Goal: Task Accomplishment & Management: Complete application form

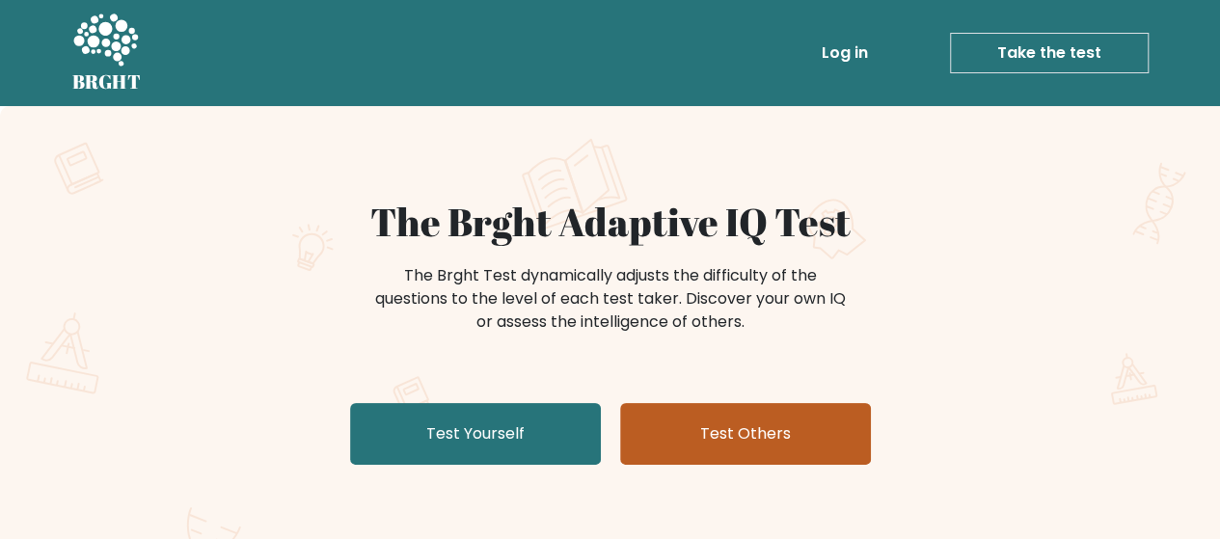
click at [683, 433] on link "Test Others" at bounding box center [745, 434] width 251 height 62
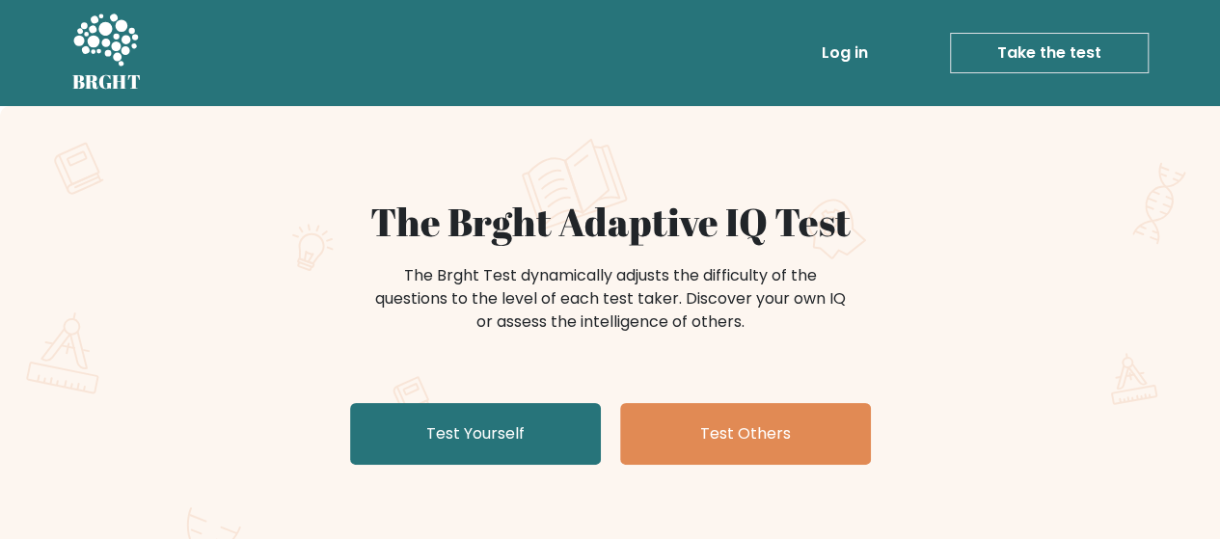
click at [538, 404] on link "Test Yourself" at bounding box center [475, 434] width 251 height 62
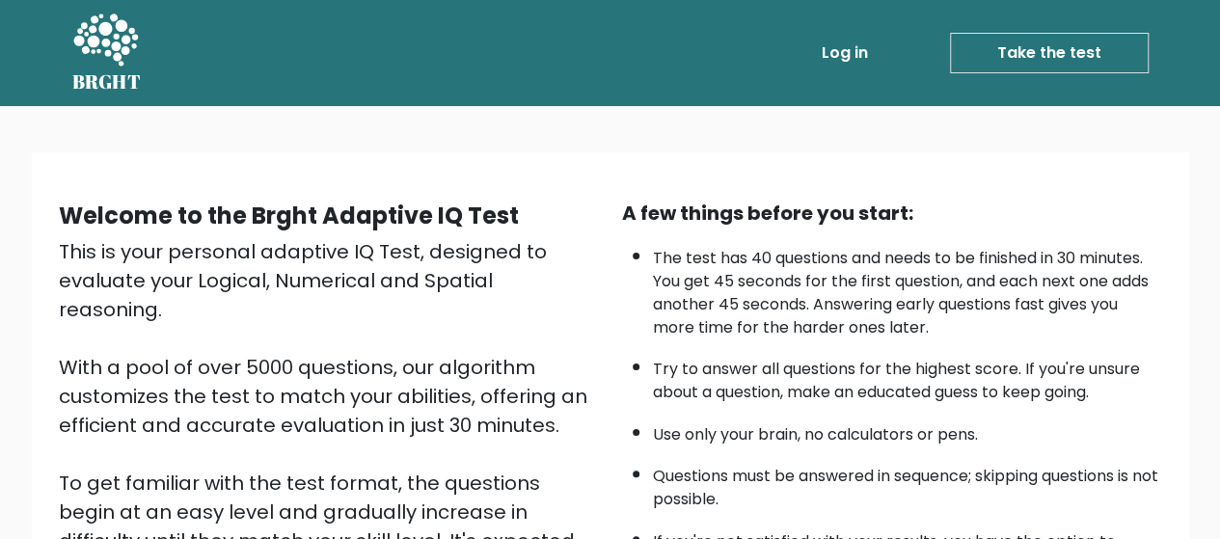
scroll to position [343, 0]
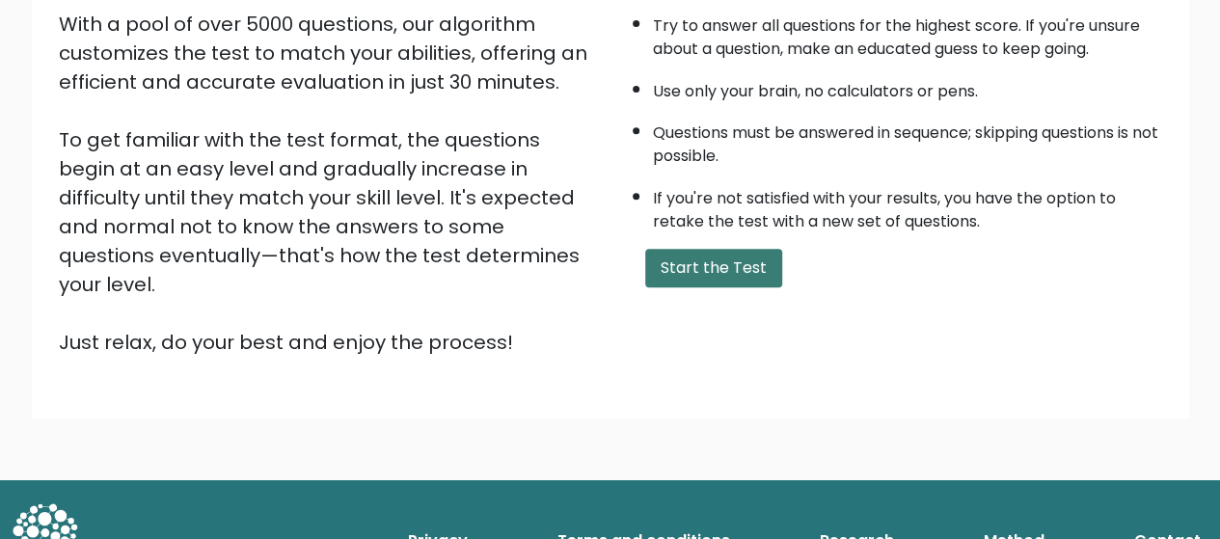
click at [738, 277] on button "Start the Test" at bounding box center [713, 268] width 137 height 39
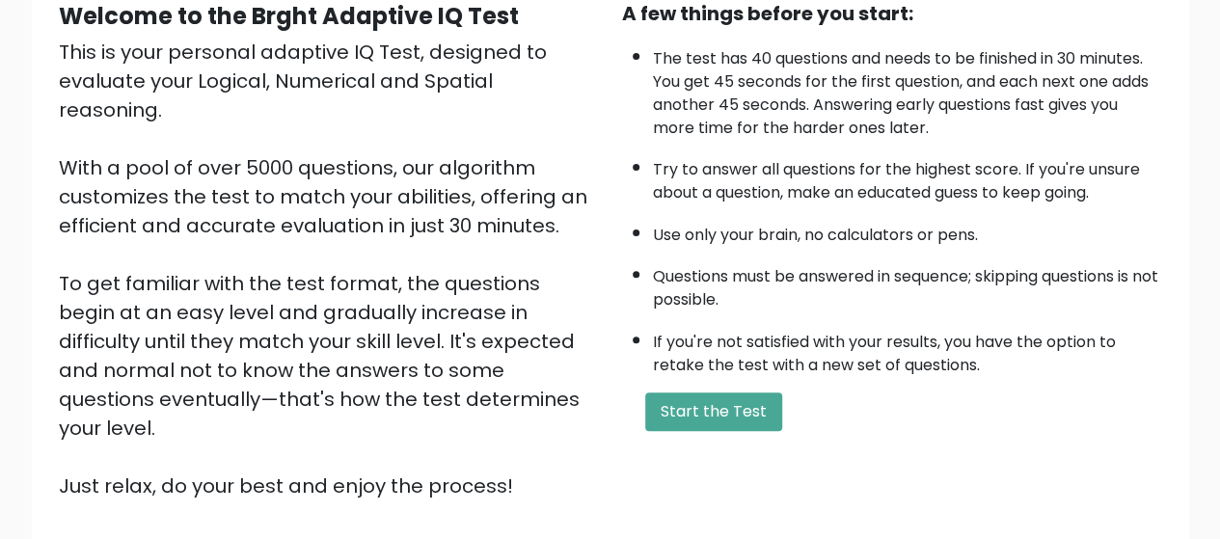
scroll to position [150, 0]
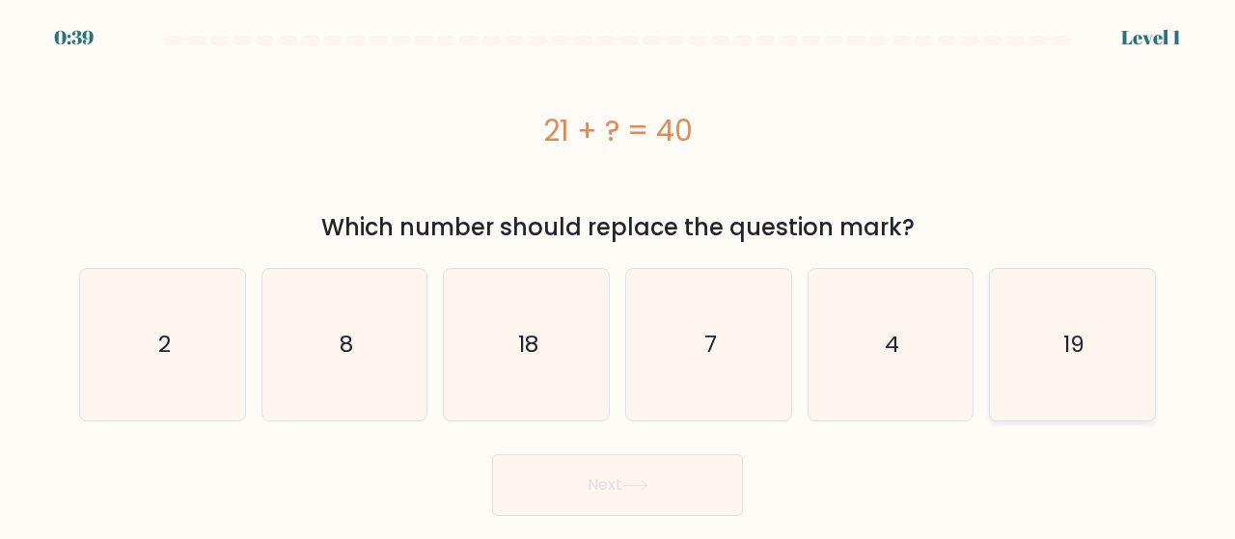
click at [1104, 352] on icon "19" at bounding box center [1072, 344] width 151 height 151
click at [618, 275] on input "f. 19" at bounding box center [617, 272] width 1 height 5
radio input "true"
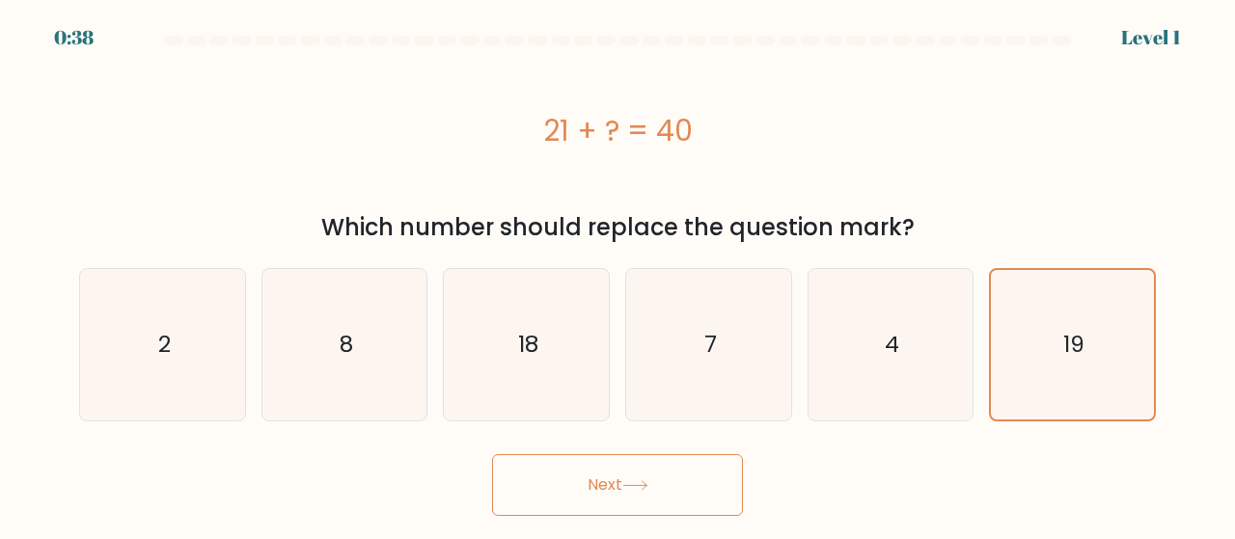
drag, startPoint x: 739, startPoint y: 484, endPoint x: 697, endPoint y: 484, distance: 42.4
click at [730, 484] on button "Next" at bounding box center [617, 485] width 251 height 62
click at [689, 484] on button "Next" at bounding box center [617, 485] width 251 height 62
click at [606, 471] on button "Next" at bounding box center [617, 485] width 251 height 62
click at [627, 481] on icon at bounding box center [635, 485] width 26 height 11
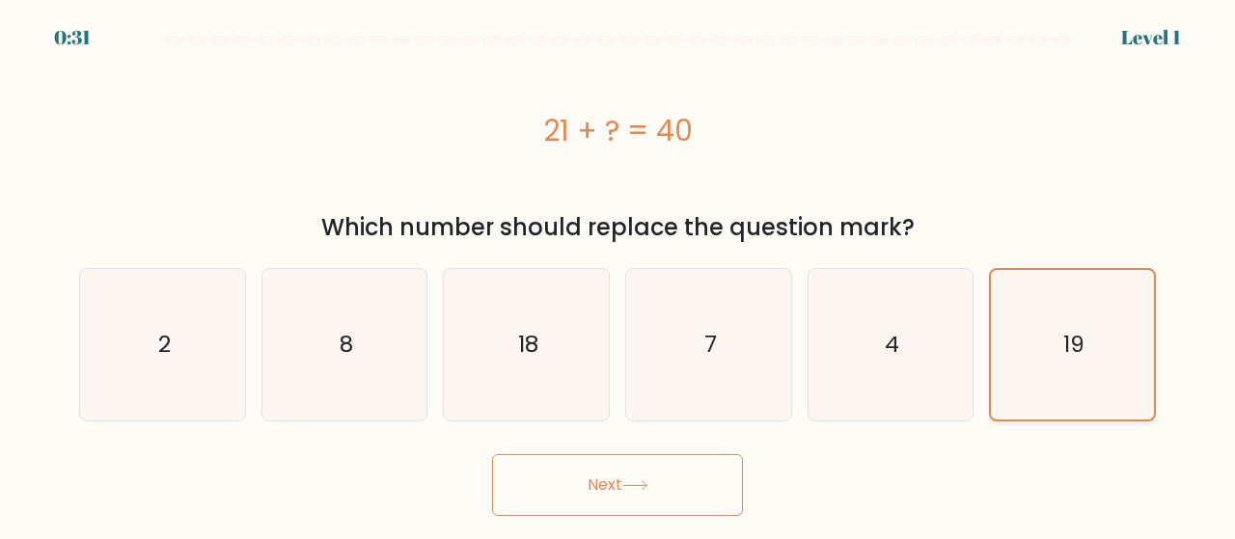
click at [1041, 369] on icon "19" at bounding box center [1072, 345] width 150 height 150
click at [618, 275] on input "f. 19" at bounding box center [617, 272] width 1 height 5
click at [710, 505] on button "Next" at bounding box center [617, 485] width 251 height 62
click at [685, 499] on button "Next" at bounding box center [617, 485] width 251 height 62
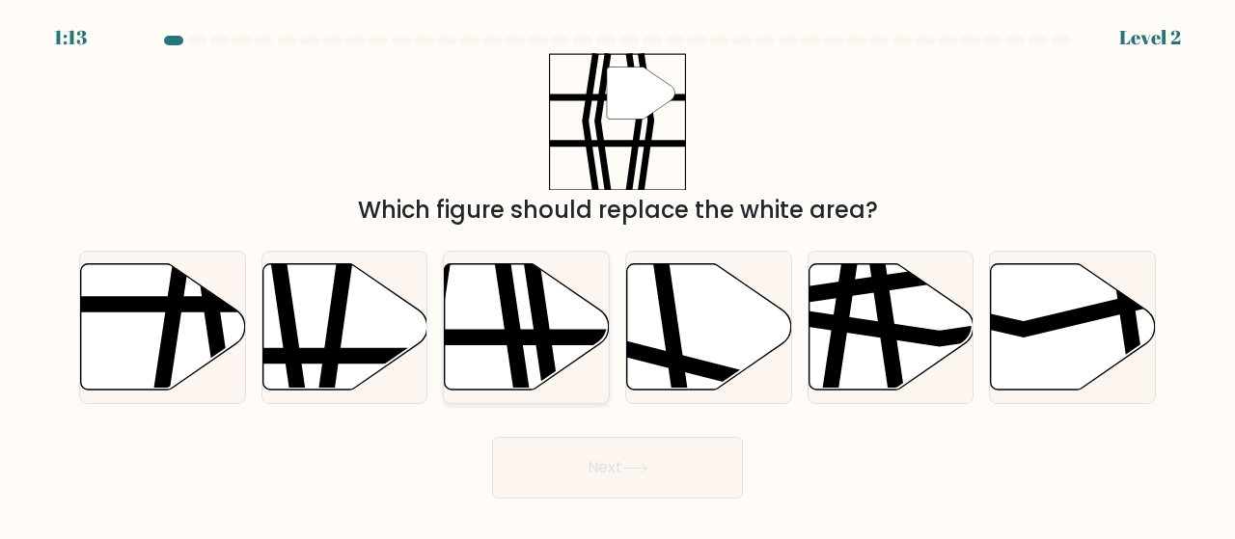
click at [505, 323] on icon at bounding box center [511, 398] width 24 height 332
click at [617, 275] on input "c." at bounding box center [617, 272] width 1 height 5
radio input "true"
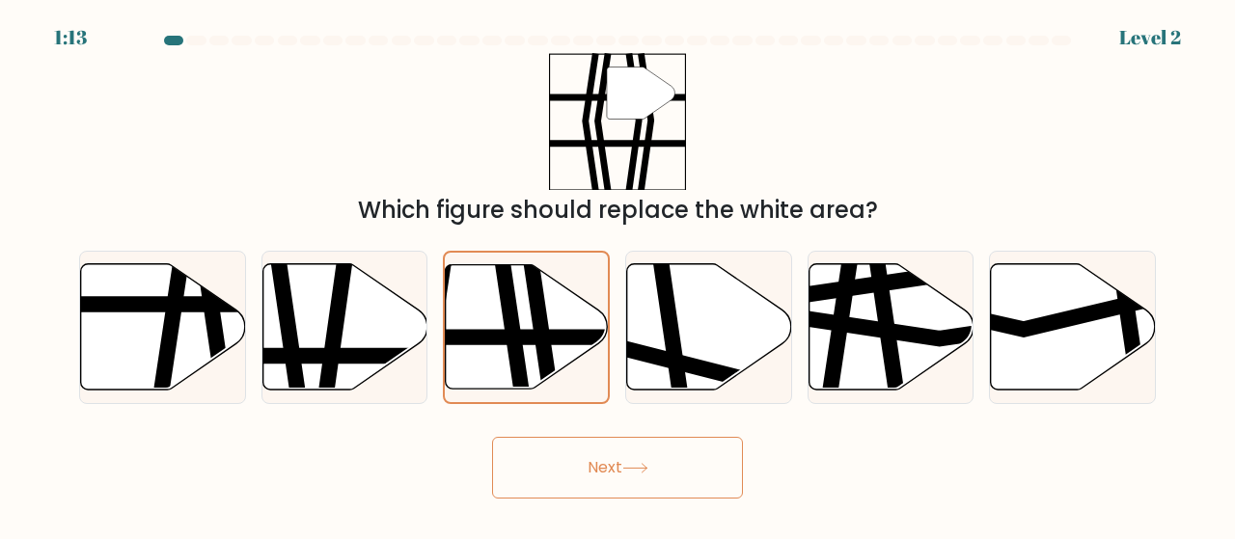
click at [595, 451] on button "Next" at bounding box center [617, 468] width 251 height 62
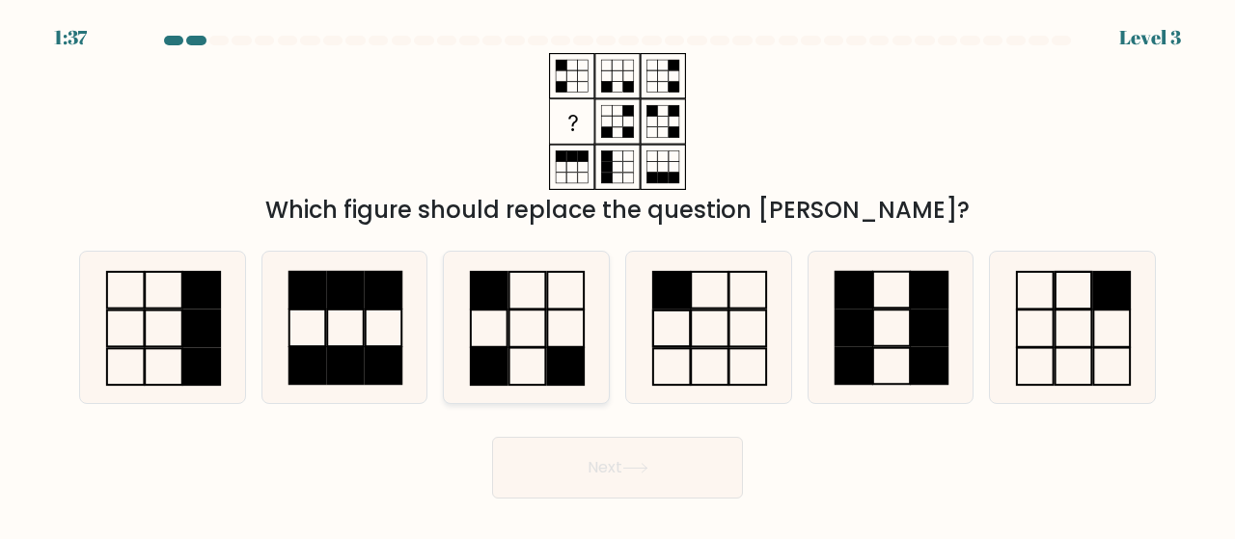
click at [506, 344] on rect at bounding box center [489, 328] width 37 height 37
click at [617, 275] on input "c." at bounding box center [617, 272] width 1 height 5
radio input "true"
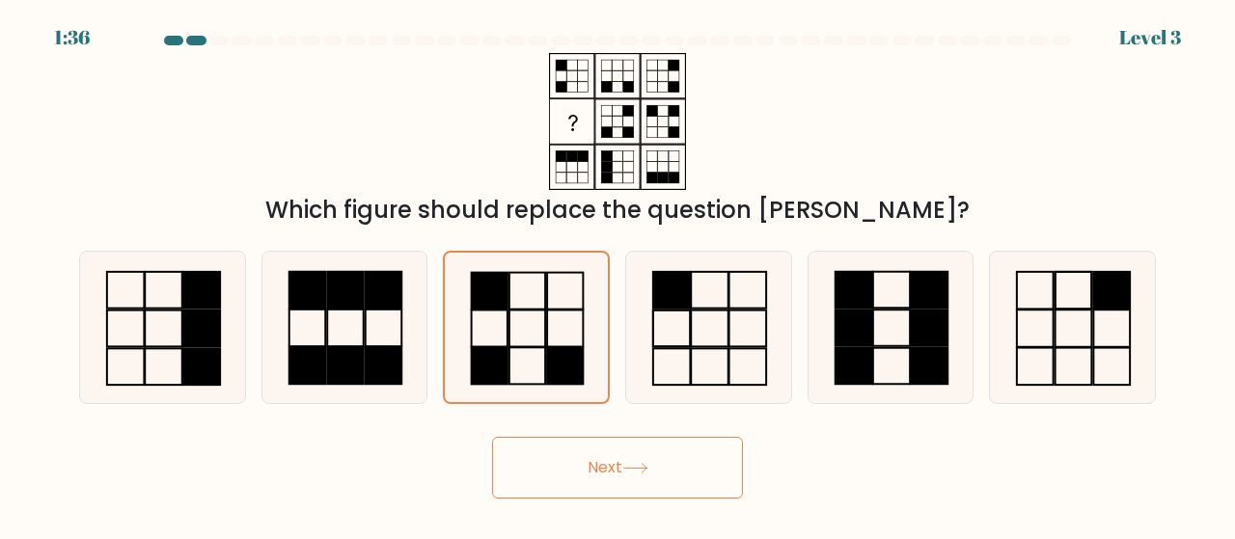
click at [573, 449] on button "Next" at bounding box center [617, 468] width 251 height 62
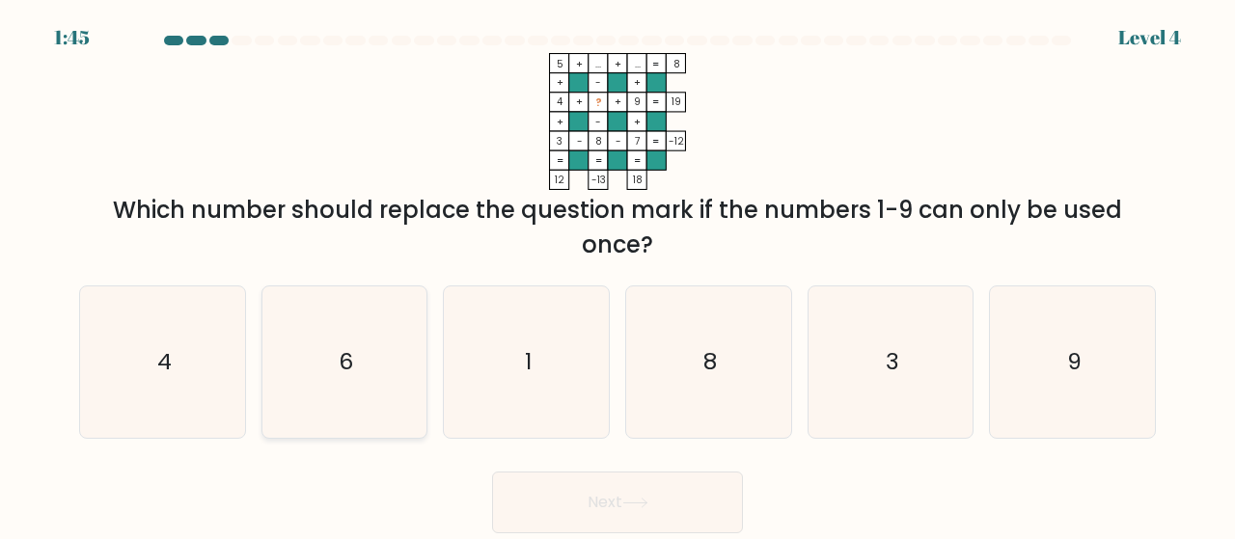
click at [351, 314] on icon "6" at bounding box center [344, 362] width 151 height 151
click at [617, 275] on input "b. 6" at bounding box center [617, 272] width 1 height 5
radio input "true"
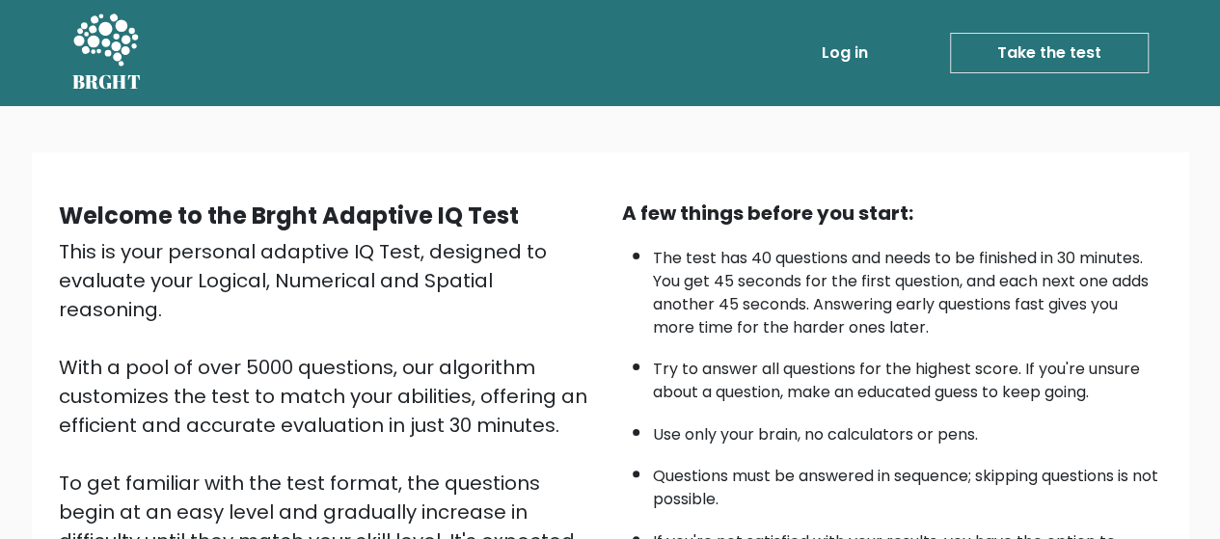
scroll to position [343, 0]
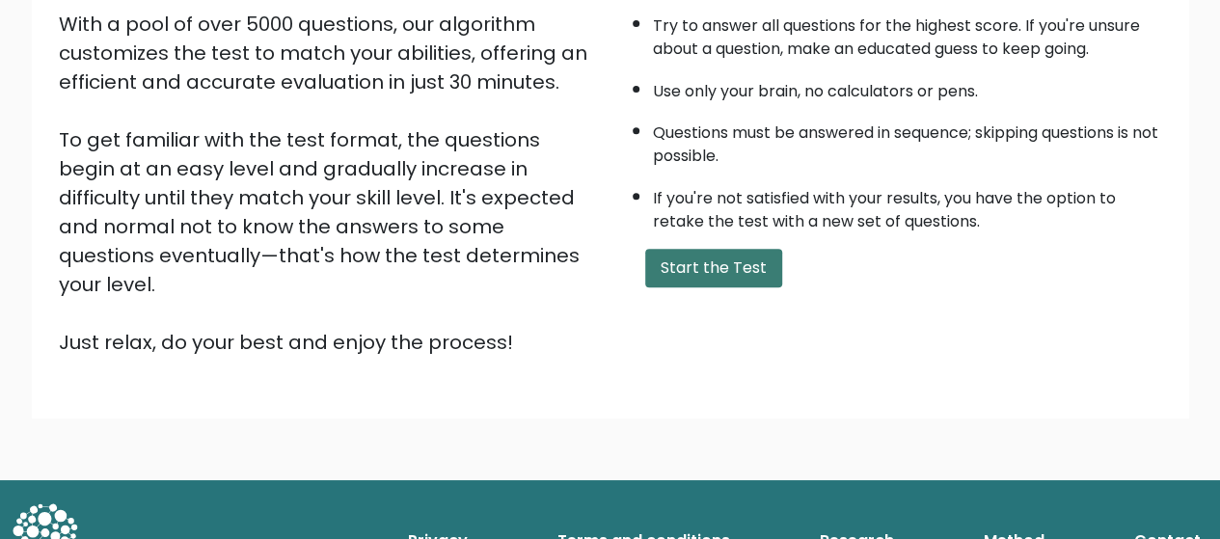
click at [708, 271] on button "Start the Test" at bounding box center [713, 268] width 137 height 39
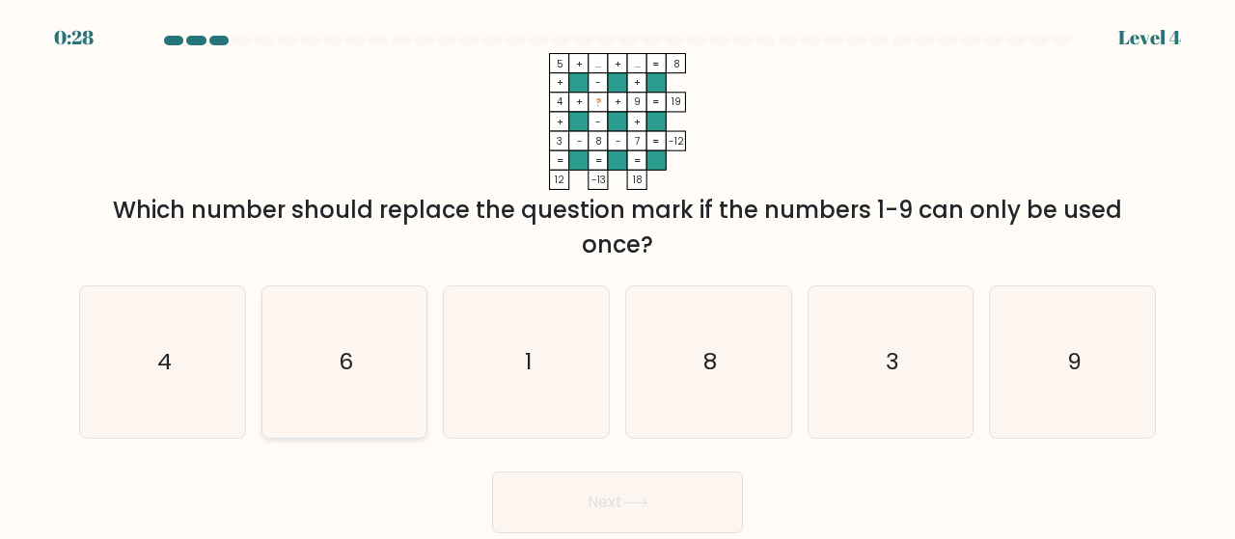
click at [353, 356] on text "6" at bounding box center [346, 362] width 14 height 32
click at [617, 275] on input "b. 6" at bounding box center [617, 272] width 1 height 5
radio input "true"
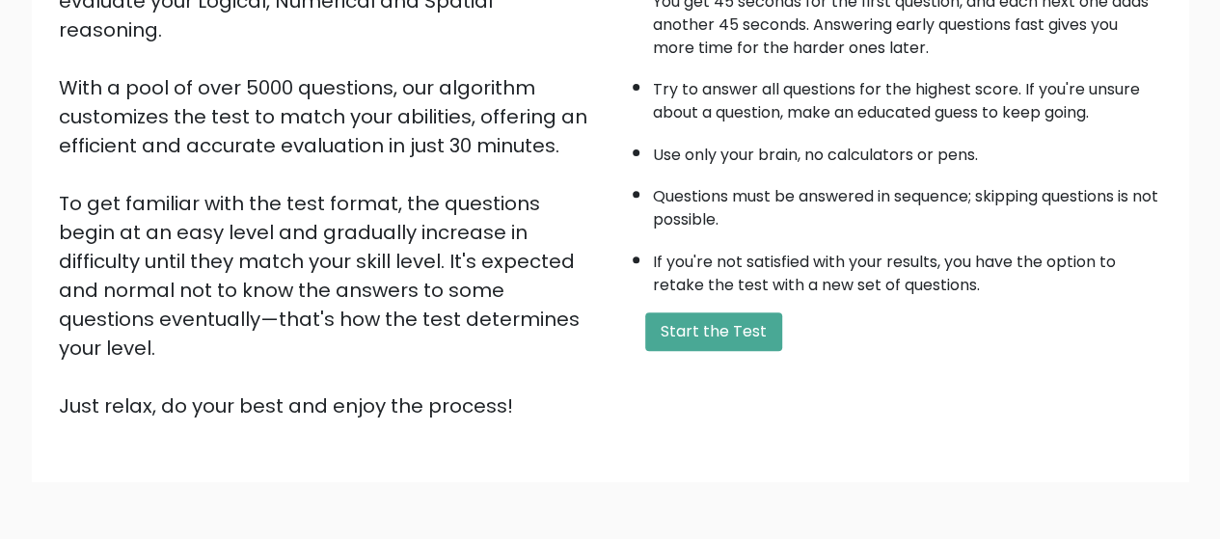
scroll to position [289, 0]
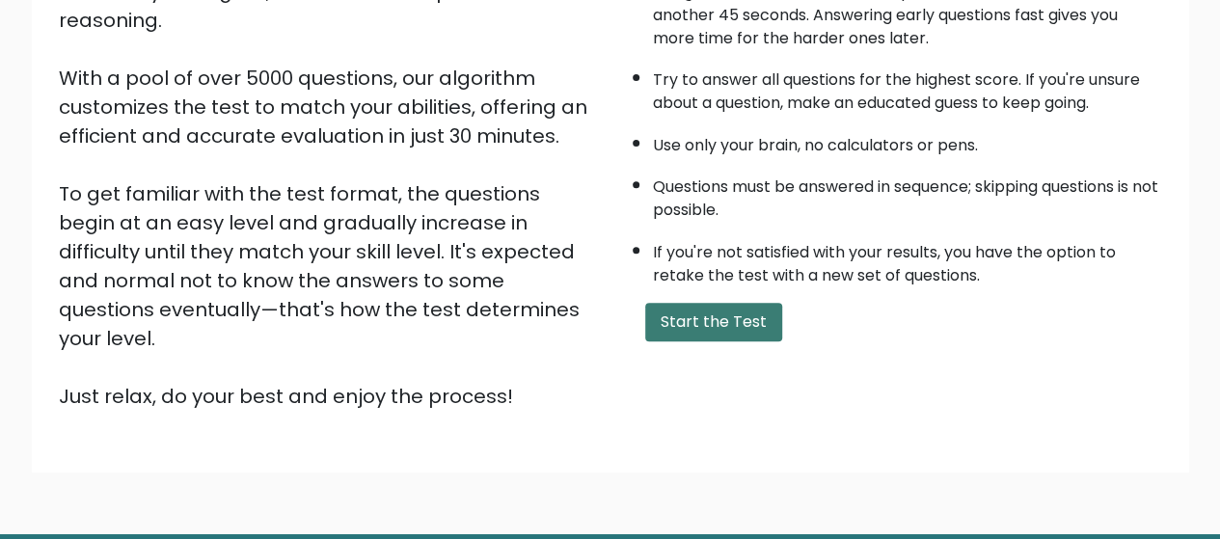
click at [745, 308] on button "Start the Test" at bounding box center [713, 322] width 137 height 39
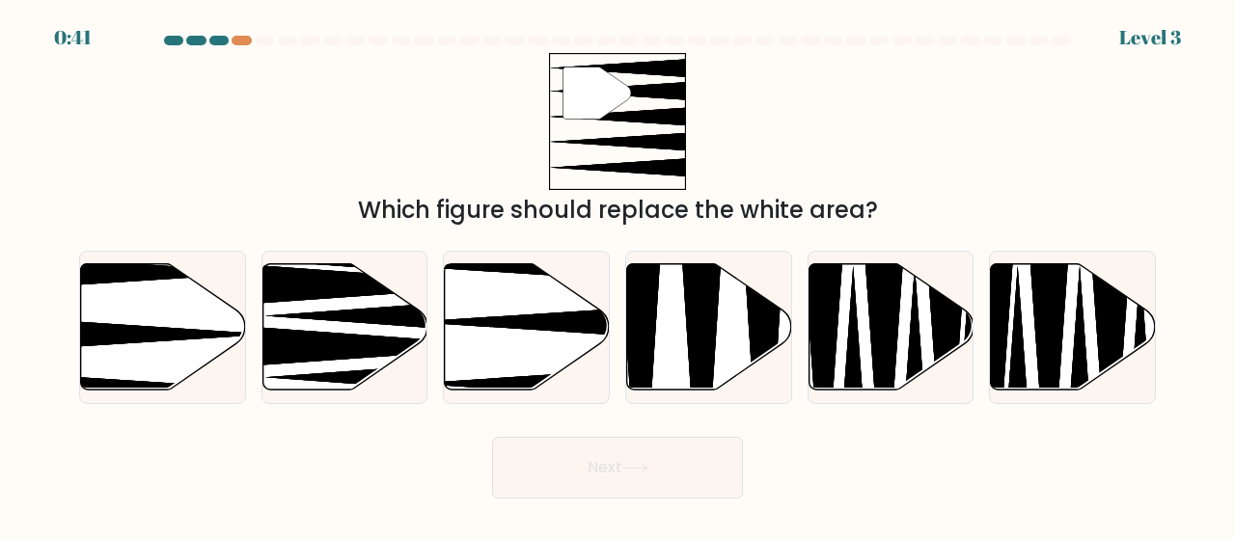
click at [333, 151] on div "" Which figure should replace the white area?" at bounding box center [618, 140] width 1100 height 175
click at [583, 314] on icon at bounding box center [577, 322] width 327 height 42
click at [617, 275] on input "c." at bounding box center [617, 272] width 1 height 5
radio input "true"
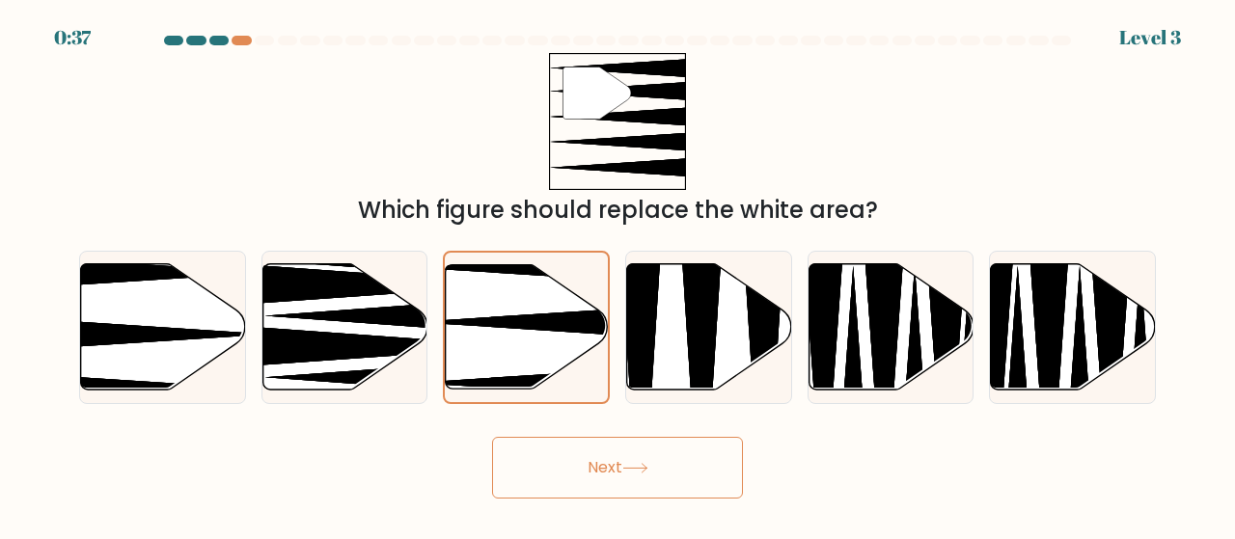
click at [610, 457] on button "Next" at bounding box center [617, 468] width 251 height 62
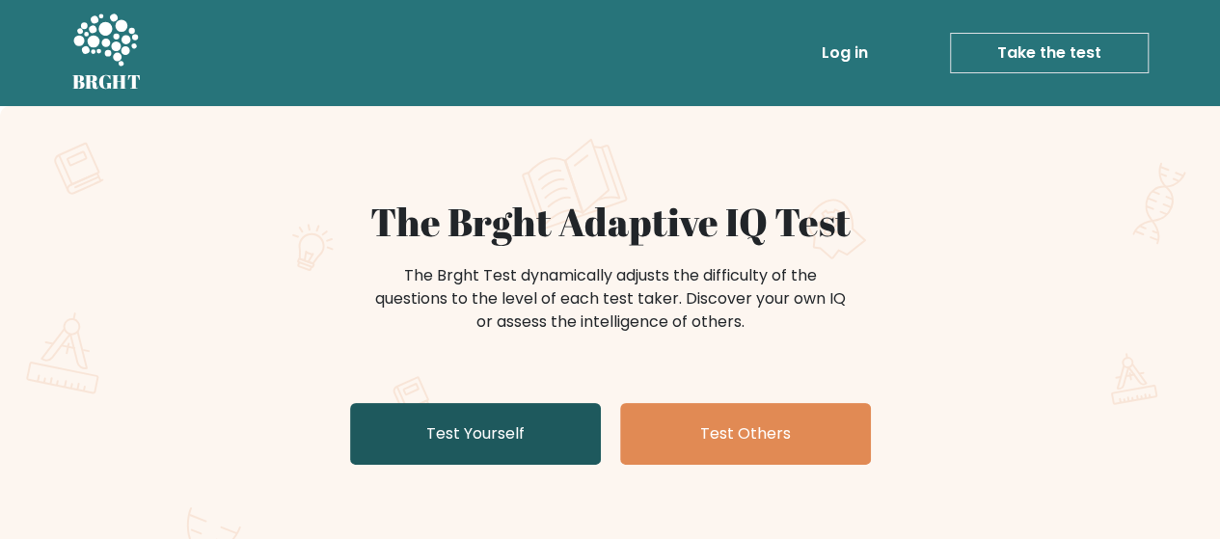
click at [534, 441] on link "Test Yourself" at bounding box center [475, 434] width 251 height 62
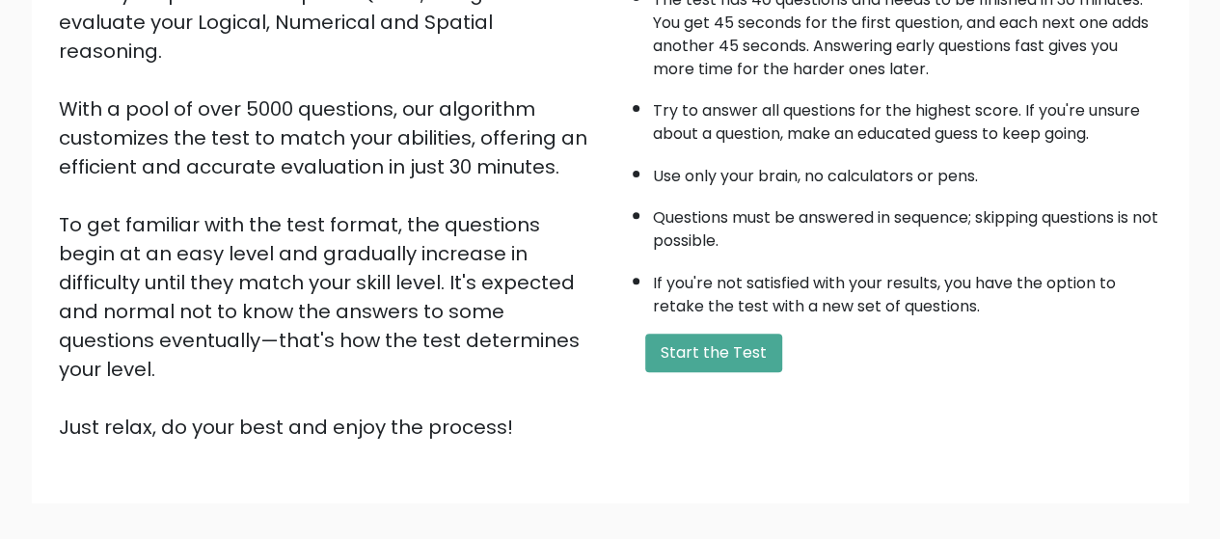
scroll to position [343, 0]
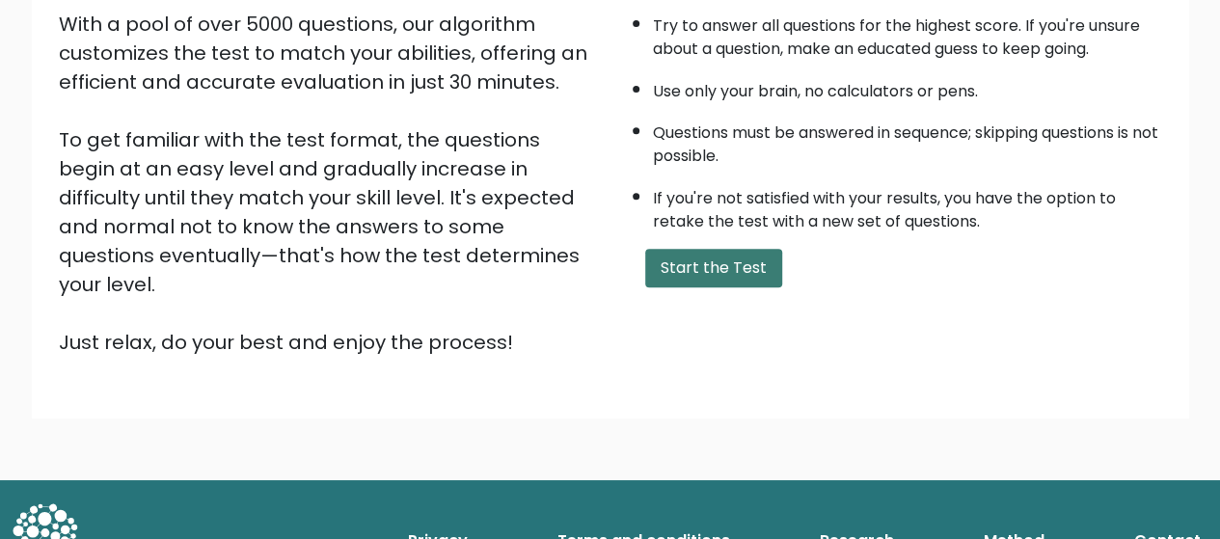
click at [750, 275] on button "Start the Test" at bounding box center [713, 268] width 137 height 39
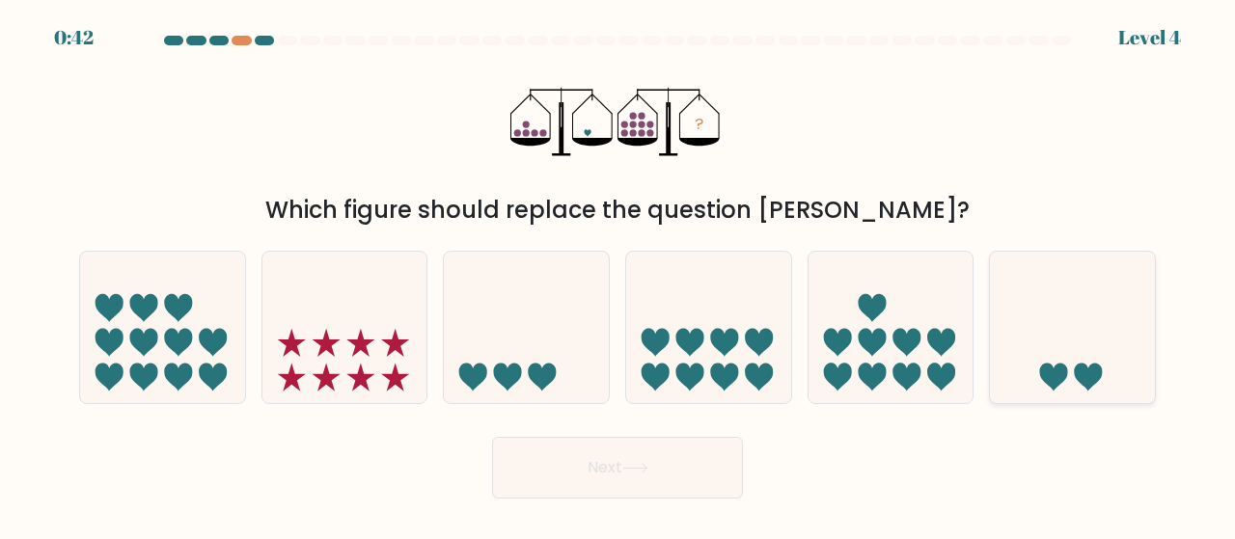
drag, startPoint x: 1050, startPoint y: 360, endPoint x: 1001, endPoint y: 368, distance: 48.8
click at [1052, 353] on icon at bounding box center [1072, 328] width 165 height 136
click at [618, 275] on input "f." at bounding box center [617, 272] width 1 height 5
radio input "true"
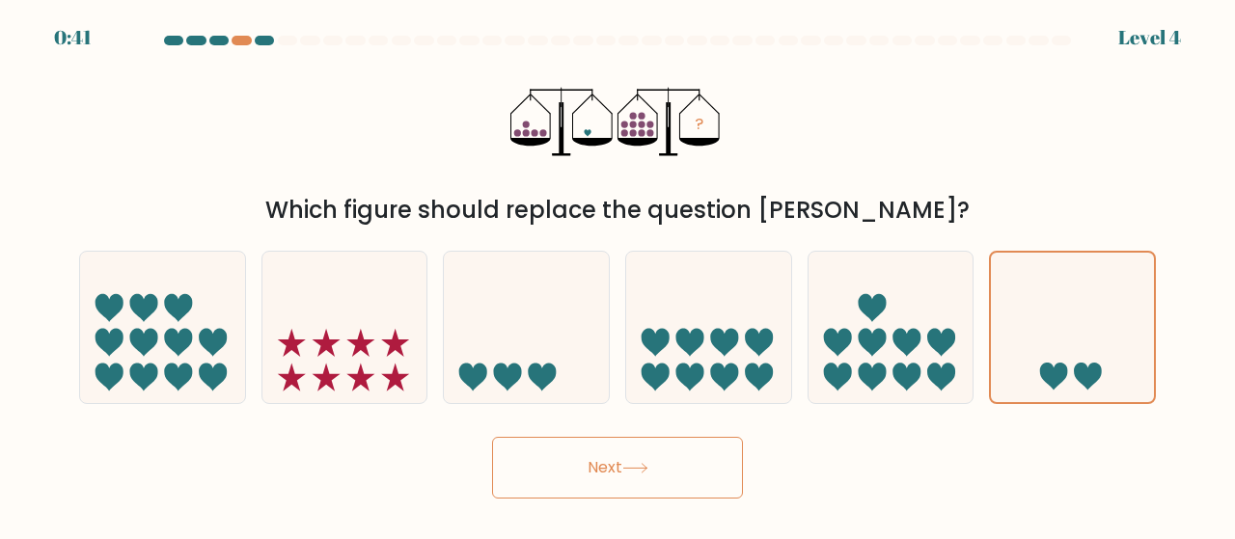
click at [480, 482] on div "Next" at bounding box center [618, 462] width 1100 height 71
click at [542, 472] on button "Next" at bounding box center [617, 468] width 251 height 62
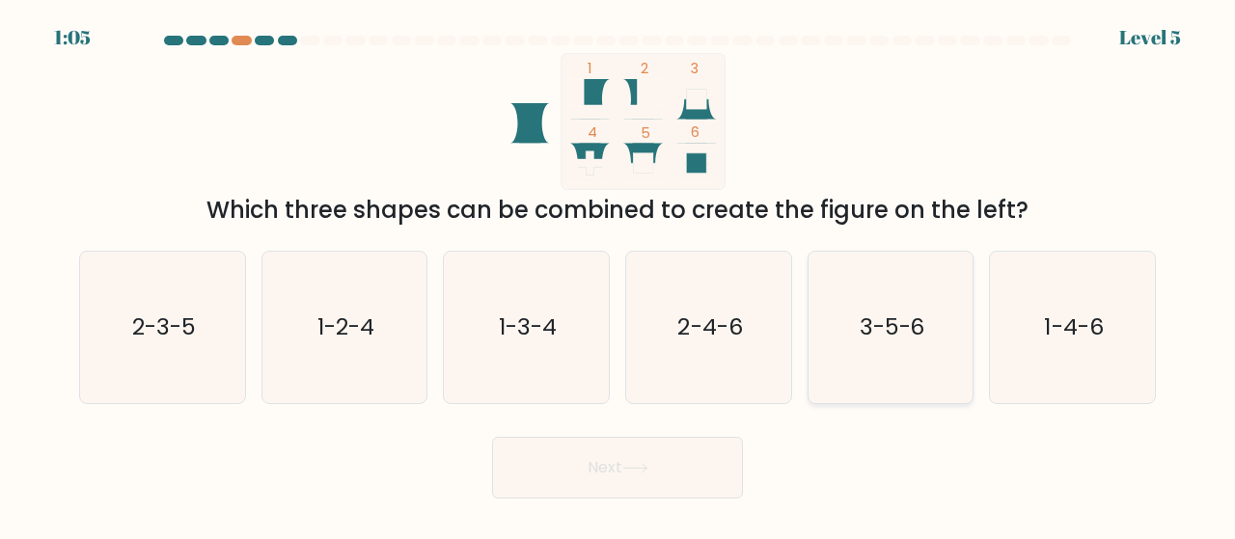
click at [854, 314] on icon "3-5-6" at bounding box center [890, 327] width 151 height 151
click at [618, 275] on input "e. 3-5-6" at bounding box center [617, 272] width 1 height 5
radio input "true"
click at [622, 475] on button "Next" at bounding box center [617, 468] width 251 height 62
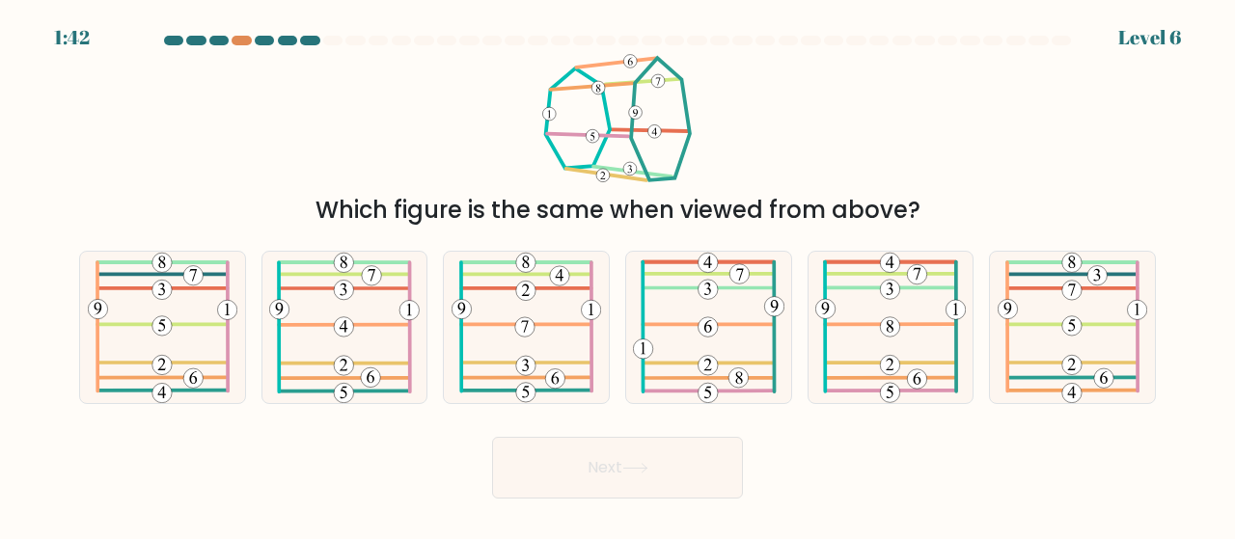
click at [237, 47] on div at bounding box center [618, 44] width 1100 height 17
click at [243, 41] on div at bounding box center [241, 41] width 19 height 10
click at [736, 342] on icon at bounding box center [708, 327] width 151 height 151
click at [618, 275] on input "d." at bounding box center [617, 272] width 1 height 5
radio input "true"
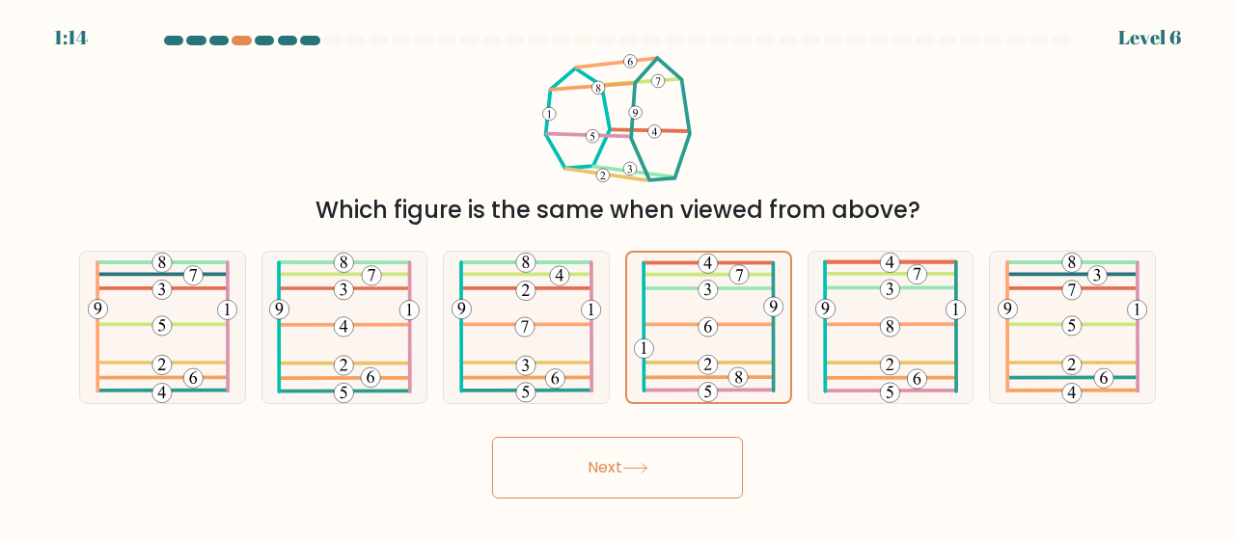
click at [702, 465] on button "Next" at bounding box center [617, 468] width 251 height 62
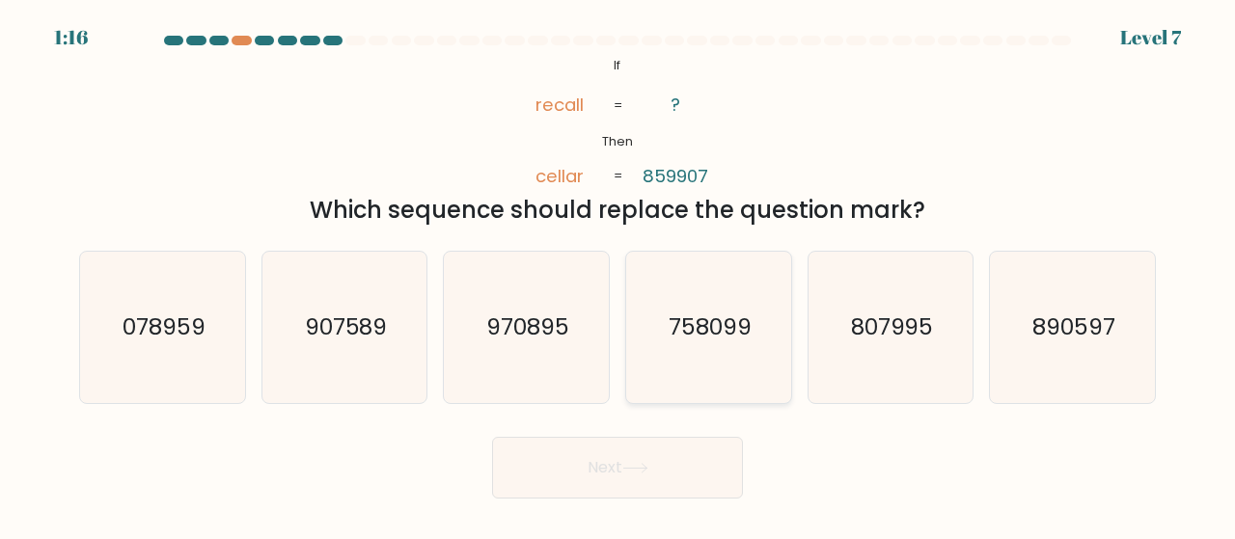
click at [650, 354] on icon "758099" at bounding box center [708, 327] width 151 height 151
click at [618, 275] on input "d. 758099" at bounding box center [617, 272] width 1 height 5
radio input "true"
click at [643, 474] on button "Next" at bounding box center [617, 468] width 251 height 62
click at [620, 455] on button "Next" at bounding box center [617, 468] width 251 height 62
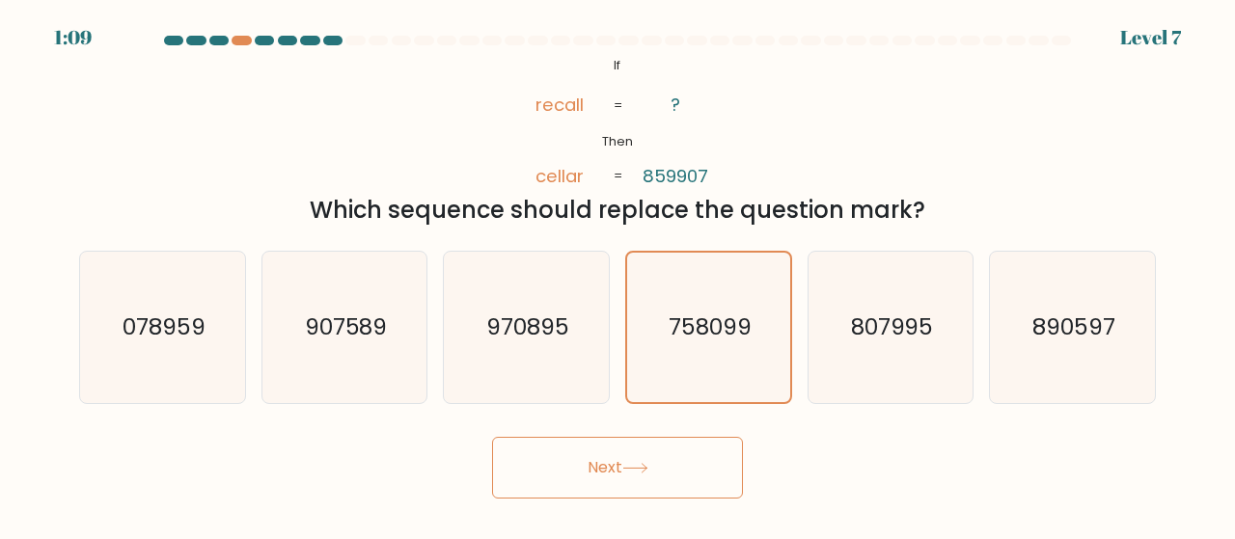
click at [656, 479] on button "Next" at bounding box center [617, 468] width 251 height 62
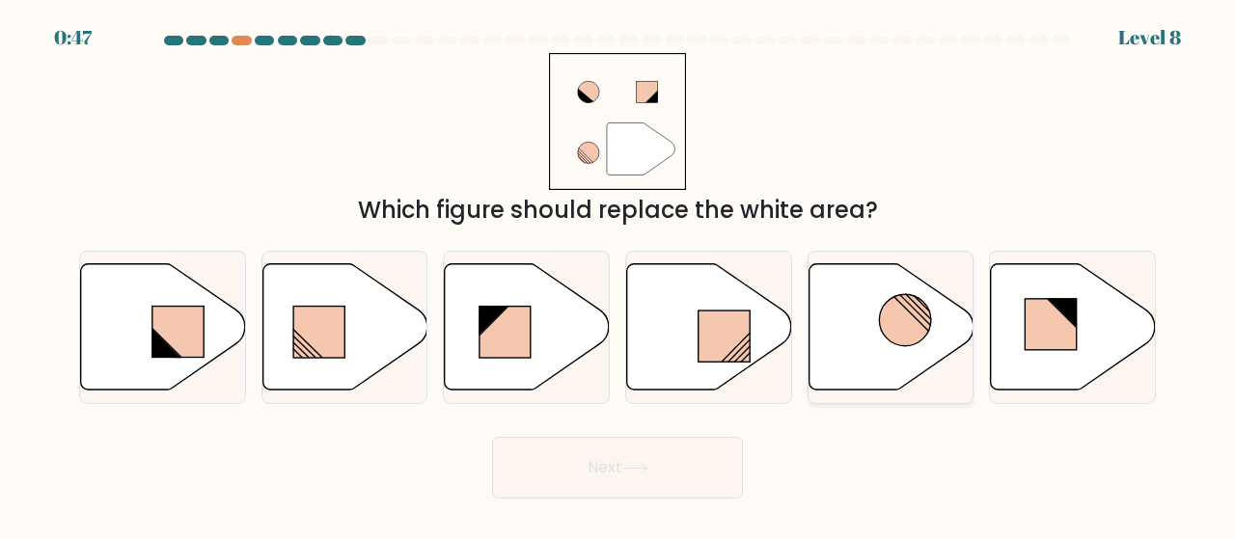
click at [848, 357] on icon at bounding box center [890, 326] width 165 height 126
click at [618, 275] on input "e." at bounding box center [617, 272] width 1 height 5
radio input "true"
click at [662, 463] on button "Next" at bounding box center [617, 468] width 251 height 62
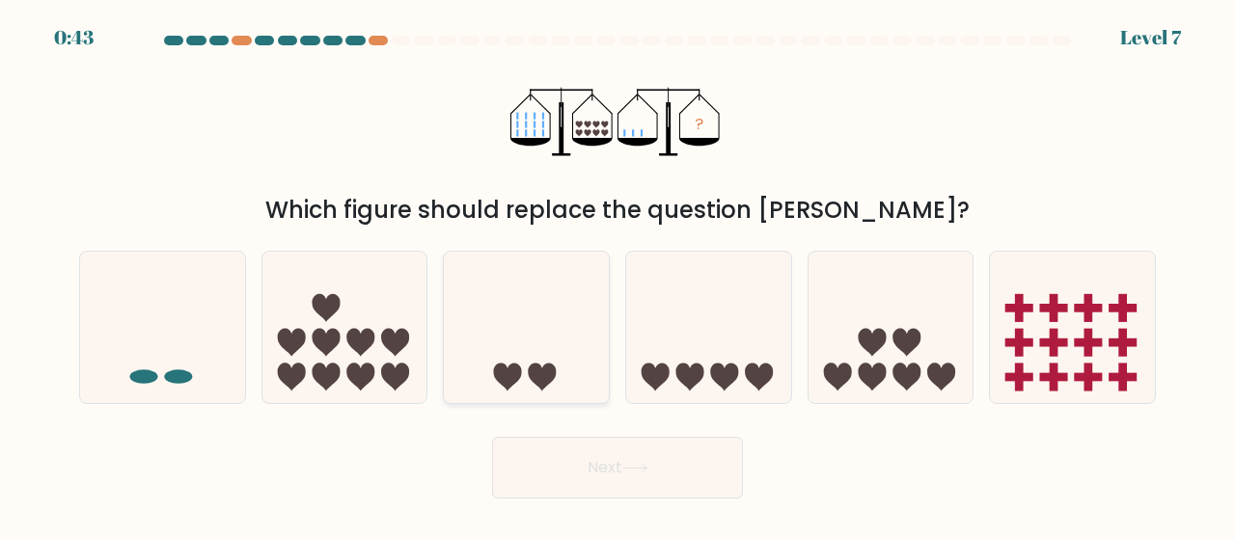
click at [573, 361] on icon at bounding box center [526, 328] width 165 height 136
click at [617, 275] on input "c." at bounding box center [617, 272] width 1 height 5
radio input "true"
click at [626, 425] on form at bounding box center [617, 267] width 1235 height 463
click at [644, 461] on button "Next" at bounding box center [617, 468] width 251 height 62
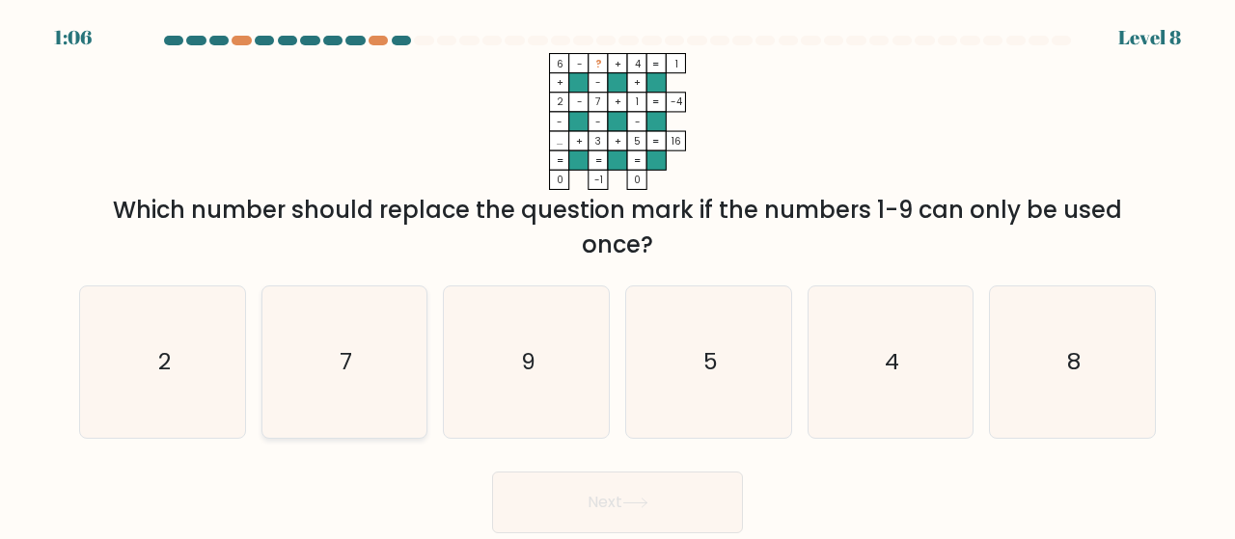
click at [380, 382] on icon "7" at bounding box center [344, 362] width 151 height 151
click at [617, 275] on input "b. 7" at bounding box center [617, 272] width 1 height 5
radio input "true"
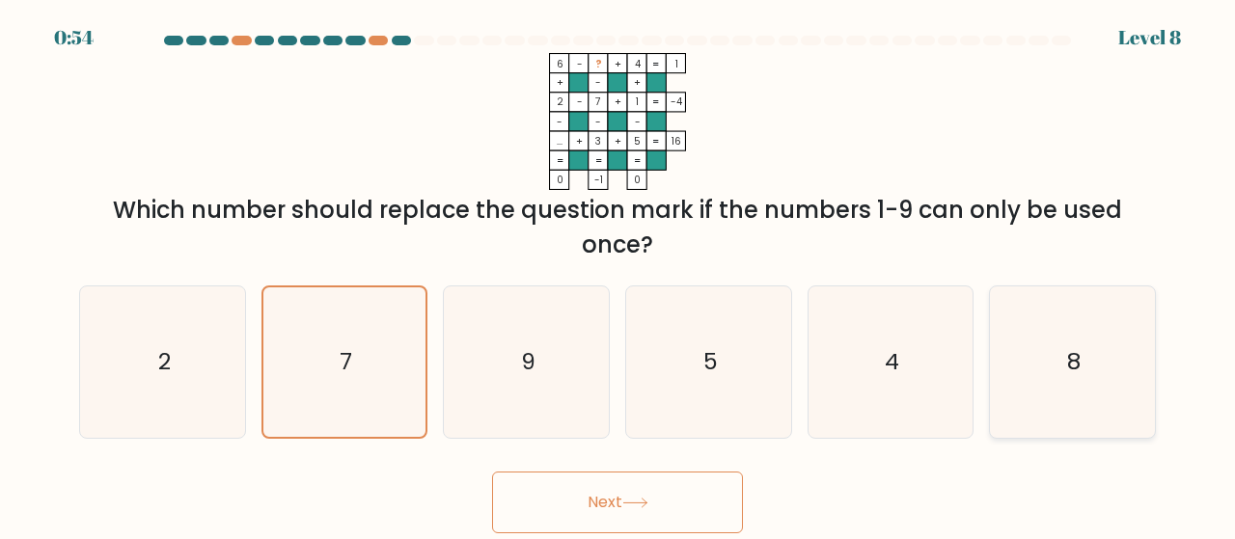
click at [1137, 369] on icon "8" at bounding box center [1072, 362] width 151 height 151
click at [618, 275] on input "f. 8" at bounding box center [617, 272] width 1 height 5
radio input "true"
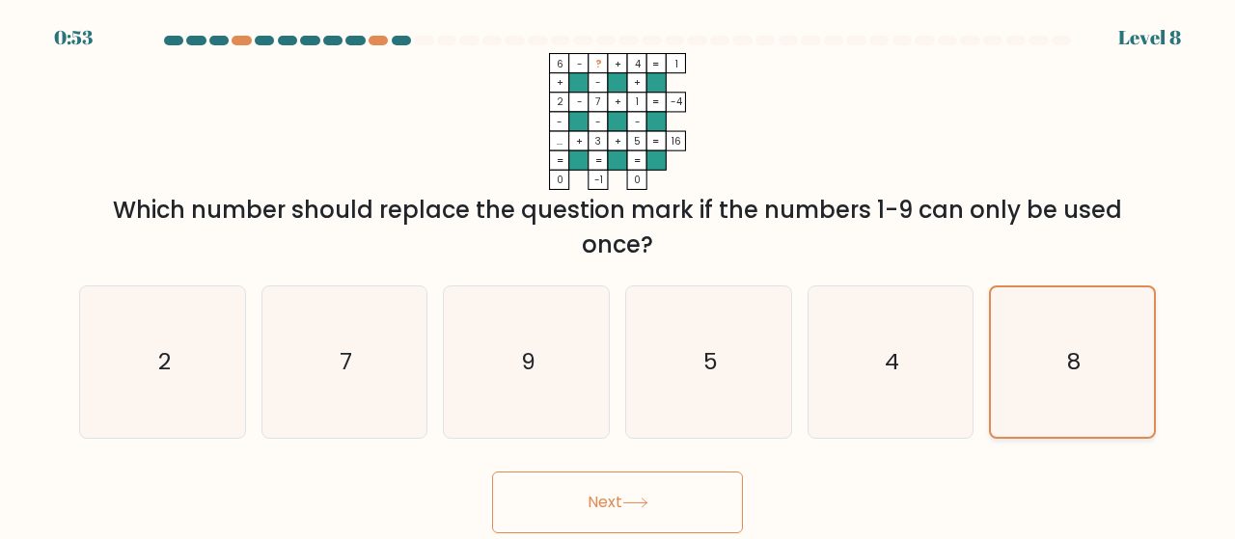
click at [1098, 370] on icon "8" at bounding box center [1072, 362] width 150 height 150
click at [618, 275] on input "f. 8" at bounding box center [617, 272] width 1 height 5
click at [555, 371] on icon "9" at bounding box center [526, 362] width 151 height 151
click at [617, 275] on input "c. 9" at bounding box center [617, 272] width 1 height 5
radio input "true"
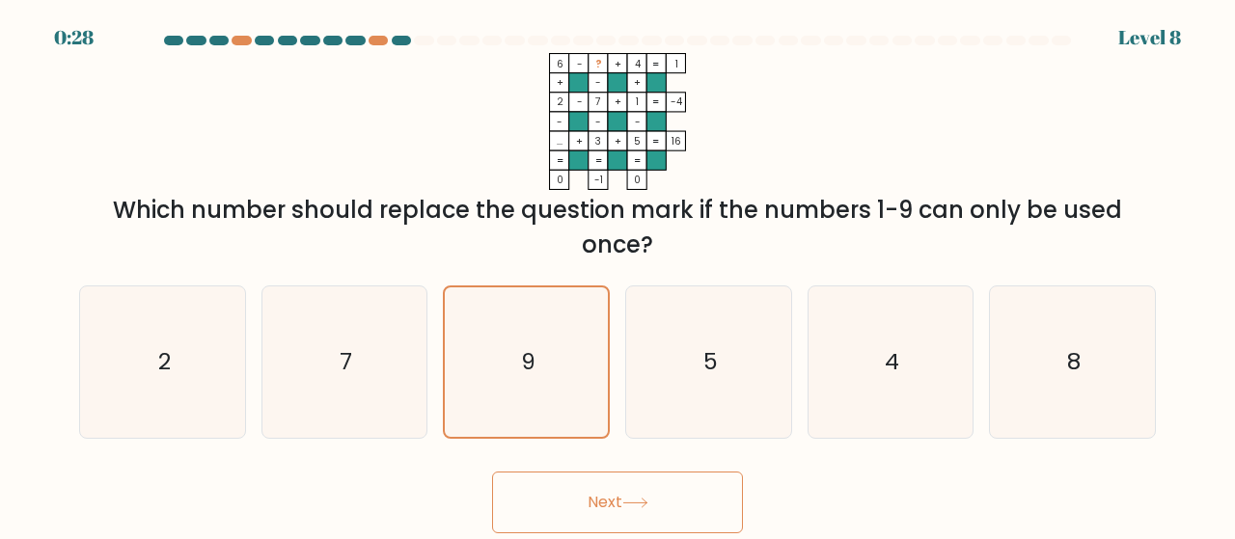
click at [651, 489] on button "Next" at bounding box center [617, 503] width 251 height 62
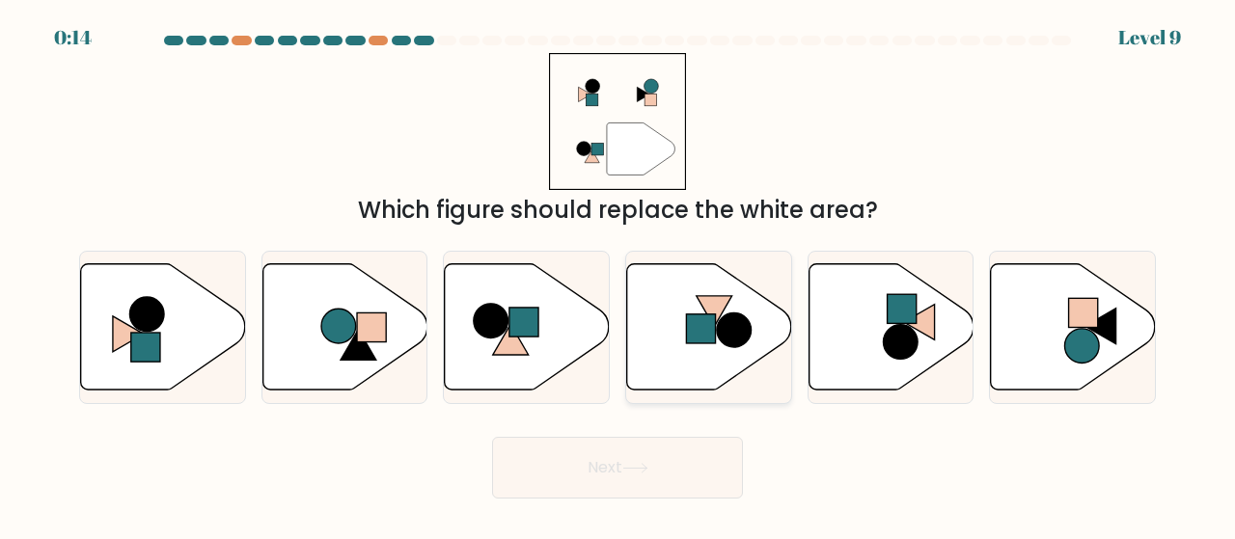
click at [731, 345] on circle at bounding box center [734, 330] width 35 height 35
click at [618, 275] on input "d." at bounding box center [617, 272] width 1 height 5
radio input "true"
click at [679, 452] on button "Next" at bounding box center [617, 468] width 251 height 62
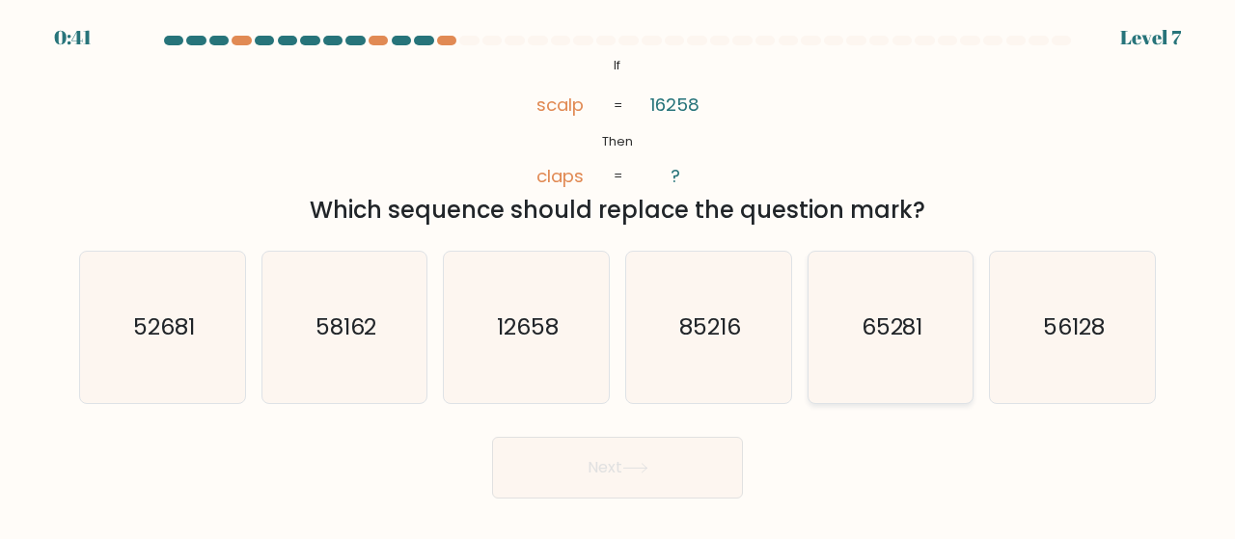
click at [897, 337] on text "65281" at bounding box center [892, 328] width 62 height 32
click at [618, 275] on input "e. 65281" at bounding box center [617, 272] width 1 height 5
radio input "true"
click at [628, 476] on button "Next" at bounding box center [617, 468] width 251 height 62
click at [699, 473] on button "Next" at bounding box center [617, 468] width 251 height 62
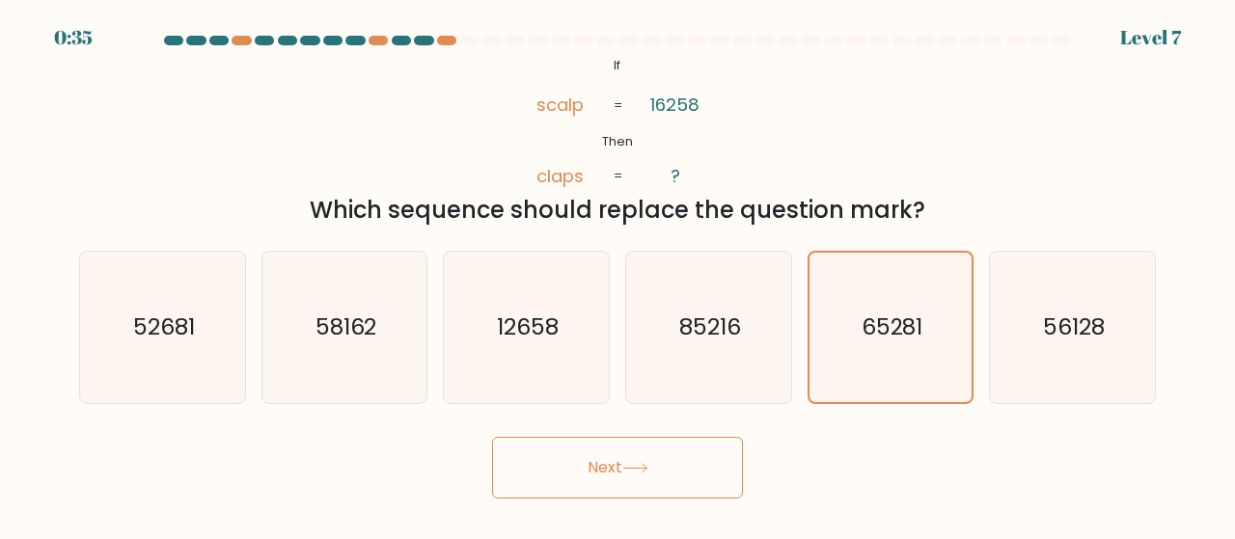
click at [699, 473] on button "Next" at bounding box center [617, 468] width 251 height 62
click at [693, 454] on button "Next" at bounding box center [617, 468] width 251 height 62
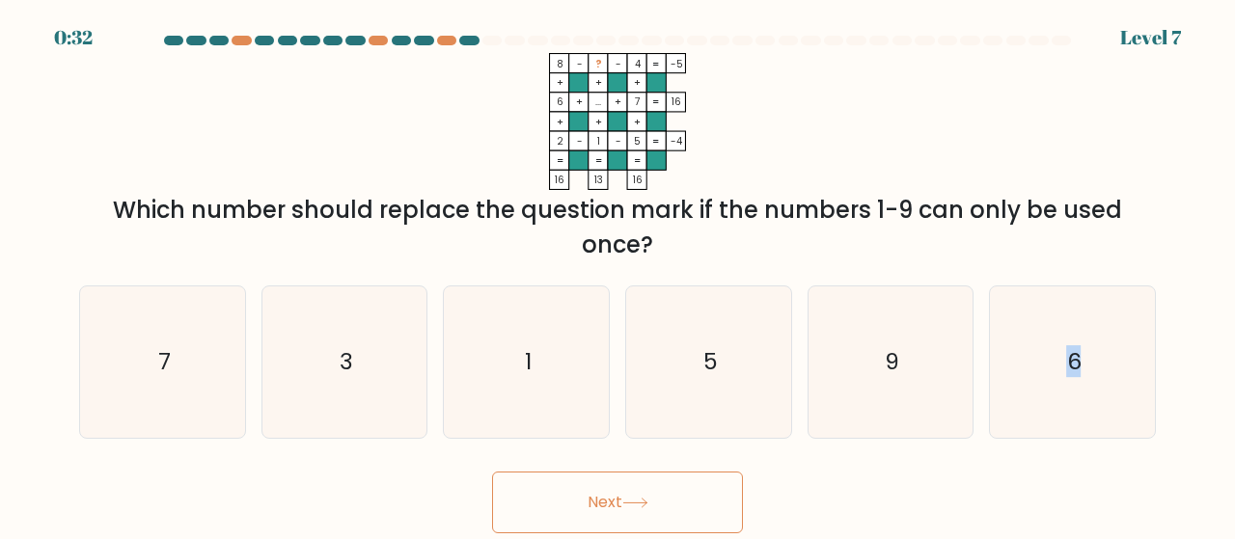
click at [693, 454] on form at bounding box center [617, 285] width 1235 height 498
click at [832, 137] on icon "8 - ? - 4 -5 + + + 6 + ... + 7 16 + + + 2 - 1 - 5 = -4 = = = = 16 13 16 =" at bounding box center [617, 121] width 579 height 137
click at [886, 351] on text "9" at bounding box center [892, 362] width 14 height 32
click at [618, 275] on input "e. 9" at bounding box center [617, 272] width 1 height 5
radio input "true"
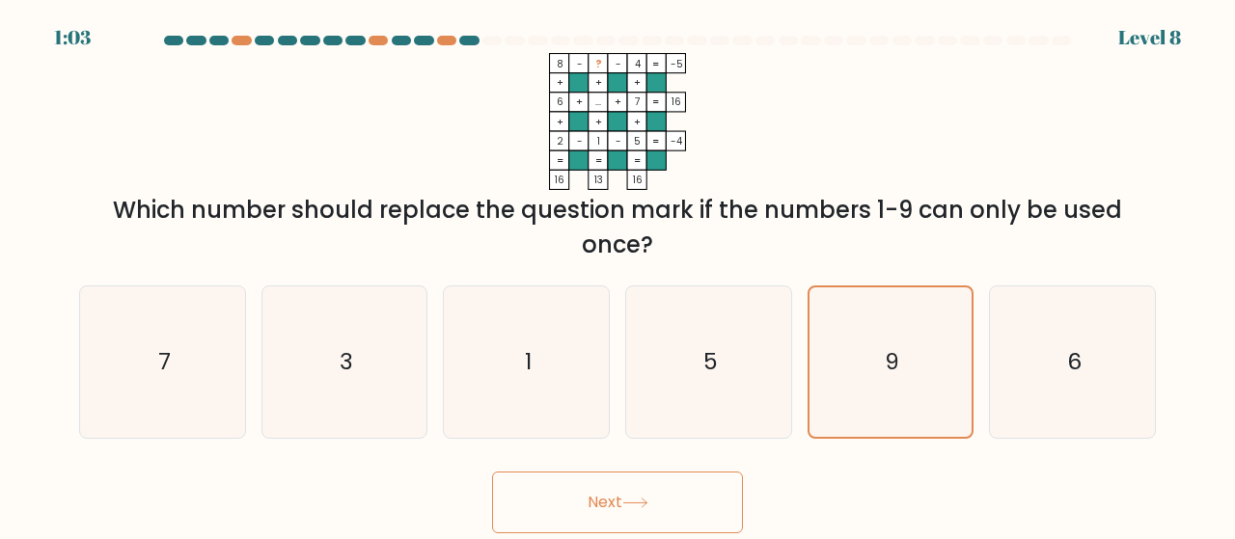
click at [639, 474] on button "Next" at bounding box center [617, 503] width 251 height 62
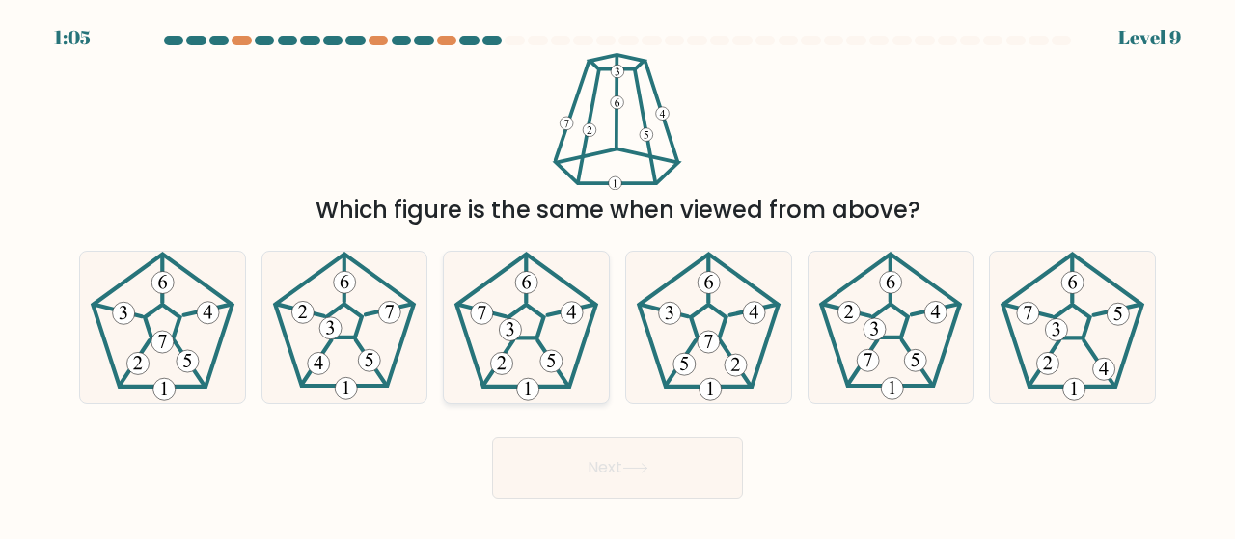
click at [548, 337] on icon at bounding box center [526, 327] width 151 height 151
click at [617, 275] on input "c." at bounding box center [617, 272] width 1 height 5
radio input "true"
click at [660, 479] on button "Next" at bounding box center [617, 468] width 251 height 62
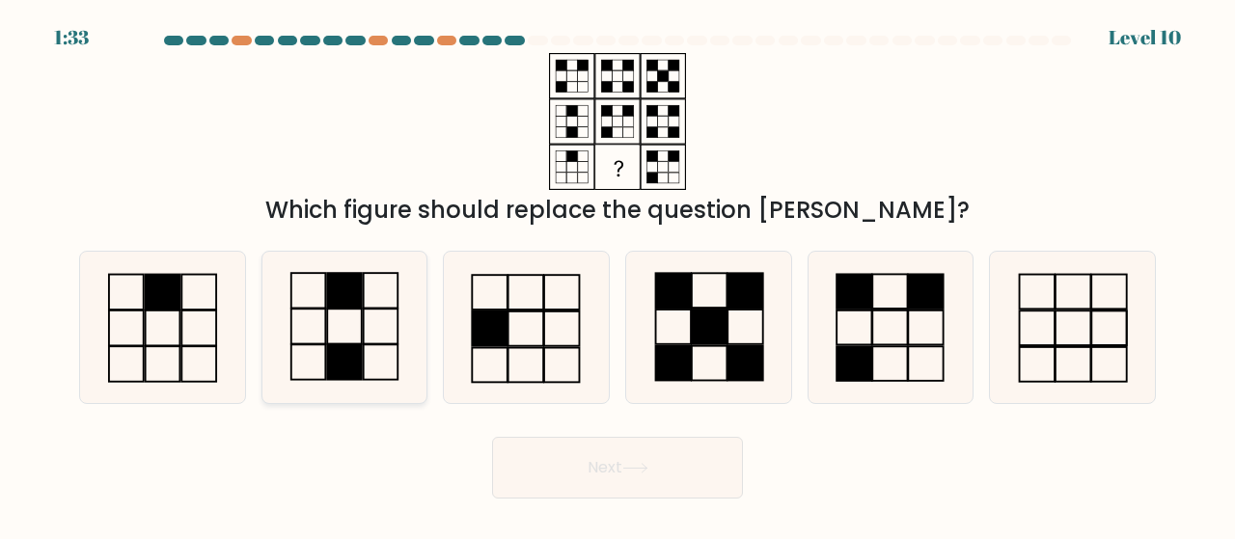
click at [355, 329] on icon at bounding box center [344, 327] width 151 height 151
click at [617, 275] on input "b." at bounding box center [617, 272] width 1 height 5
radio input "true"
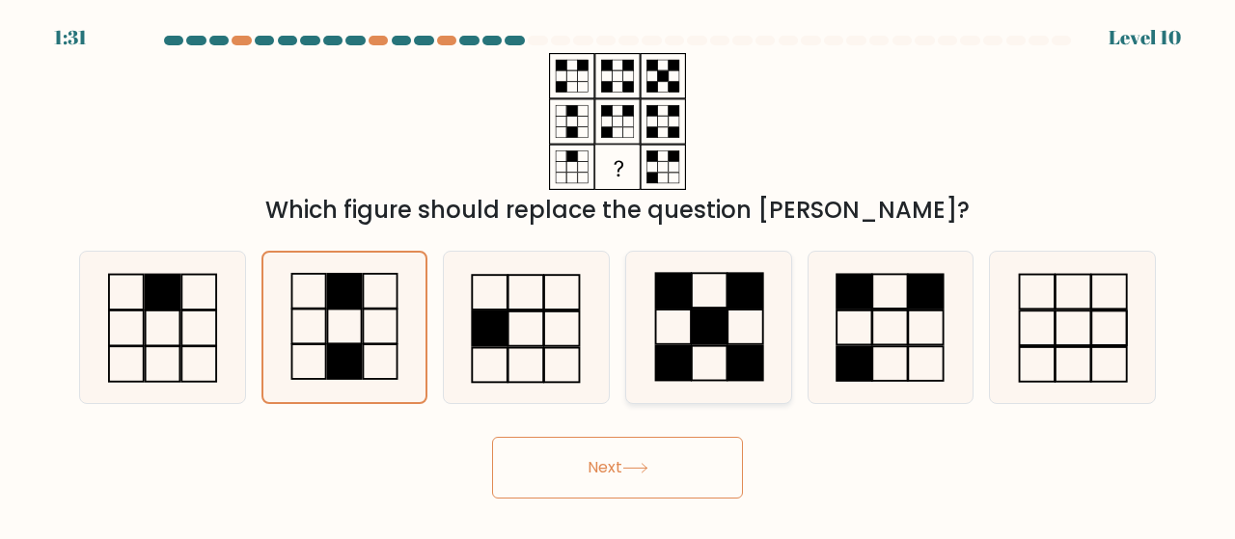
click at [679, 325] on icon at bounding box center [708, 327] width 151 height 151
click at [618, 275] on input "d." at bounding box center [617, 272] width 1 height 5
radio input "true"
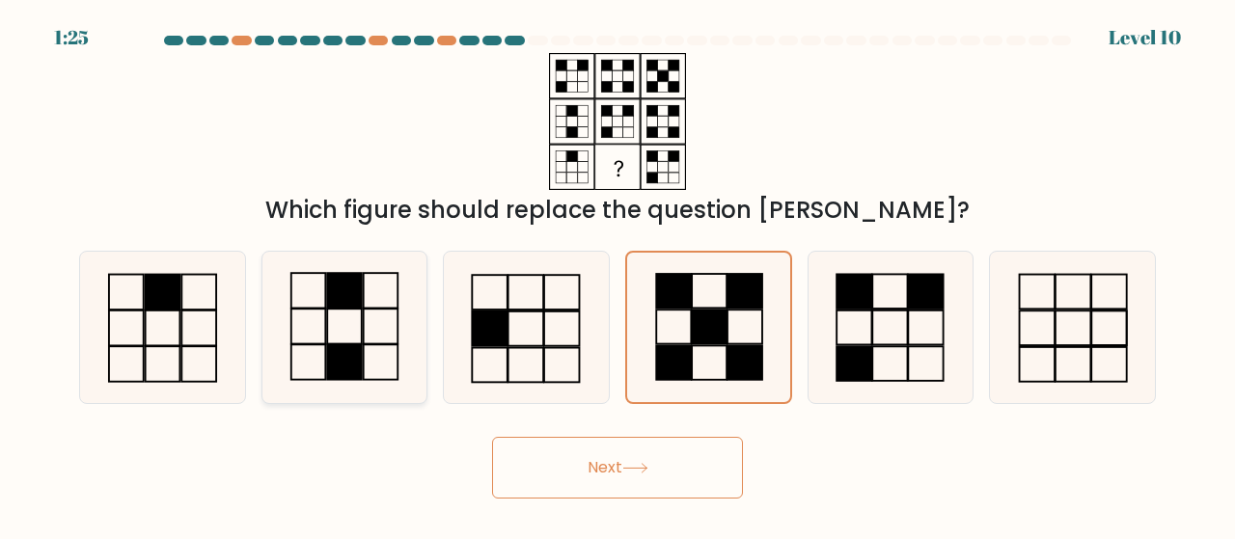
click at [359, 335] on icon at bounding box center [344, 327] width 151 height 151
click at [617, 275] on input "b." at bounding box center [617, 272] width 1 height 5
radio input "true"
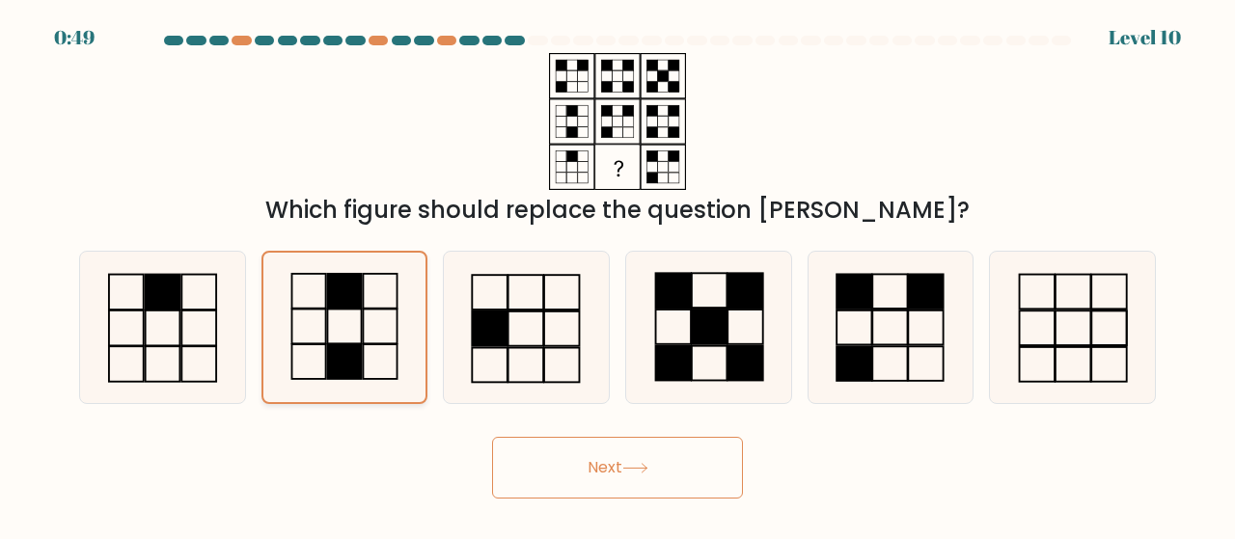
click at [333, 322] on icon at bounding box center [345, 328] width 150 height 150
click at [617, 275] on input "b." at bounding box center [617, 272] width 1 height 5
drag, startPoint x: 404, startPoint y: 361, endPoint x: 424, endPoint y: 371, distance: 22.0
click at [411, 366] on icon at bounding box center [345, 328] width 150 height 150
click at [617, 275] on input "b." at bounding box center [617, 272] width 1 height 5
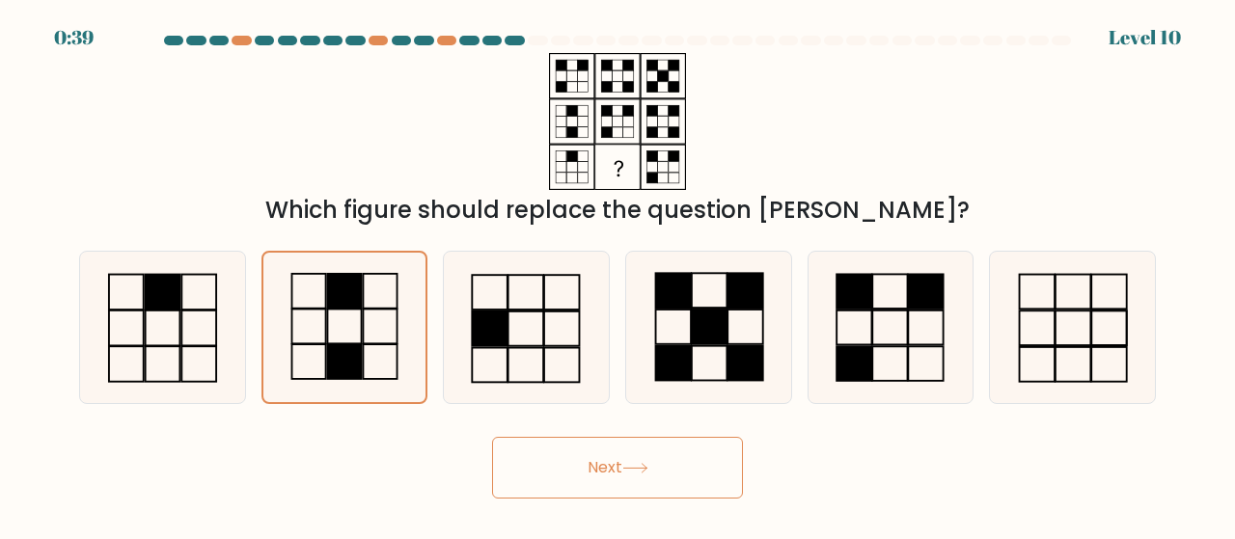
click at [617, 485] on button "Next" at bounding box center [617, 468] width 251 height 62
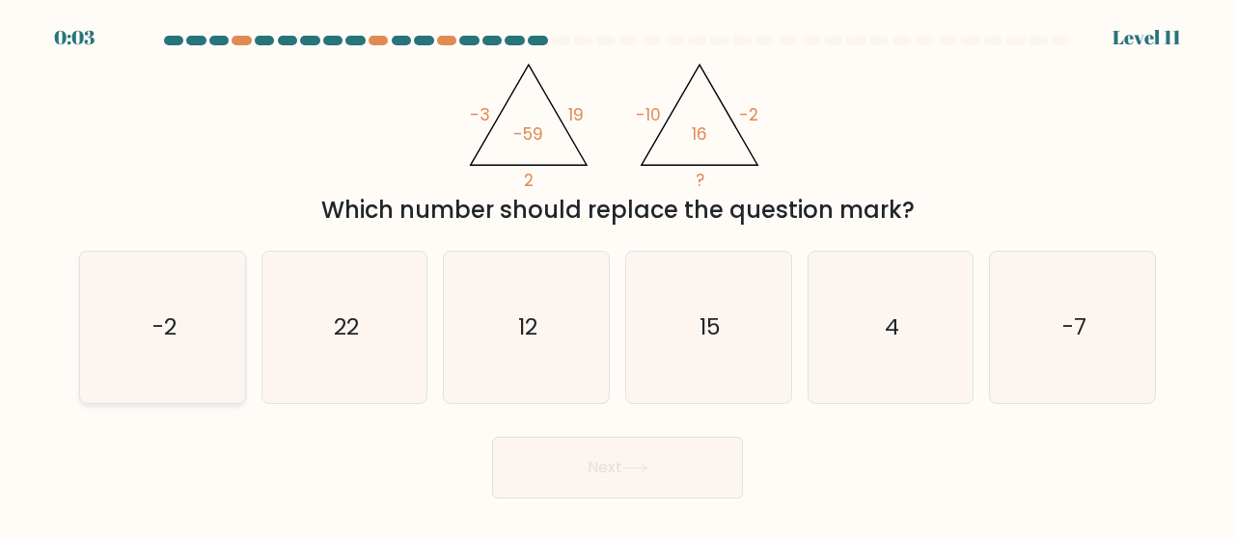
click at [181, 381] on icon "-2" at bounding box center [162, 327] width 151 height 151
click at [617, 275] on input "a. -2" at bounding box center [617, 272] width 1 height 5
radio input "true"
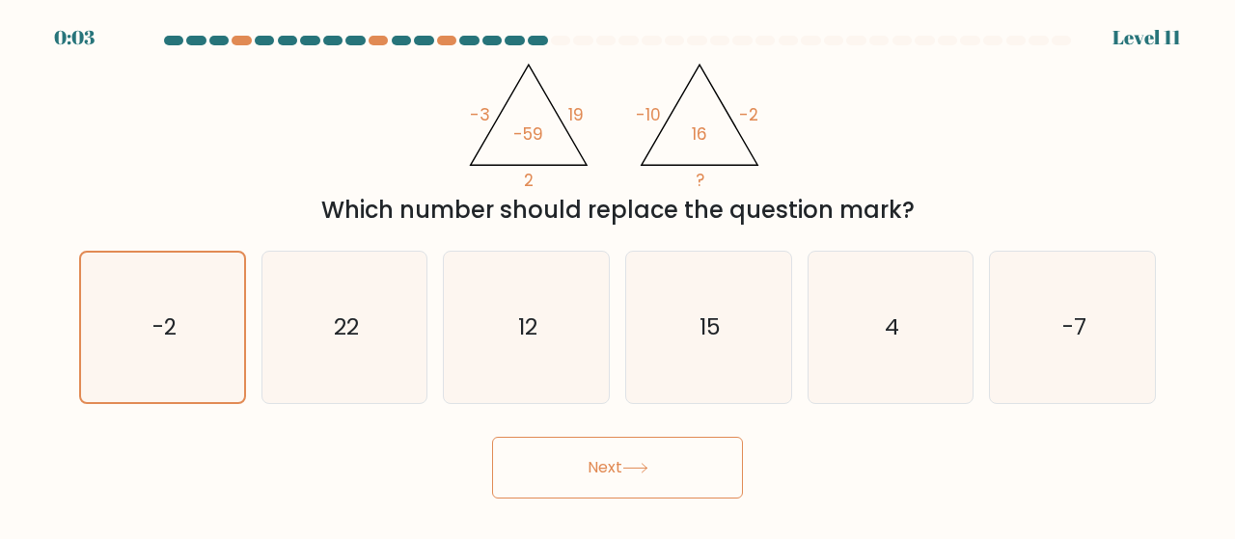
click at [682, 478] on button "Next" at bounding box center [617, 468] width 251 height 62
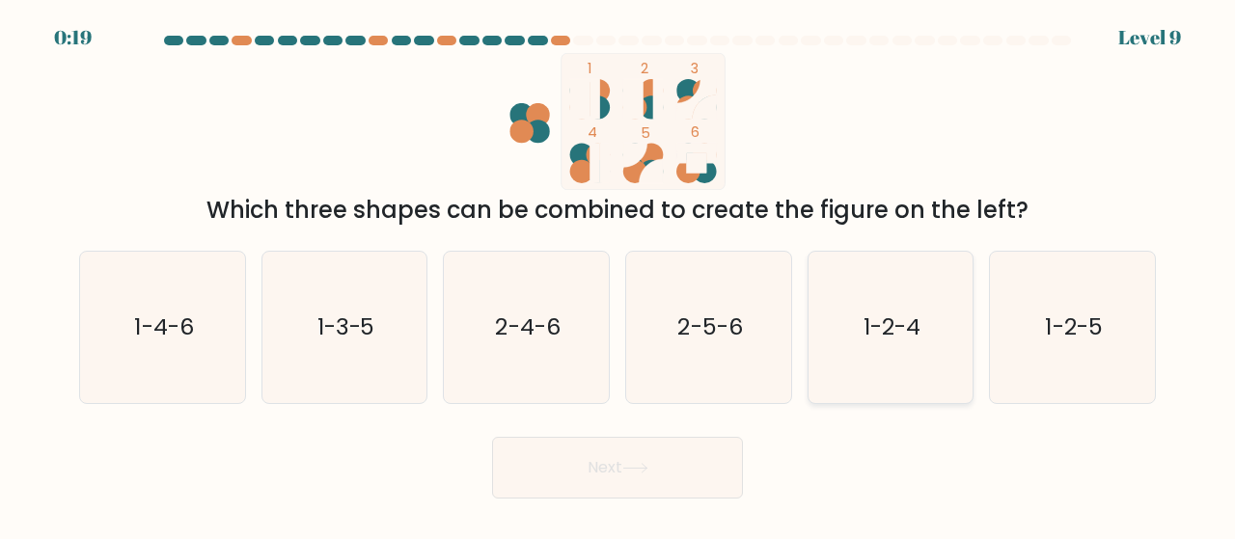
click at [872, 329] on text "1-2-4" at bounding box center [891, 328] width 57 height 32
click at [618, 275] on input "e. 1-2-4" at bounding box center [617, 272] width 1 height 5
radio input "true"
click at [631, 456] on button "Next" at bounding box center [617, 468] width 251 height 62
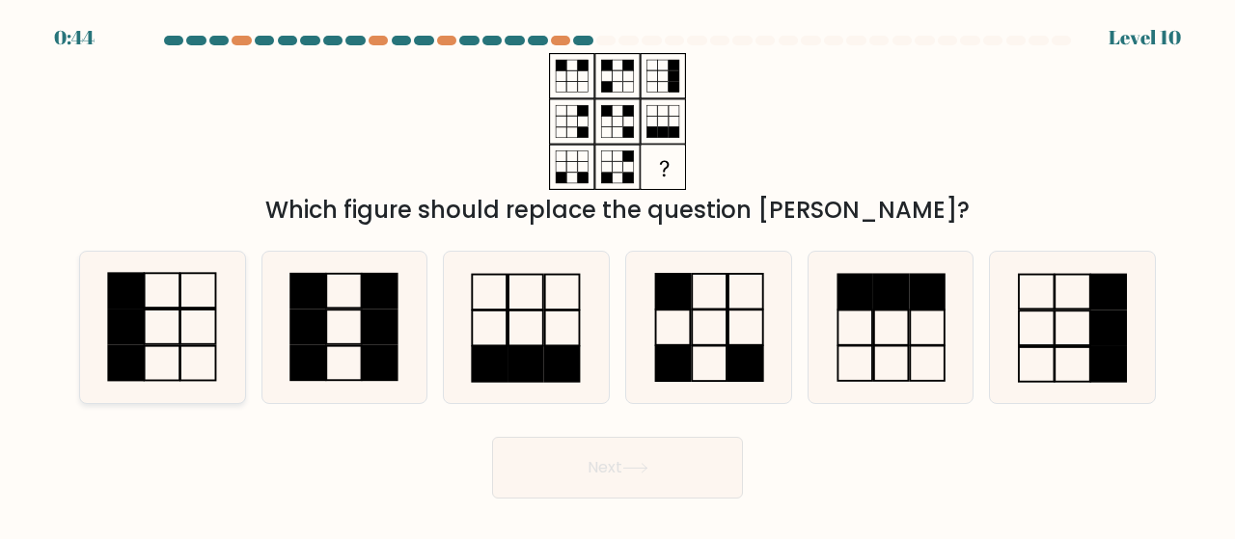
click at [149, 317] on icon at bounding box center [162, 327] width 151 height 151
click at [617, 275] on input "a." at bounding box center [617, 272] width 1 height 5
radio input "true"
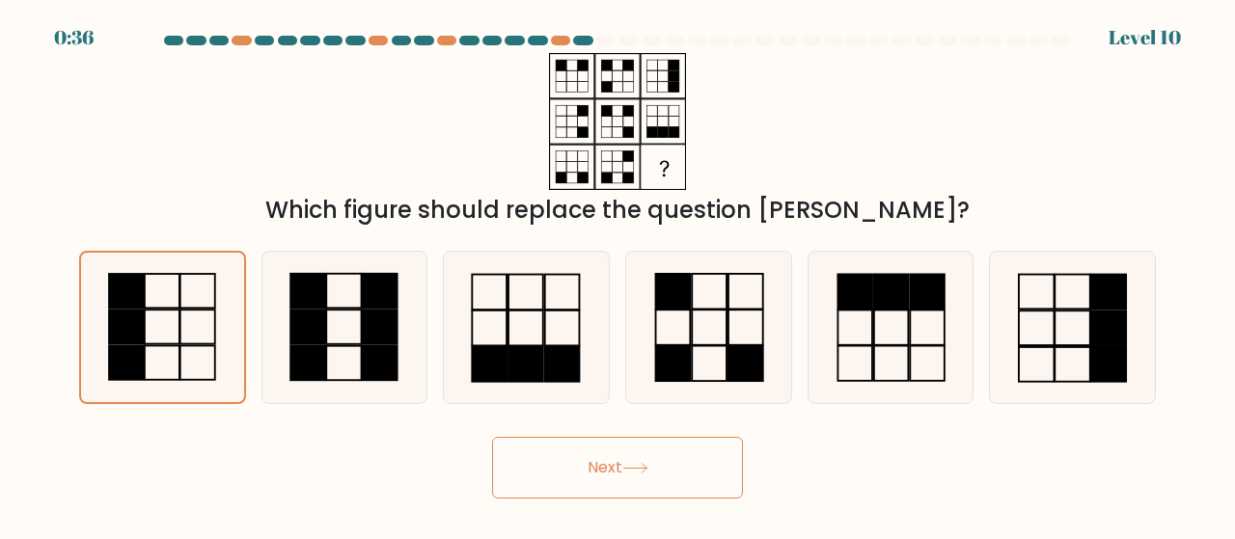
click at [587, 479] on button "Next" at bounding box center [617, 468] width 251 height 62
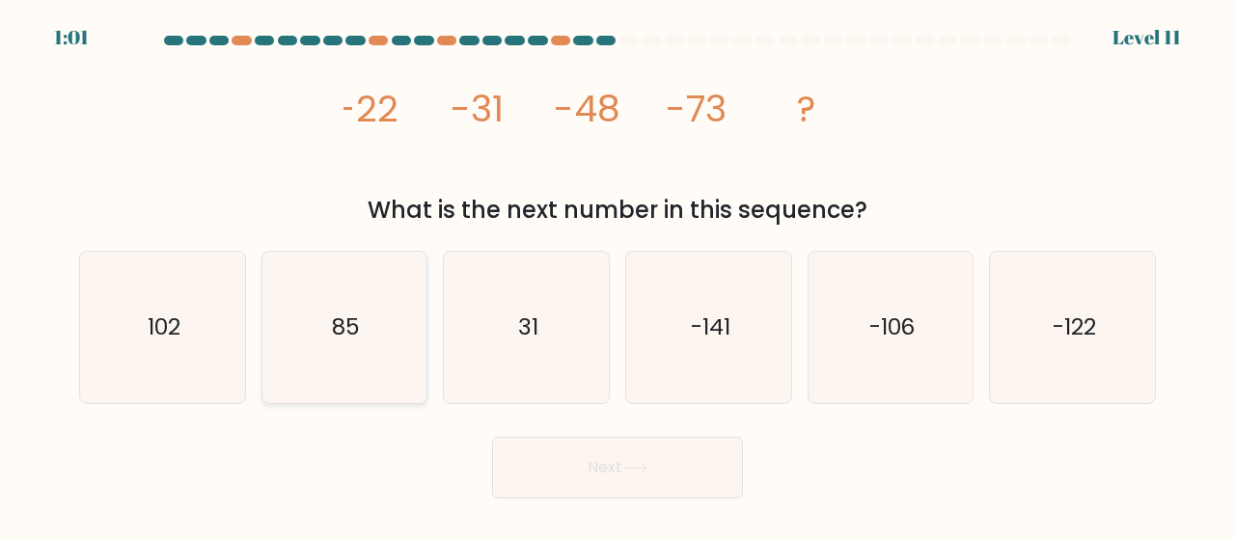
drag, startPoint x: 182, startPoint y: 335, endPoint x: 421, endPoint y: 329, distance: 238.4
click at [182, 335] on icon "102" at bounding box center [162, 327] width 151 height 151
click at [617, 275] on input "a. 102" at bounding box center [617, 272] width 1 height 5
radio input "true"
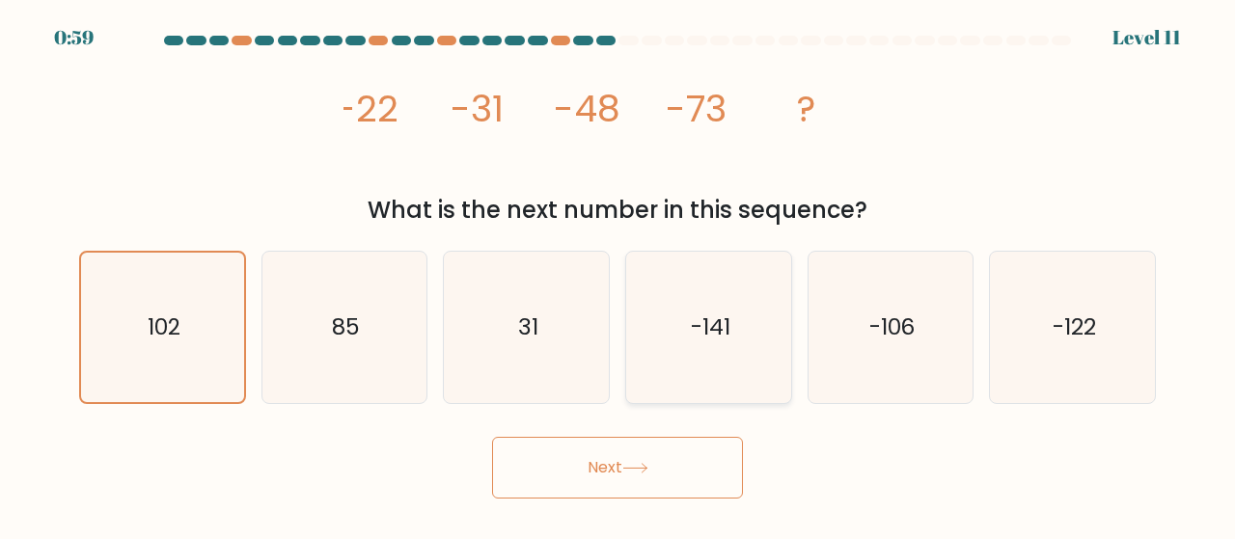
click at [722, 296] on icon "-141" at bounding box center [708, 327] width 151 height 151
click at [618, 275] on input "d. -141" at bounding box center [617, 272] width 1 height 5
radio input "true"
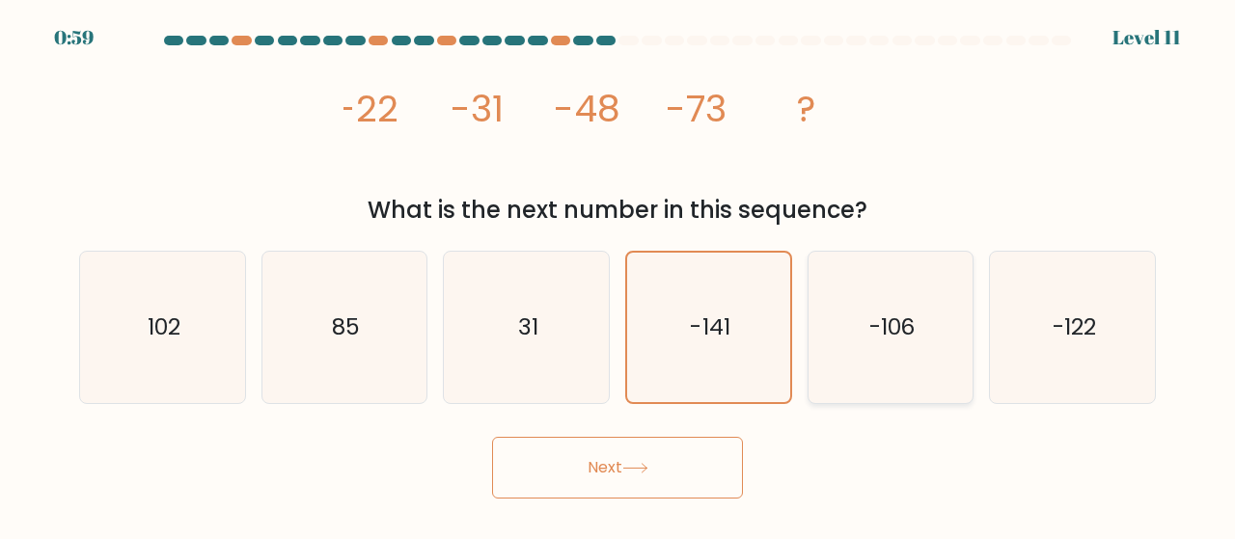
click at [830, 302] on icon "-106" at bounding box center [890, 327] width 151 height 151
click at [618, 275] on input "e. -106" at bounding box center [617, 272] width 1 height 5
radio input "true"
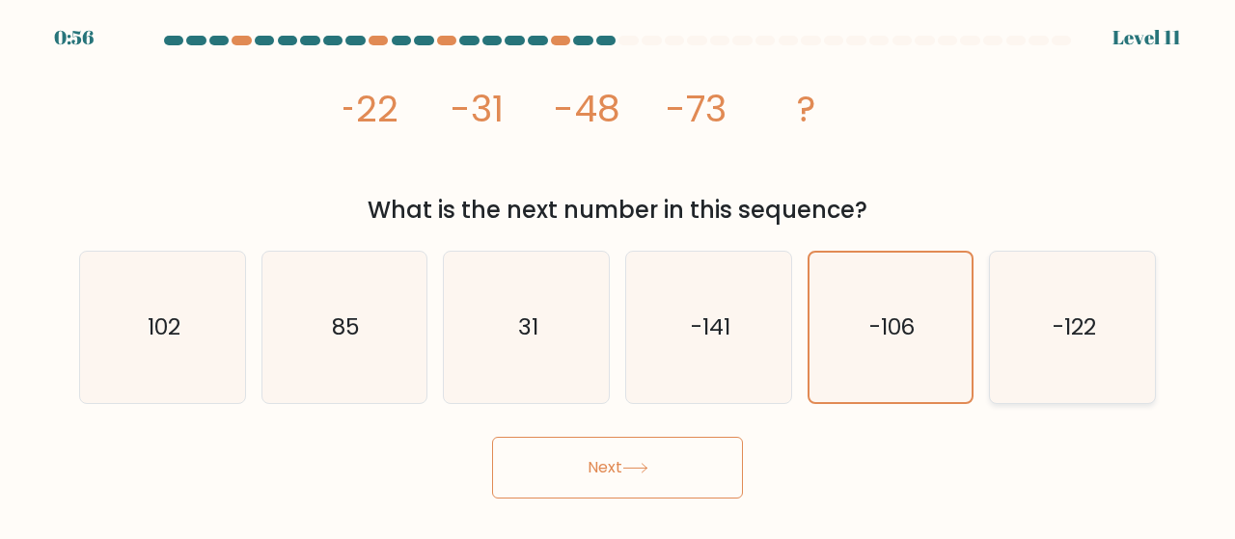
click at [1107, 342] on icon "-122" at bounding box center [1072, 327] width 151 height 151
click at [618, 275] on input "f. -122" at bounding box center [617, 272] width 1 height 5
radio input "true"
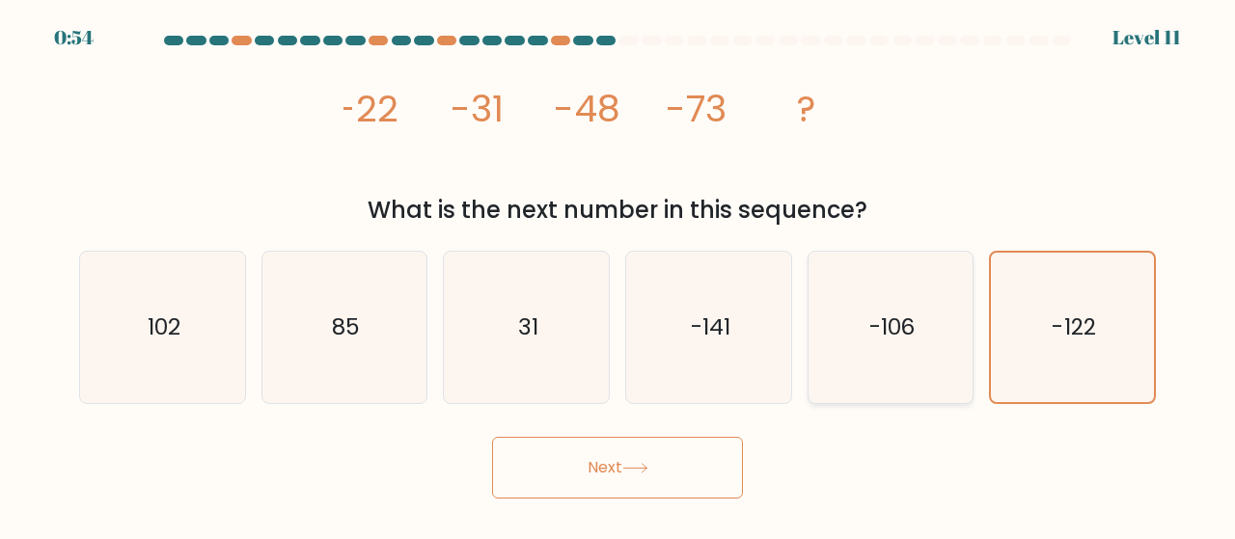
click at [893, 340] on text "-106" at bounding box center [892, 328] width 46 height 32
click at [618, 275] on input "e. -106" at bounding box center [617, 272] width 1 height 5
radio input "true"
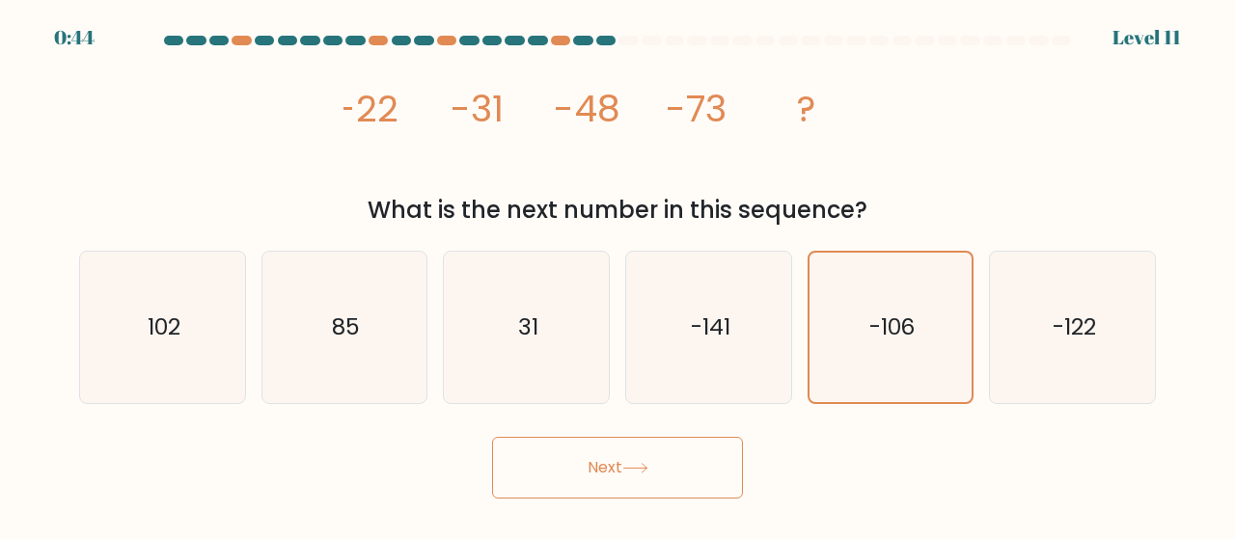
click at [695, 468] on button "Next" at bounding box center [617, 468] width 251 height 62
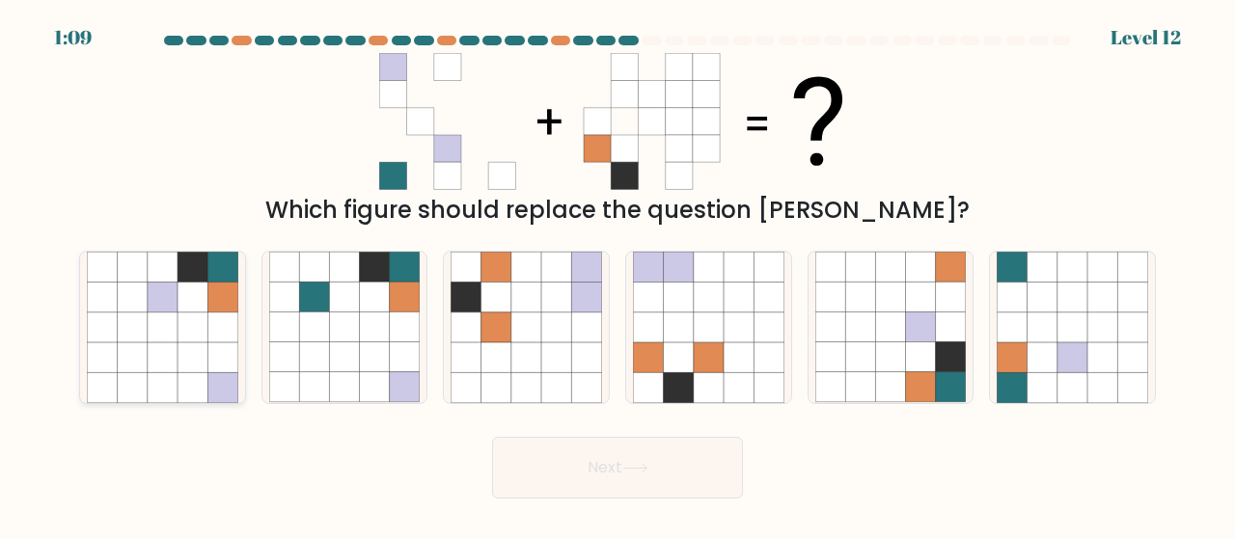
click at [197, 269] on icon at bounding box center [193, 267] width 30 height 30
click at [617, 270] on input "a." at bounding box center [617, 272] width 1 height 5
radio input "true"
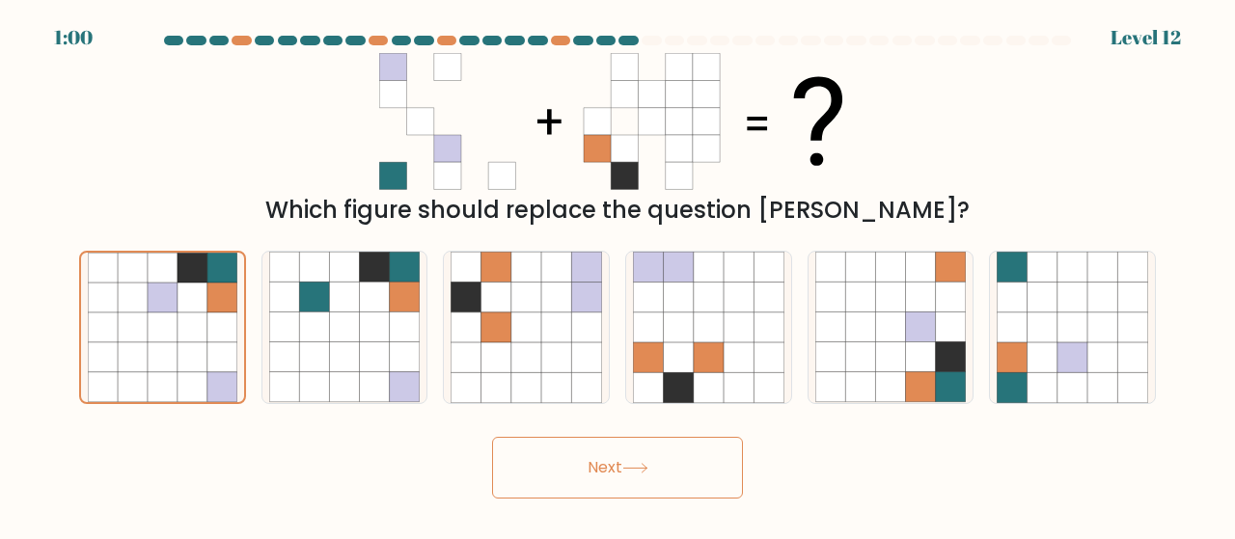
click at [602, 463] on button "Next" at bounding box center [617, 468] width 251 height 62
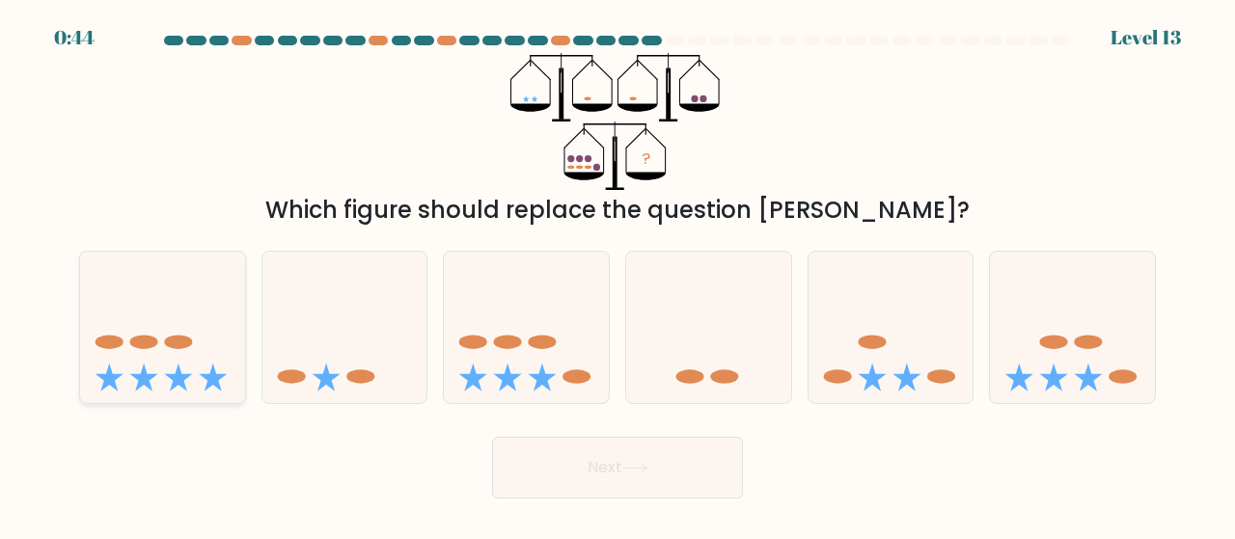
click at [193, 355] on icon at bounding box center [162, 328] width 165 height 136
click at [617, 275] on input "a." at bounding box center [617, 272] width 1 height 5
radio input "true"
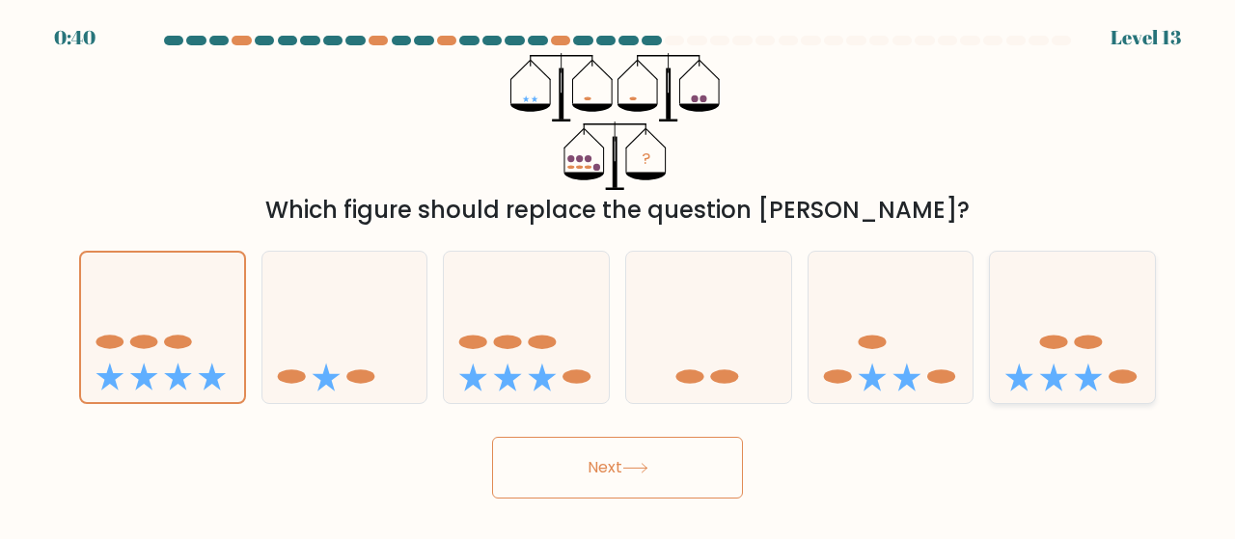
click at [1111, 334] on icon at bounding box center [1072, 328] width 165 height 136
click at [618, 275] on input "f." at bounding box center [617, 272] width 1 height 5
radio input "true"
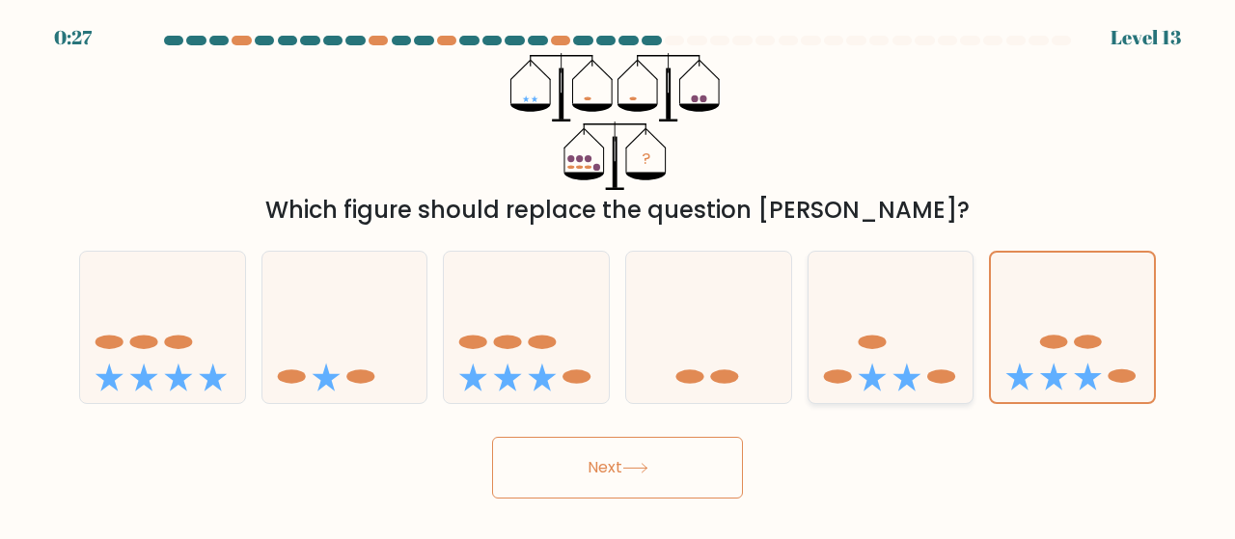
click at [864, 326] on icon at bounding box center [890, 328] width 165 height 136
click at [618, 275] on input "e." at bounding box center [617, 272] width 1 height 5
radio input "true"
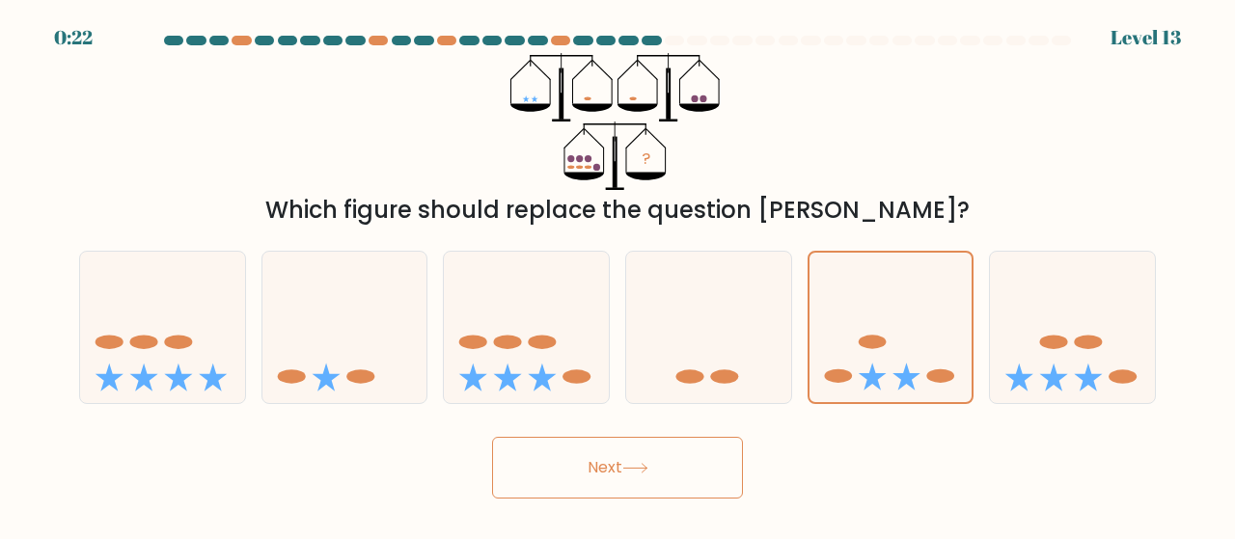
click at [702, 488] on button "Next" at bounding box center [617, 468] width 251 height 62
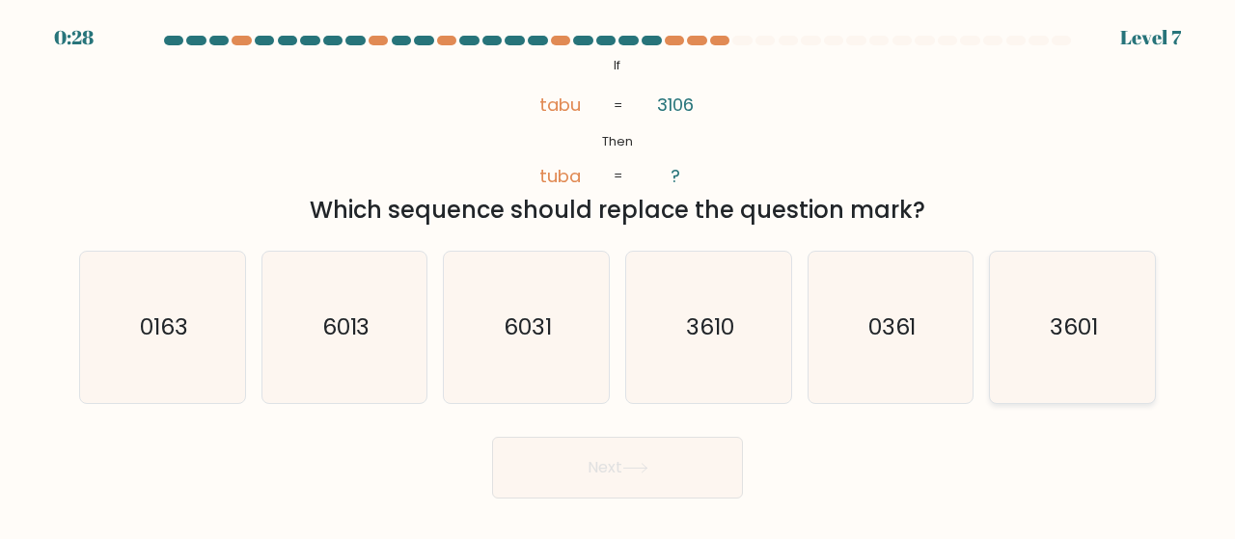
click at [1101, 348] on icon "3601" at bounding box center [1072, 327] width 151 height 151
click at [618, 275] on input "f. 3601" at bounding box center [617, 272] width 1 height 5
radio input "true"
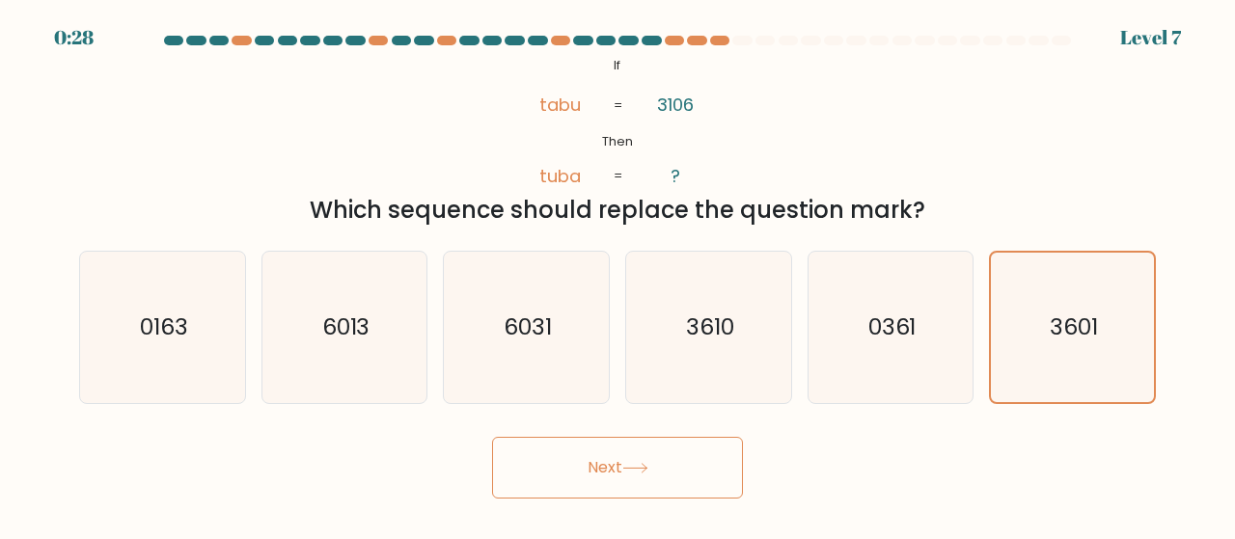
click at [704, 467] on button "Next" at bounding box center [617, 468] width 251 height 62
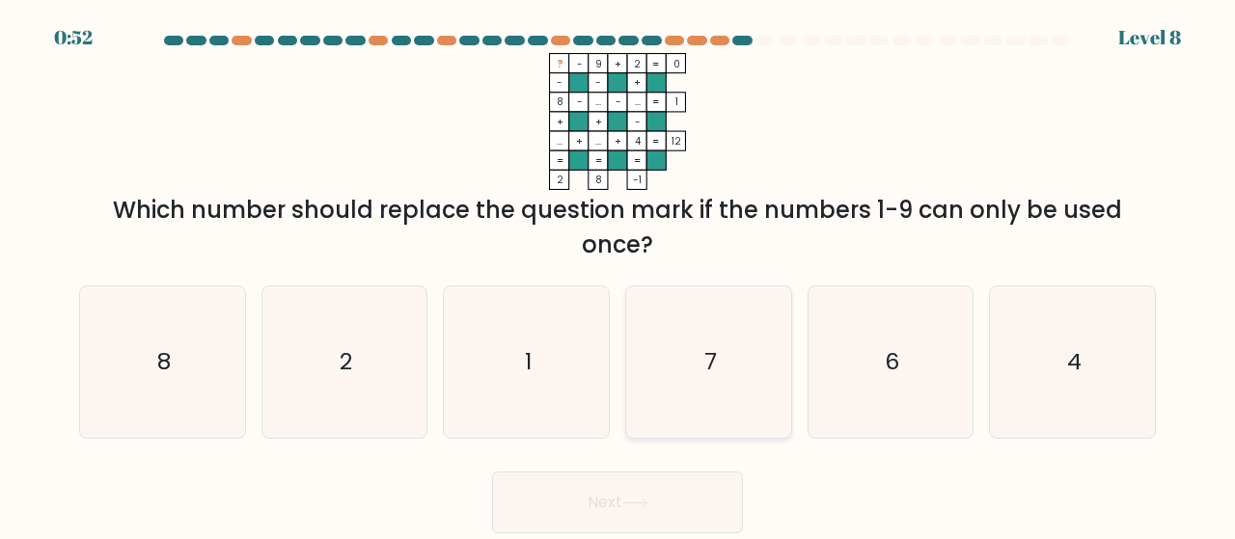
click at [726, 373] on icon "7" at bounding box center [708, 362] width 151 height 151
click at [618, 275] on input "d. 7" at bounding box center [617, 272] width 1 height 5
radio input "true"
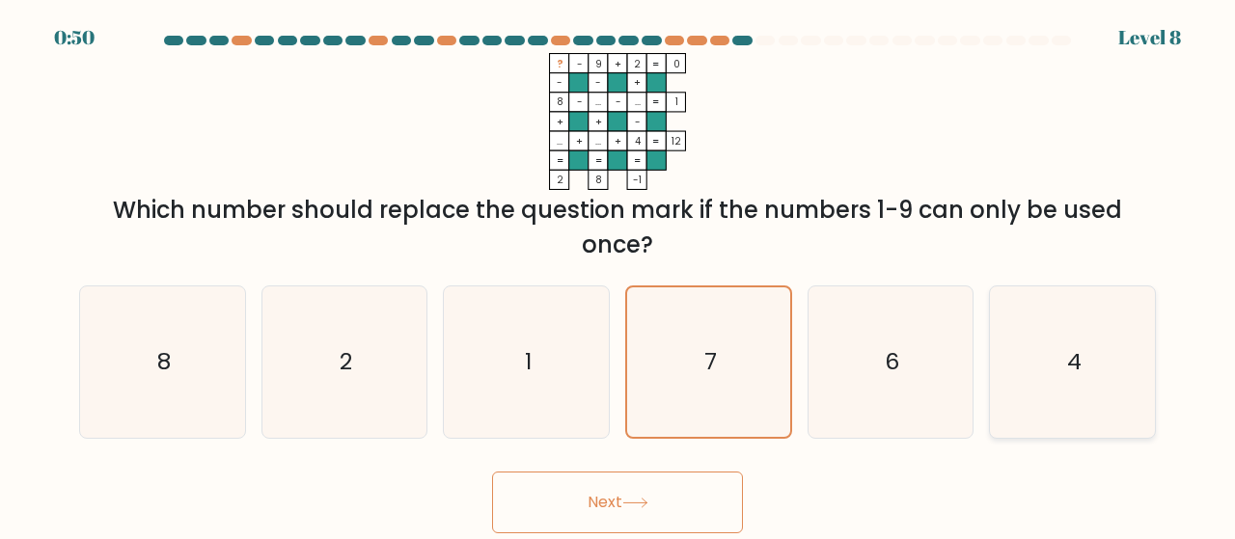
click at [1048, 373] on icon "4" at bounding box center [1072, 362] width 151 height 151
click at [618, 275] on input "f. 4" at bounding box center [617, 272] width 1 height 5
radio input "true"
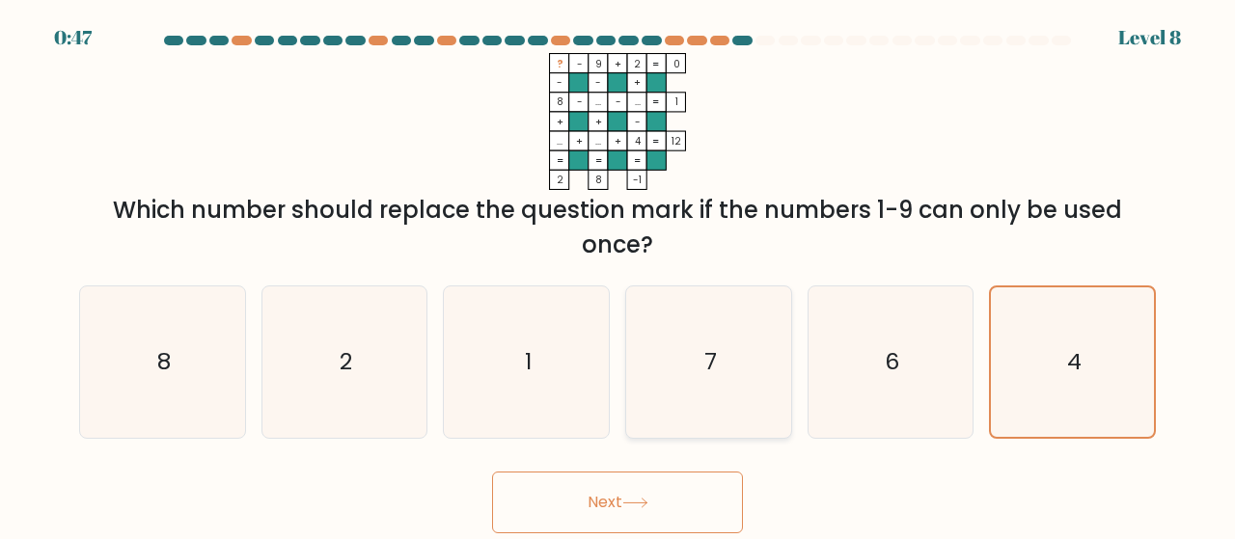
click at [716, 358] on text "7" at bounding box center [709, 362] width 13 height 32
click at [618, 275] on input "d. 7" at bounding box center [617, 272] width 1 height 5
radio input "true"
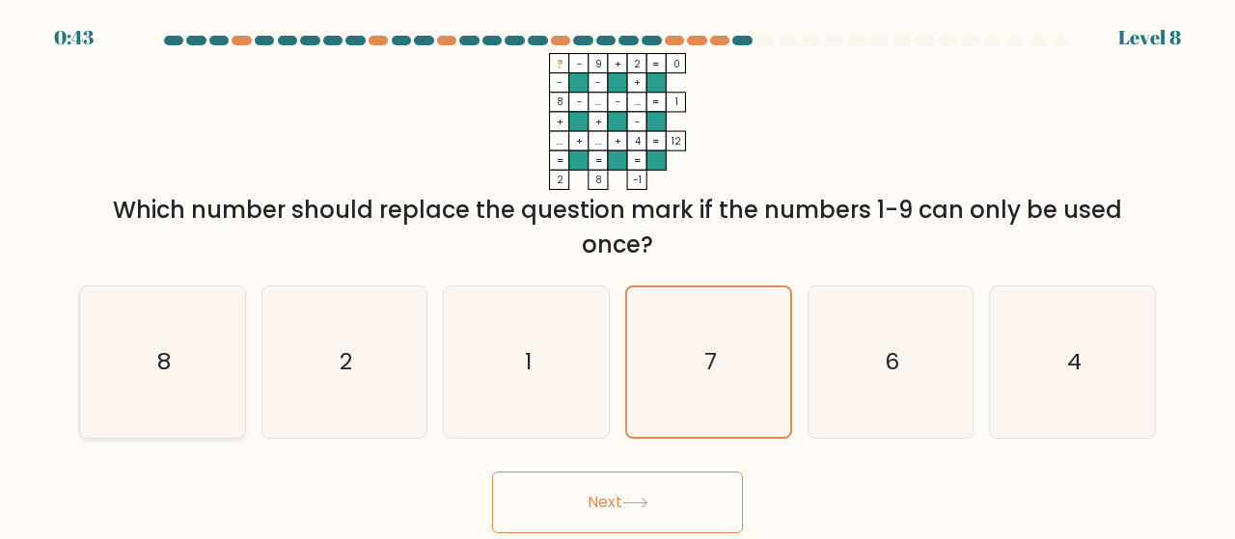
click at [195, 408] on icon "8" at bounding box center [162, 362] width 151 height 151
click at [617, 275] on input "a. 8" at bounding box center [617, 272] width 1 height 5
radio input "true"
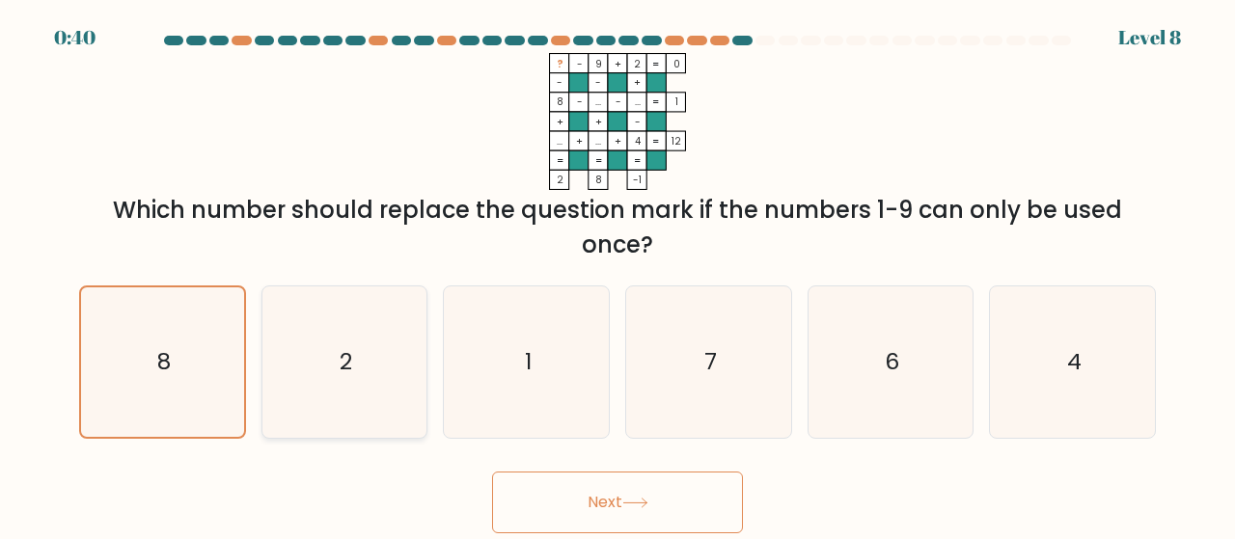
click at [396, 389] on icon "2" at bounding box center [344, 362] width 151 height 151
click at [617, 275] on input "b. 2" at bounding box center [617, 272] width 1 height 5
radio input "true"
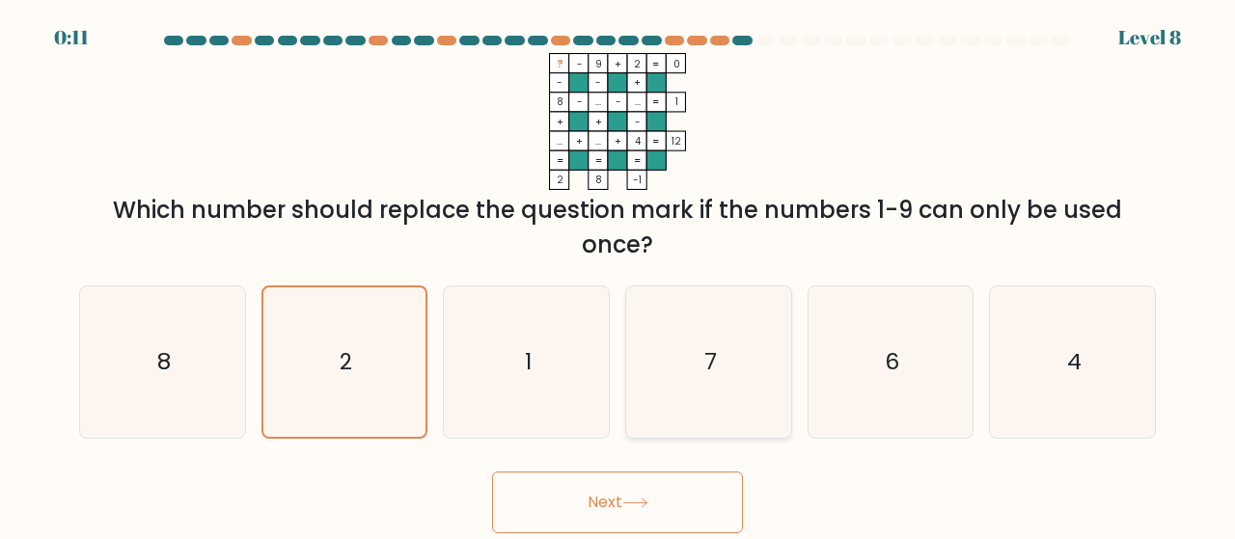
click at [743, 358] on icon "7" at bounding box center [708, 362] width 151 height 151
click at [618, 275] on input "d. 7" at bounding box center [617, 272] width 1 height 5
radio input "true"
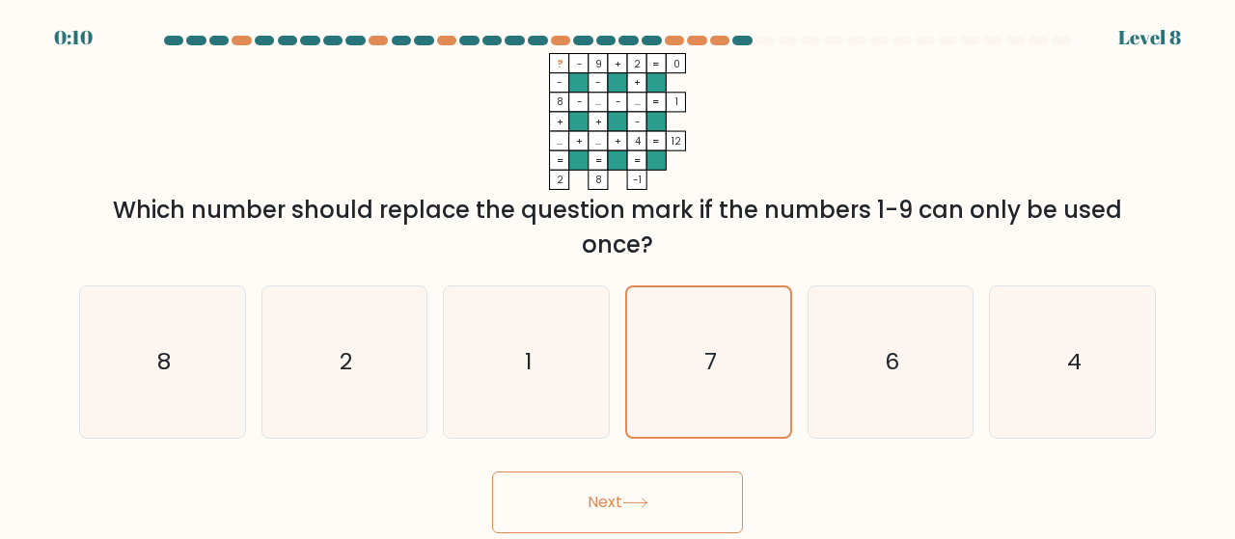
click at [724, 495] on button "Next" at bounding box center [617, 503] width 251 height 62
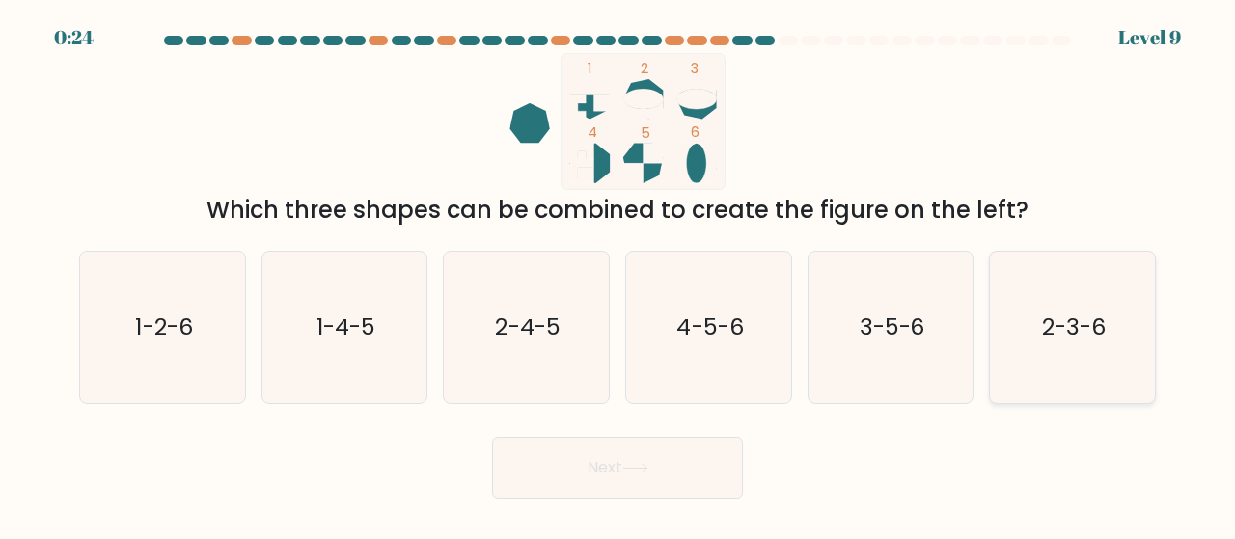
click at [1063, 333] on text "2-3-6" at bounding box center [1074, 328] width 64 height 32
click at [618, 275] on input "f. 2-3-6" at bounding box center [617, 272] width 1 height 5
radio input "true"
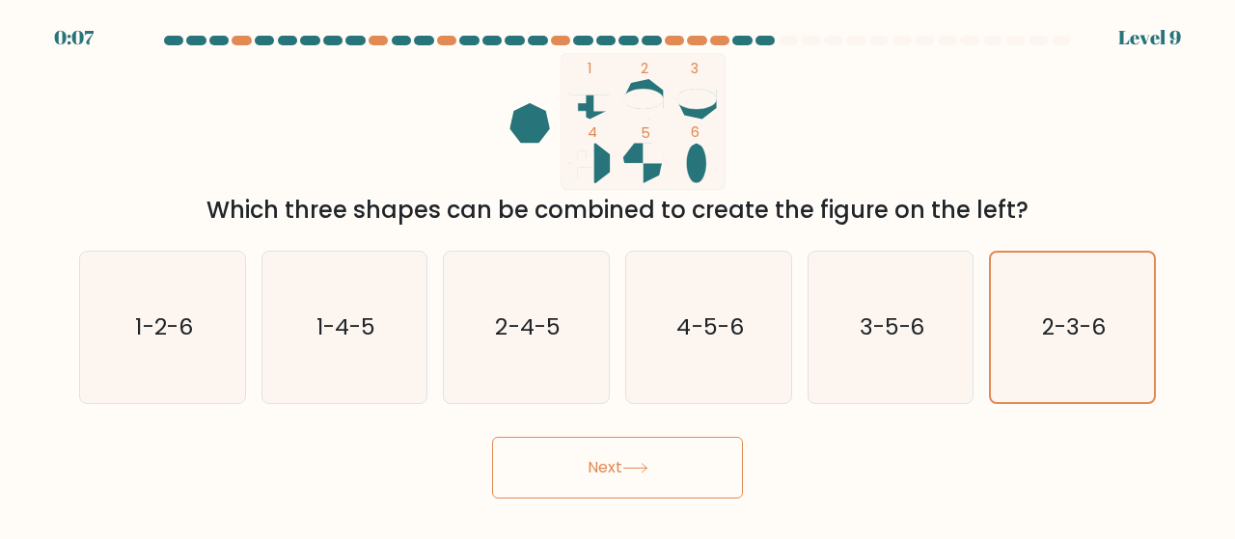
click at [642, 456] on button "Next" at bounding box center [617, 468] width 251 height 62
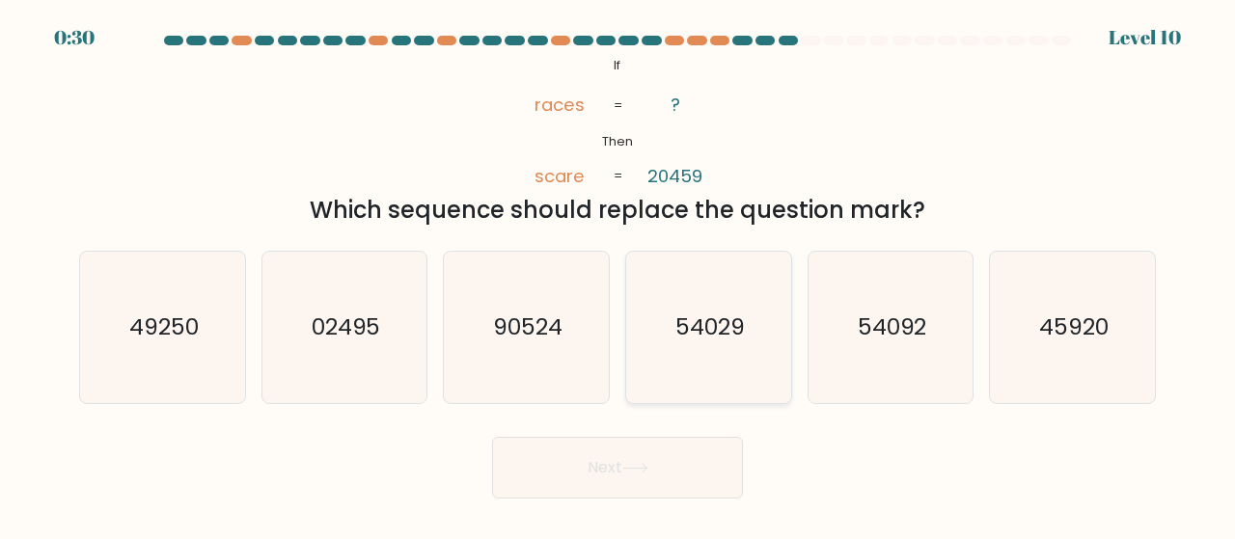
click at [730, 302] on icon "54029" at bounding box center [708, 327] width 151 height 151
click at [618, 275] on input "d. 54029" at bounding box center [617, 272] width 1 height 5
radio input "true"
click at [618, 483] on button "Next" at bounding box center [617, 468] width 251 height 62
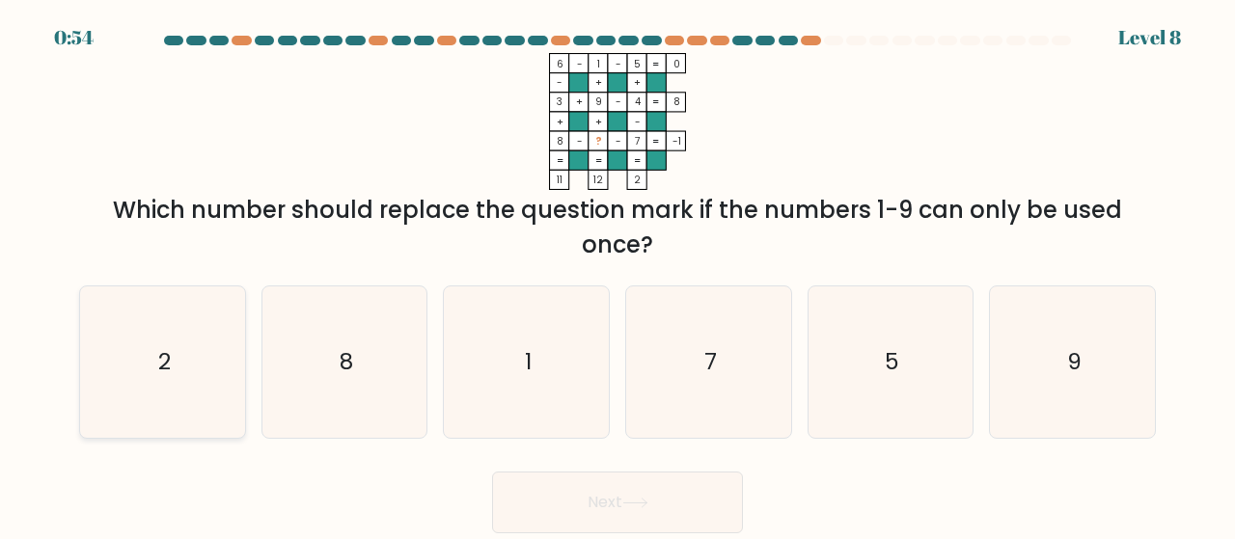
drag, startPoint x: 120, startPoint y: 387, endPoint x: 136, endPoint y: 391, distance: 16.8
click at [120, 386] on icon "2" at bounding box center [162, 362] width 151 height 151
click at [617, 275] on input "a. 2" at bounding box center [617, 272] width 1 height 5
radio input "true"
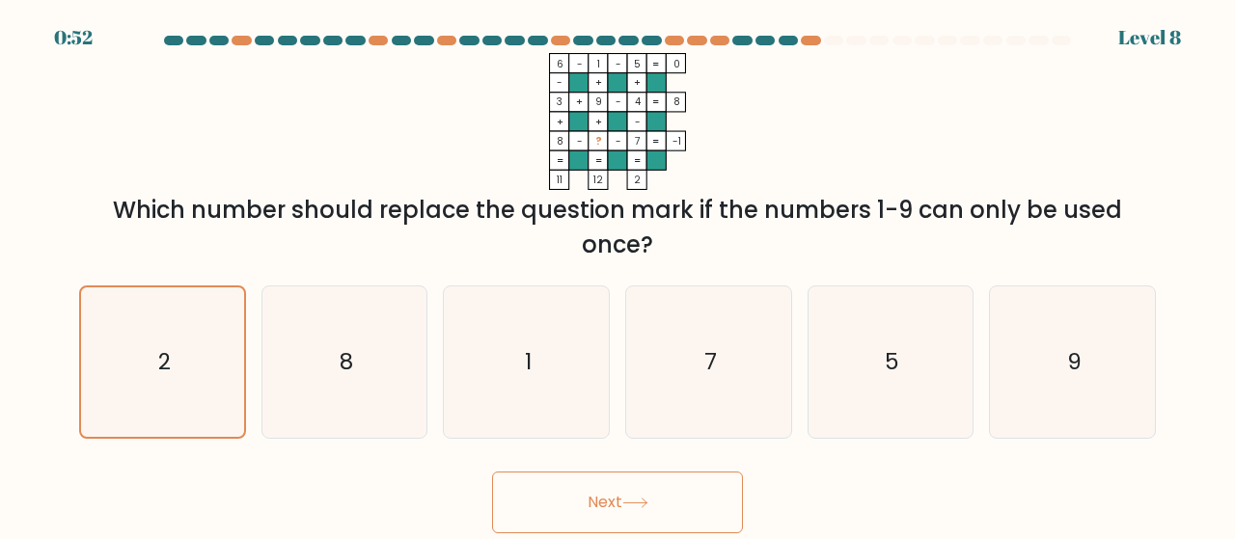
click at [656, 490] on button "Next" at bounding box center [617, 503] width 251 height 62
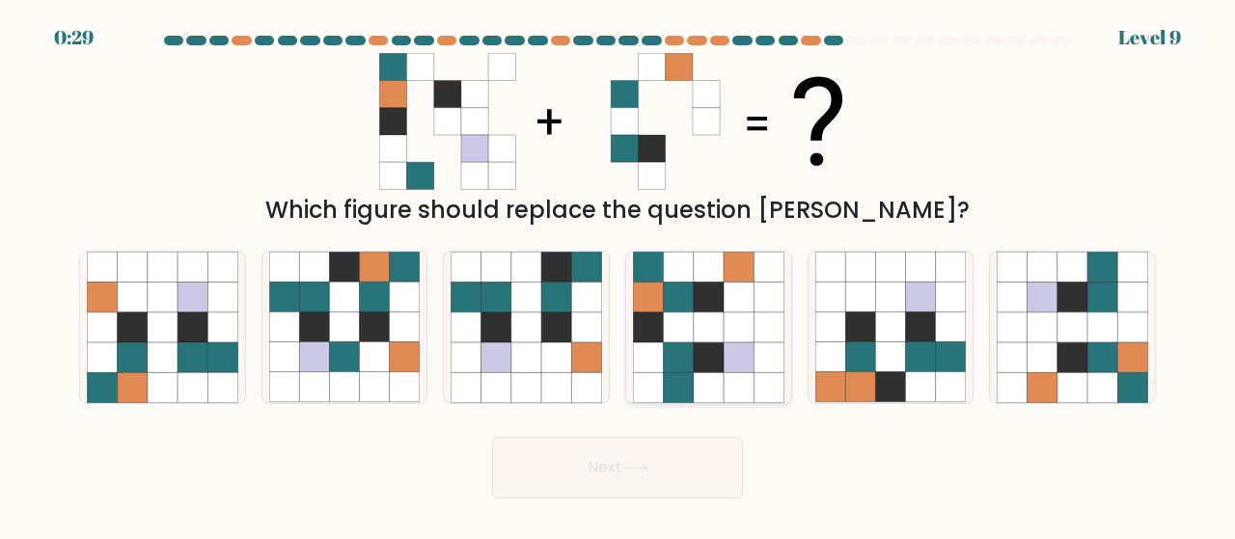
click at [747, 355] on icon at bounding box center [739, 357] width 30 height 30
click at [618, 275] on input "d." at bounding box center [617, 272] width 1 height 5
radio input "true"
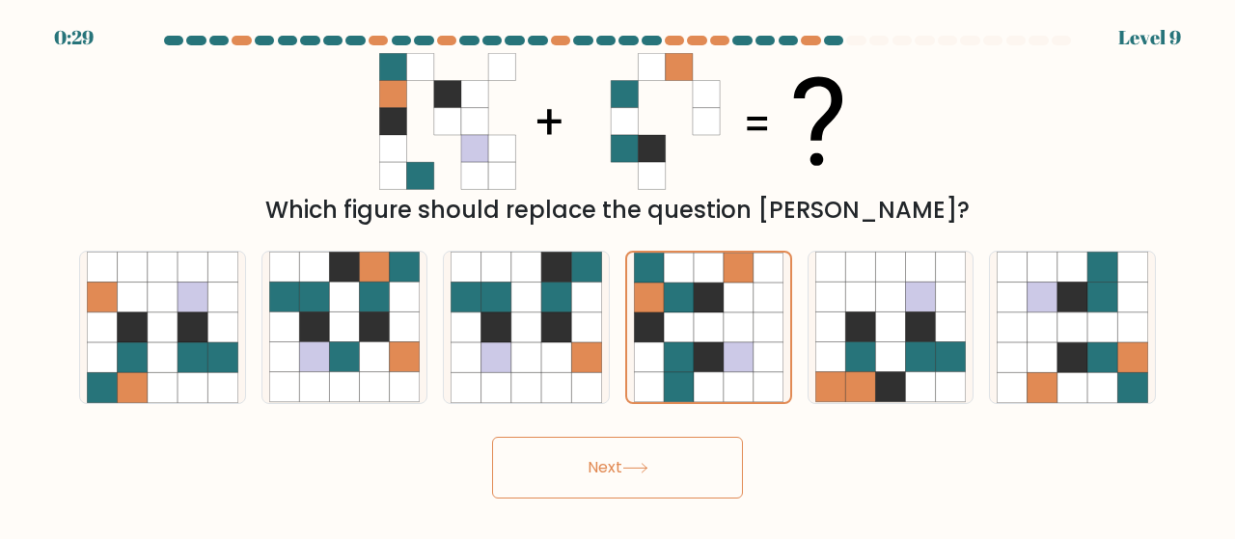
click at [642, 486] on button "Next" at bounding box center [617, 468] width 251 height 62
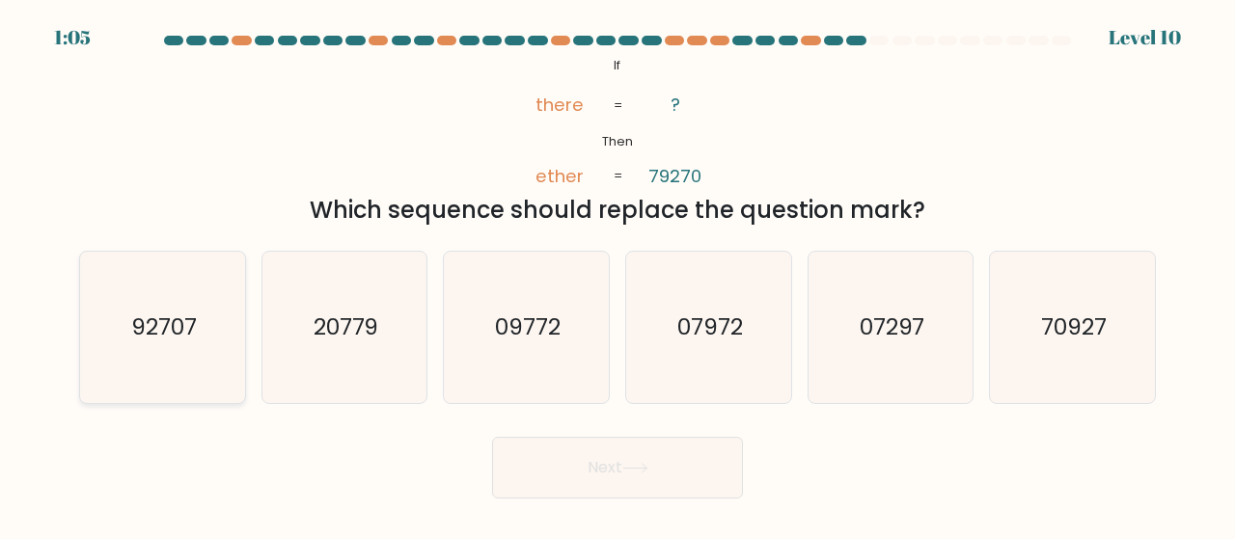
click at [212, 337] on icon "92707" at bounding box center [162, 327] width 151 height 151
click at [617, 275] on input "a. 92707" at bounding box center [617, 272] width 1 height 5
radio input "true"
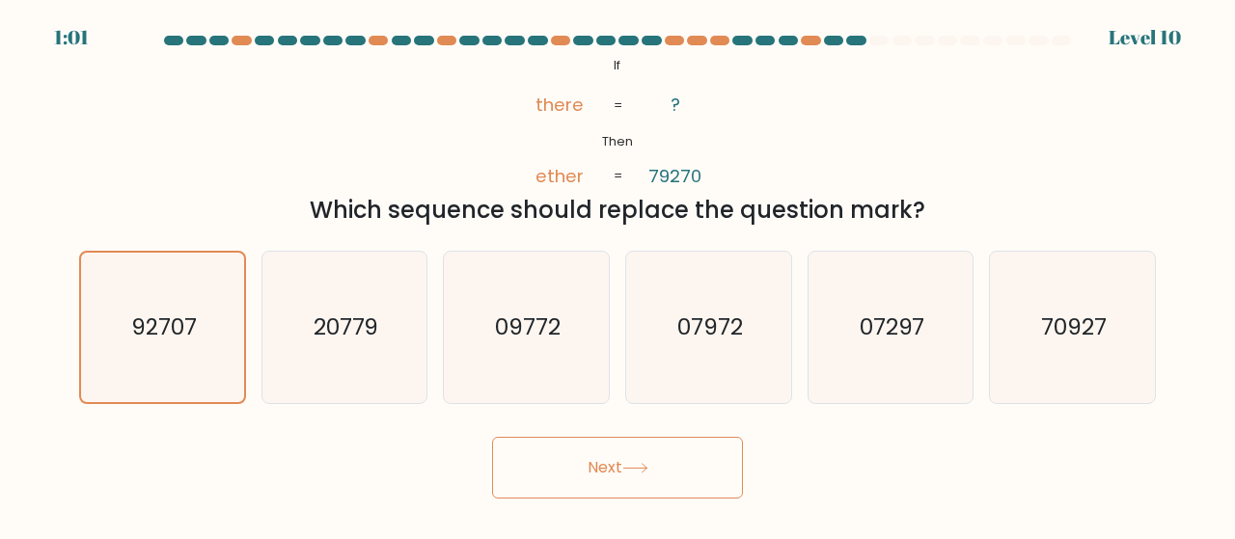
click at [638, 456] on button "Next" at bounding box center [617, 468] width 251 height 62
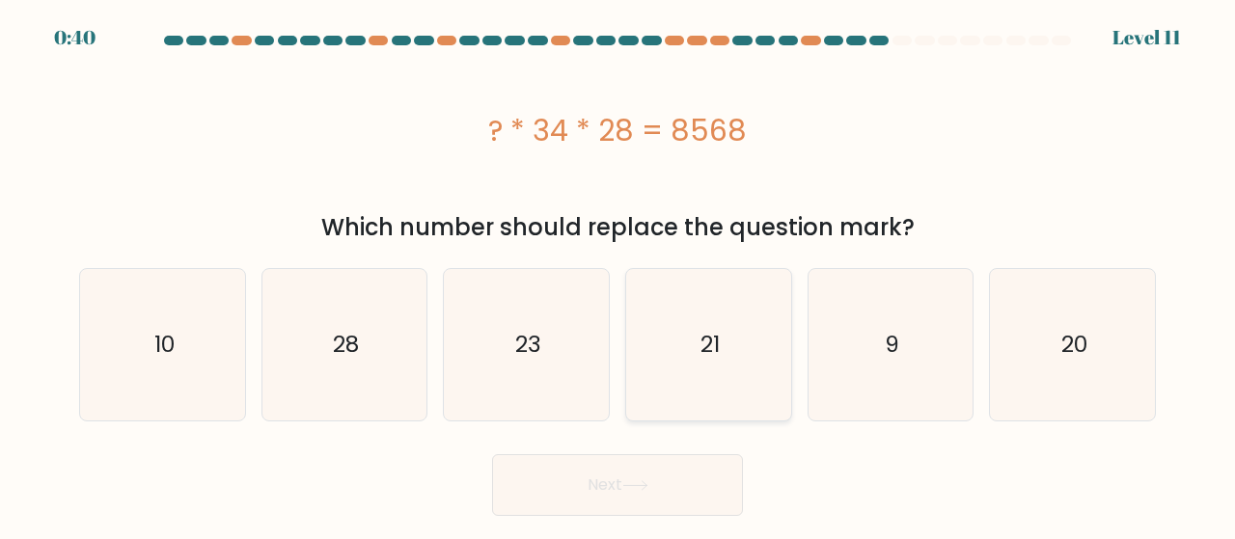
click at [729, 343] on icon "21" at bounding box center [708, 344] width 151 height 151
click at [618, 275] on input "d. 21" at bounding box center [617, 272] width 1 height 5
radio input "true"
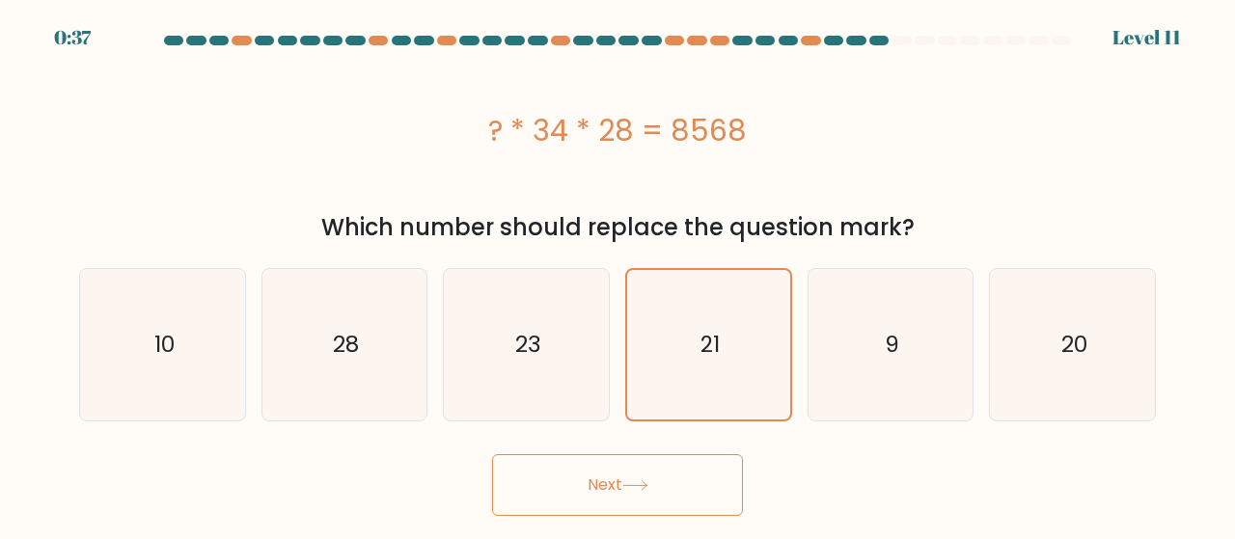
click at [619, 497] on button "Next" at bounding box center [617, 485] width 251 height 62
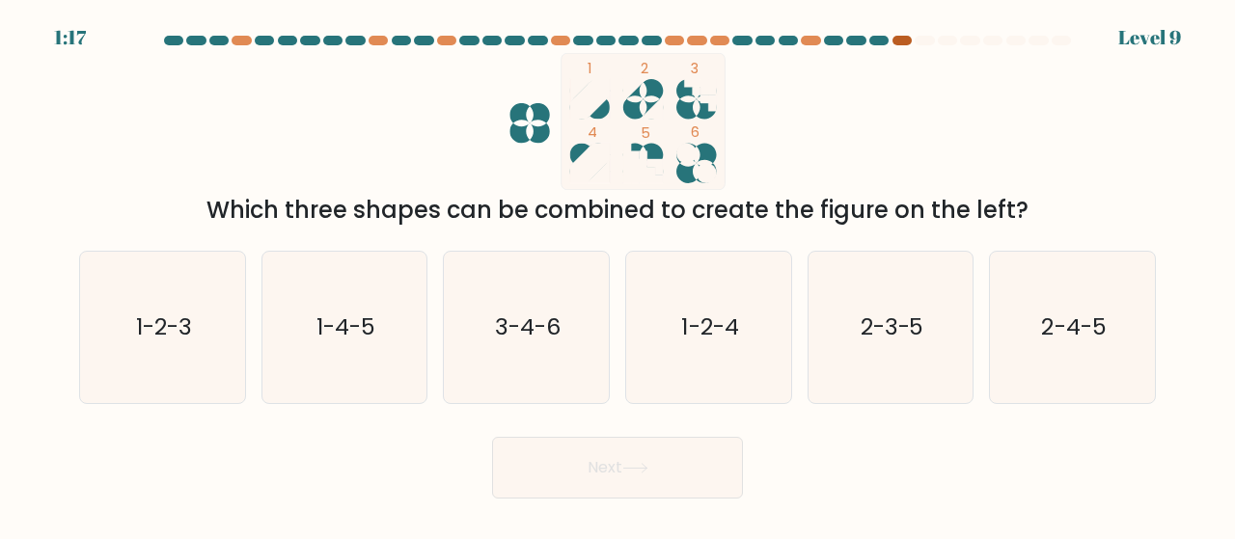
click at [907, 39] on div at bounding box center [901, 41] width 19 height 10
click at [645, 112] on rect at bounding box center [643, 121] width 164 height 137
click at [712, 354] on icon "1-2-4" at bounding box center [708, 327] width 151 height 151
click at [618, 275] on input "d. 1-2-4" at bounding box center [617, 272] width 1 height 5
radio input "true"
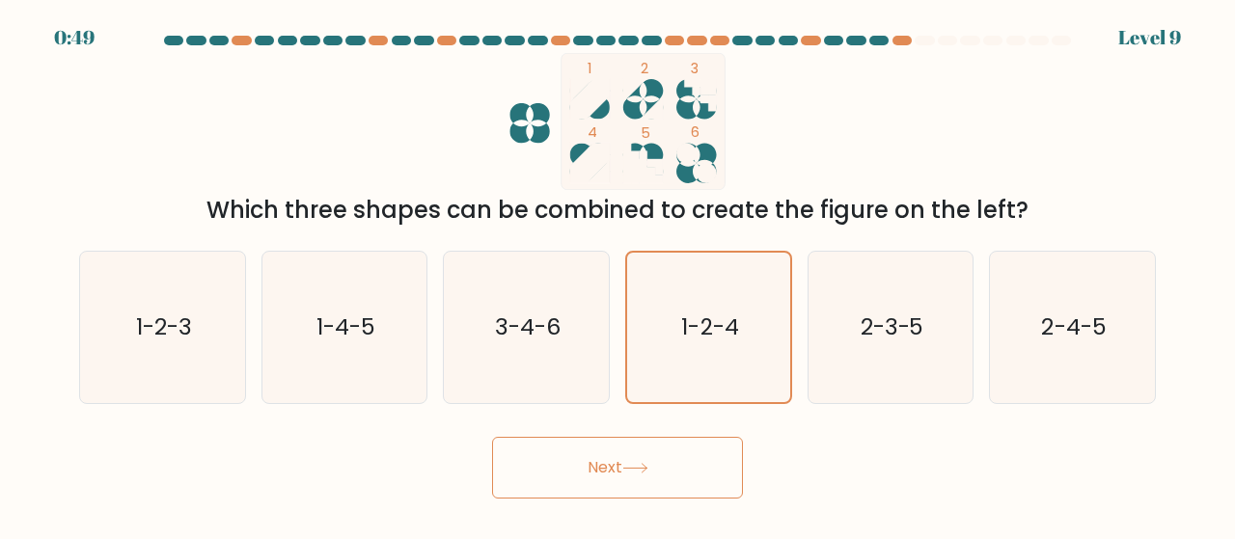
click at [624, 466] on button "Next" at bounding box center [617, 468] width 251 height 62
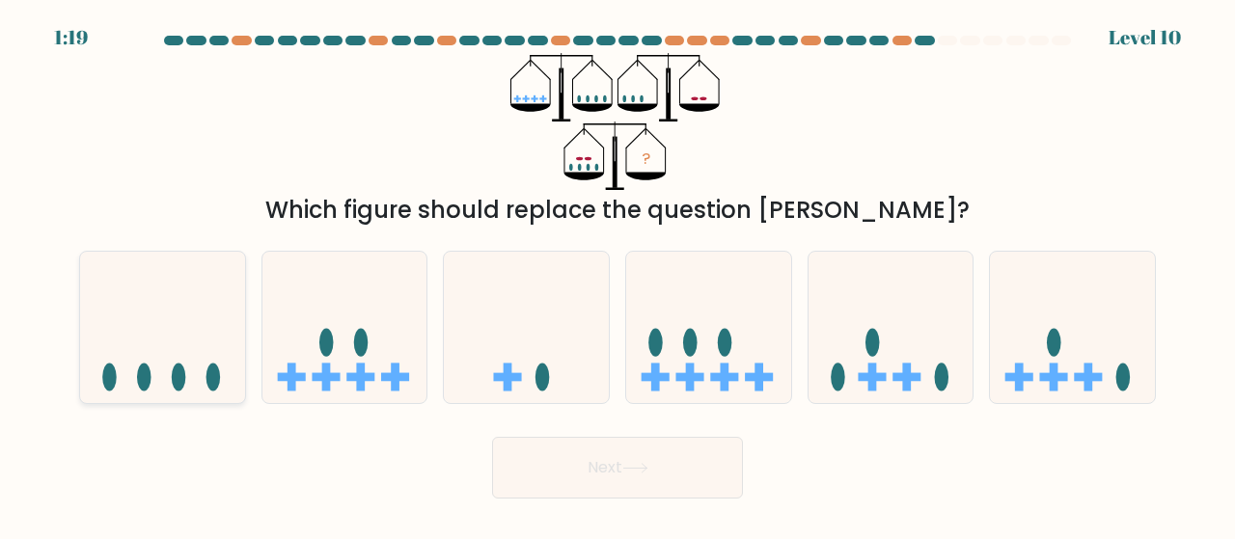
click at [218, 364] on icon at bounding box center [162, 328] width 165 height 136
click at [617, 275] on input "a." at bounding box center [617, 272] width 1 height 5
radio input "true"
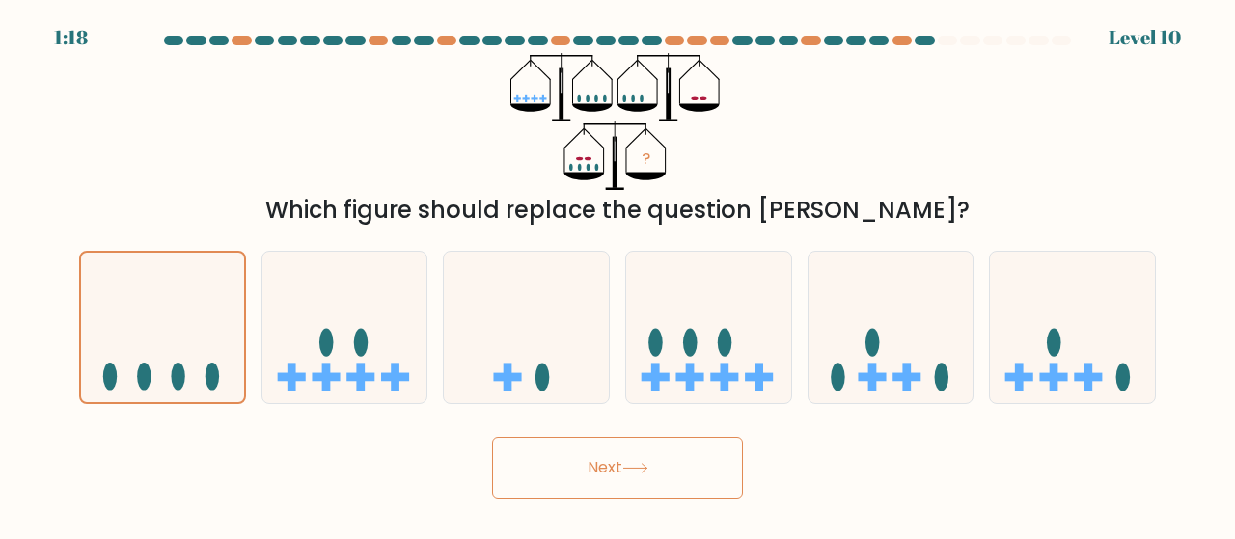
click at [623, 482] on button "Next" at bounding box center [617, 468] width 251 height 62
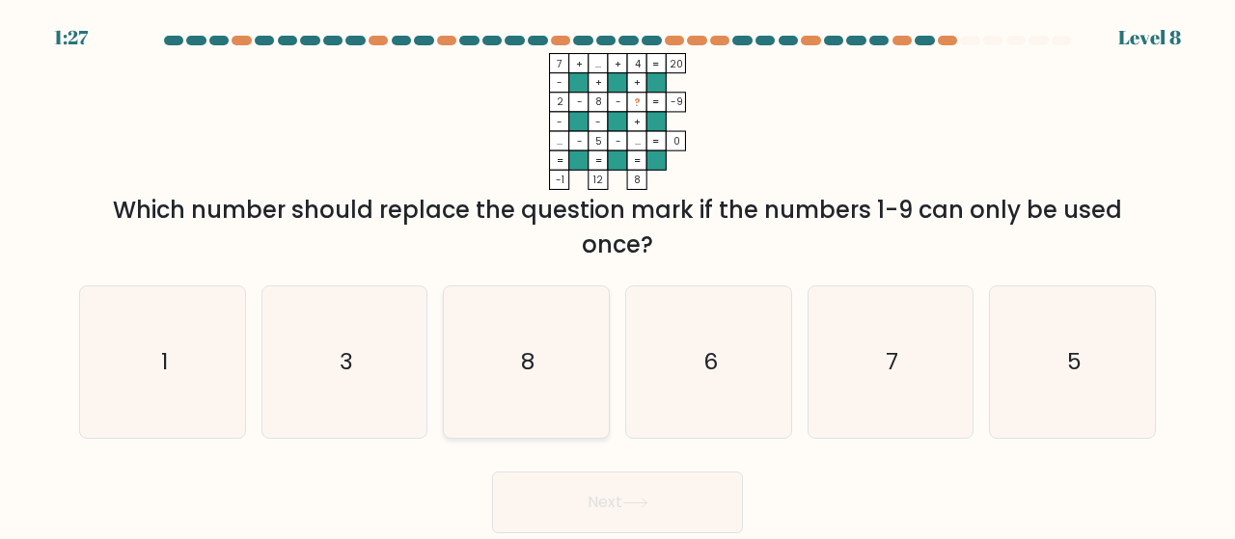
click at [563, 381] on icon "8" at bounding box center [526, 362] width 151 height 151
click at [617, 275] on input "c. 8" at bounding box center [617, 272] width 1 height 5
radio input "true"
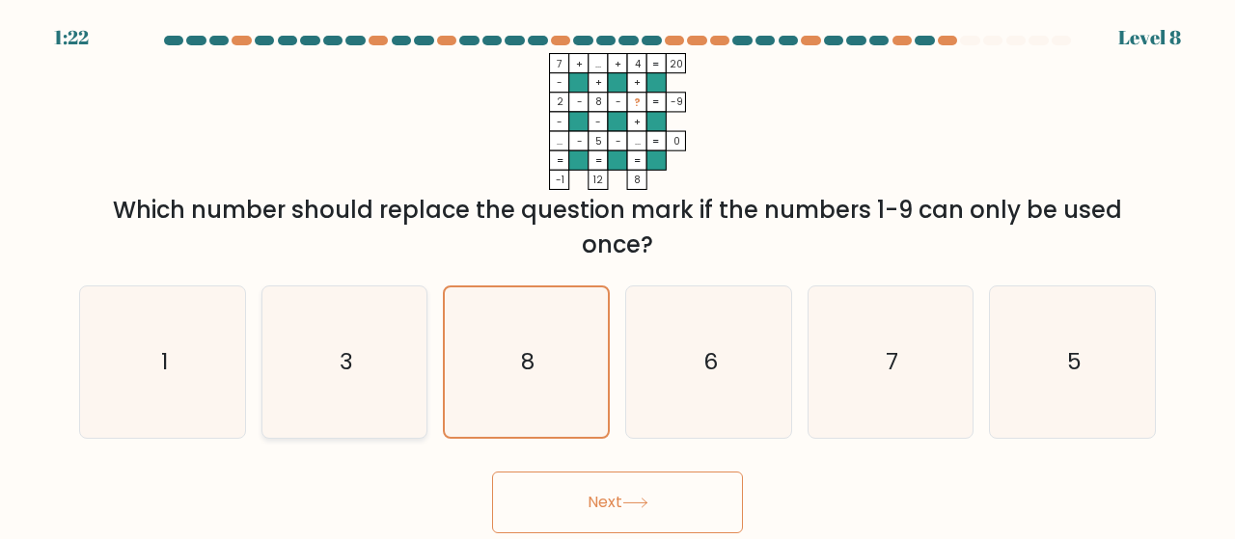
click at [390, 369] on icon "3" at bounding box center [344, 362] width 151 height 151
click at [617, 275] on input "b. 3" at bounding box center [617, 272] width 1 height 5
radio input "true"
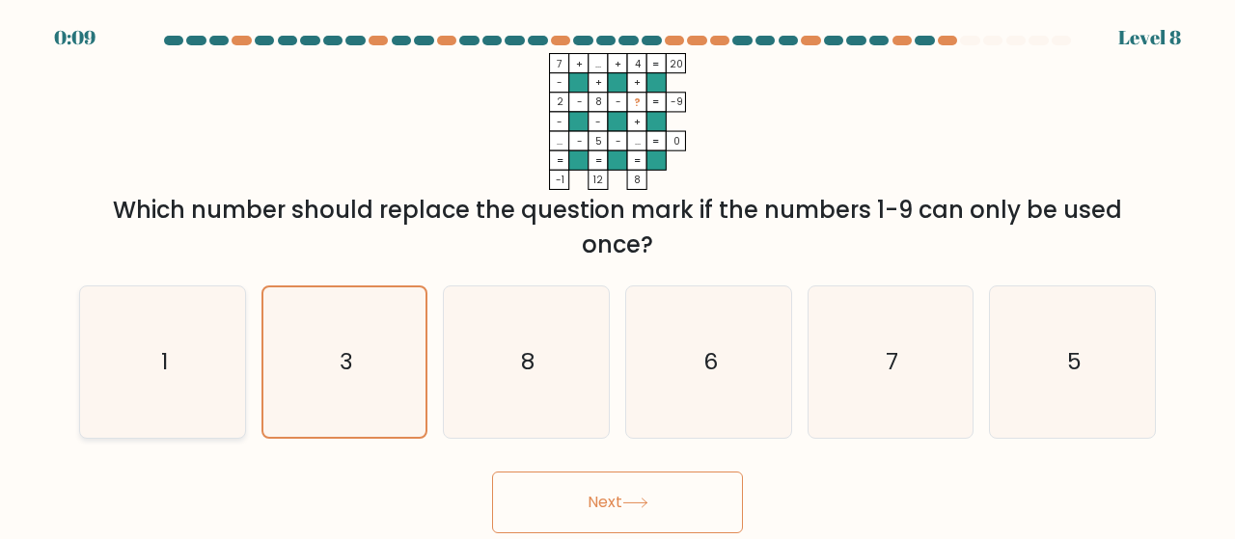
click at [203, 346] on icon "1" at bounding box center [162, 362] width 151 height 151
click at [617, 275] on input "a. 1" at bounding box center [617, 272] width 1 height 5
radio input "true"
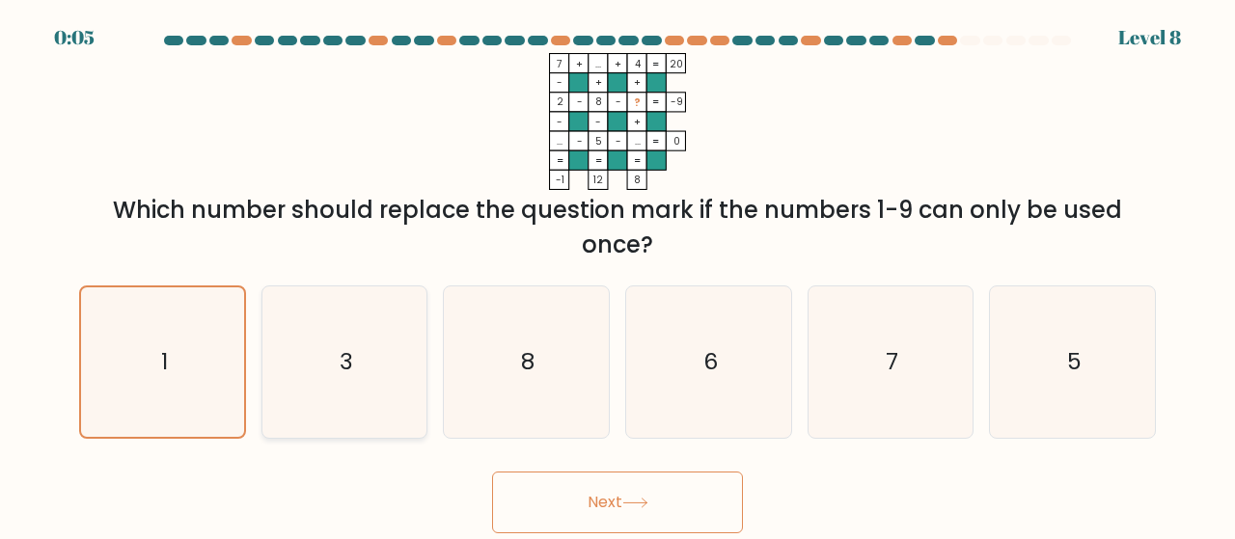
click at [408, 349] on icon "3" at bounding box center [344, 362] width 151 height 151
click at [617, 275] on input "b. 3" at bounding box center [617, 272] width 1 height 5
radio input "true"
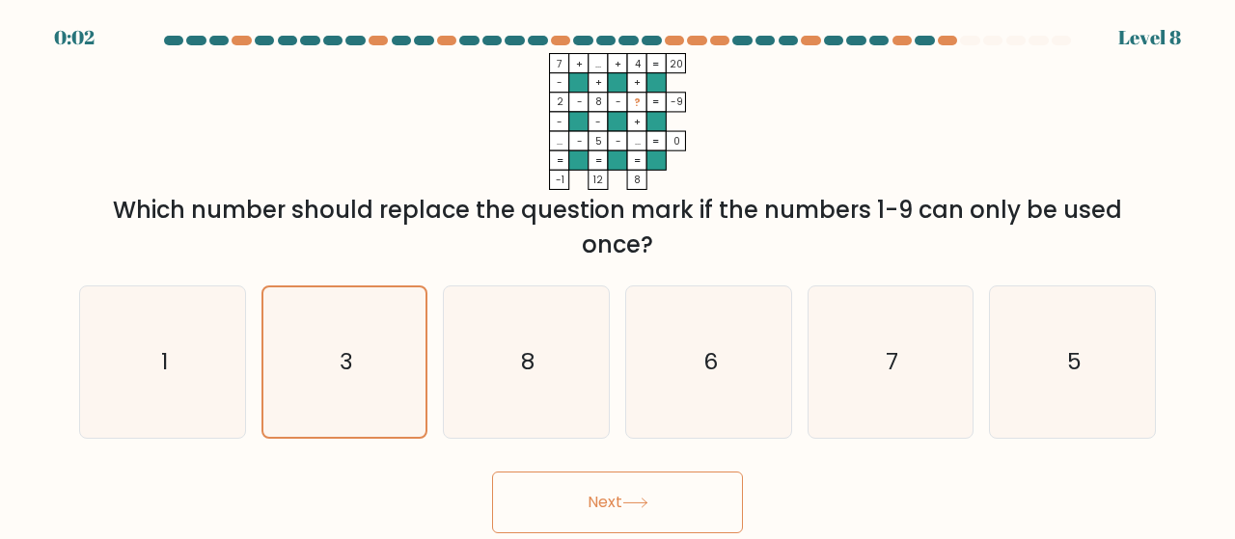
click at [624, 503] on button "Next" at bounding box center [617, 503] width 251 height 62
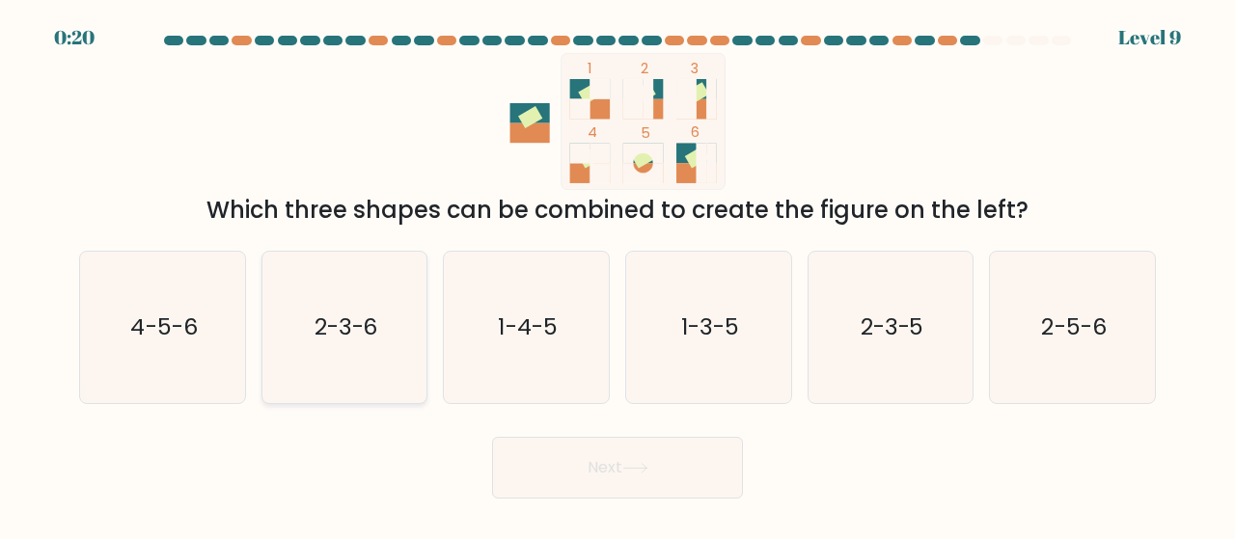
click at [357, 341] on text "2-3-6" at bounding box center [346, 328] width 64 height 32
click at [617, 275] on input "b. 2-3-6" at bounding box center [617, 272] width 1 height 5
radio input "true"
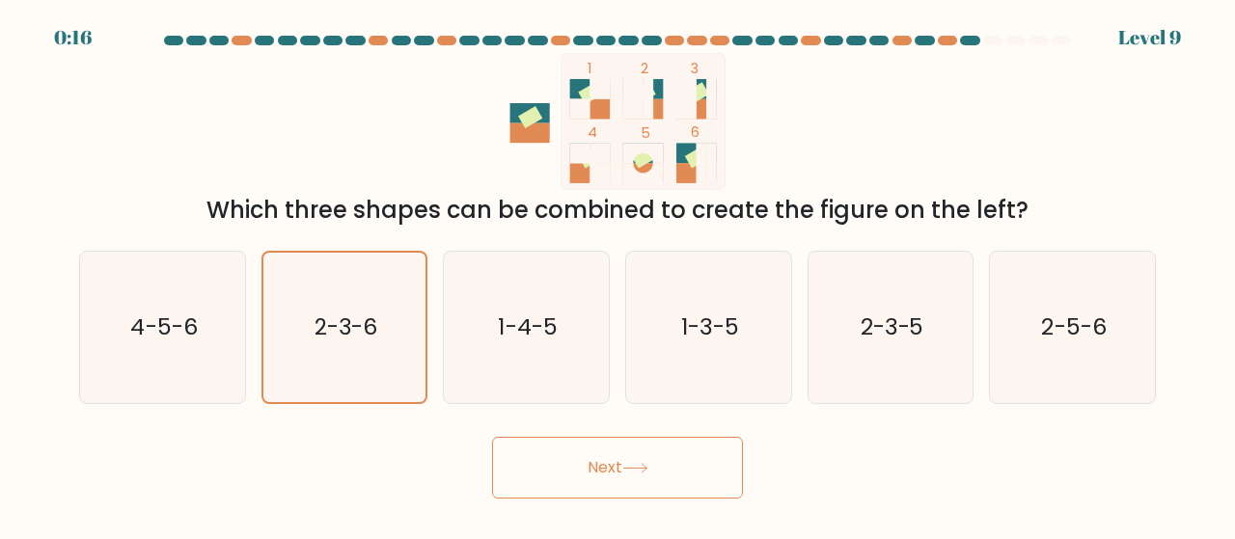
click at [646, 443] on button "Next" at bounding box center [617, 468] width 251 height 62
click at [641, 470] on icon at bounding box center [635, 468] width 26 height 11
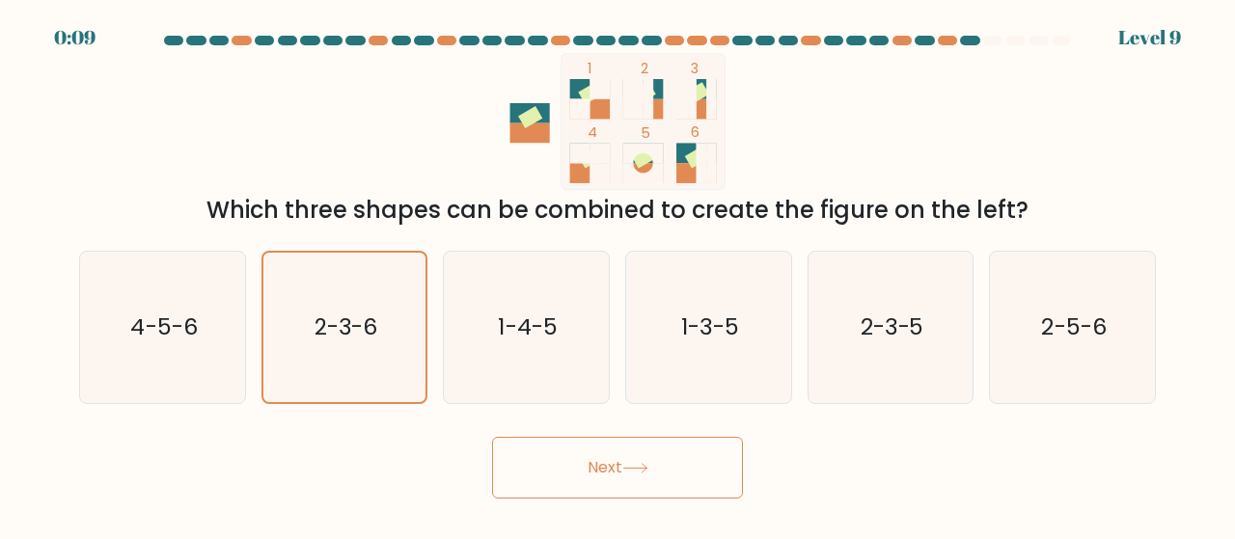
click at [641, 470] on icon at bounding box center [635, 468] width 26 height 11
drag, startPoint x: 838, startPoint y: 466, endPoint x: 665, endPoint y: 465, distance: 173.6
click at [820, 470] on div "Next" at bounding box center [618, 462] width 1100 height 71
click at [664, 464] on button "Next" at bounding box center [617, 468] width 251 height 62
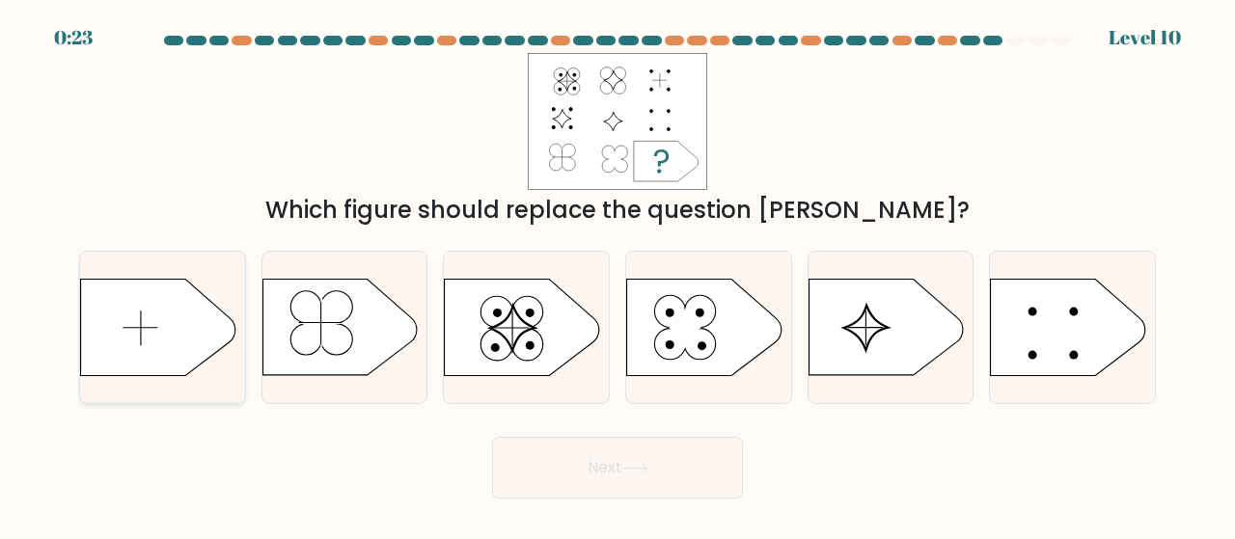
click at [161, 321] on icon at bounding box center [158, 328] width 154 height 96
click at [617, 275] on input "a." at bounding box center [617, 272] width 1 height 5
radio input "true"
click at [697, 487] on button "Next" at bounding box center [617, 468] width 251 height 62
click at [714, 452] on button "Next" at bounding box center [617, 468] width 251 height 62
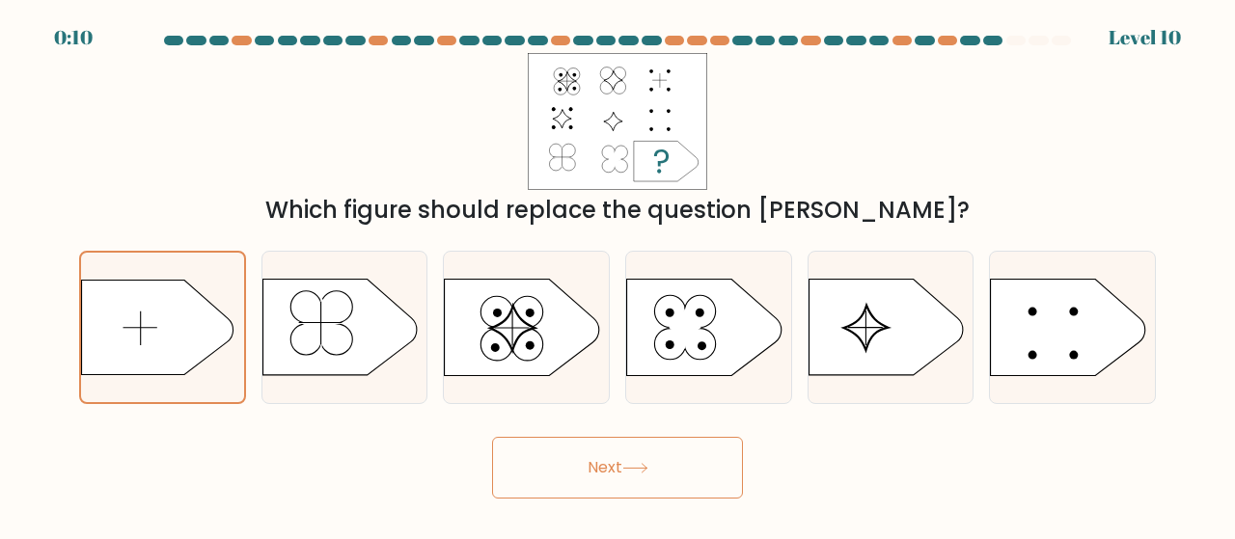
click at [695, 459] on button "Next" at bounding box center [617, 468] width 251 height 62
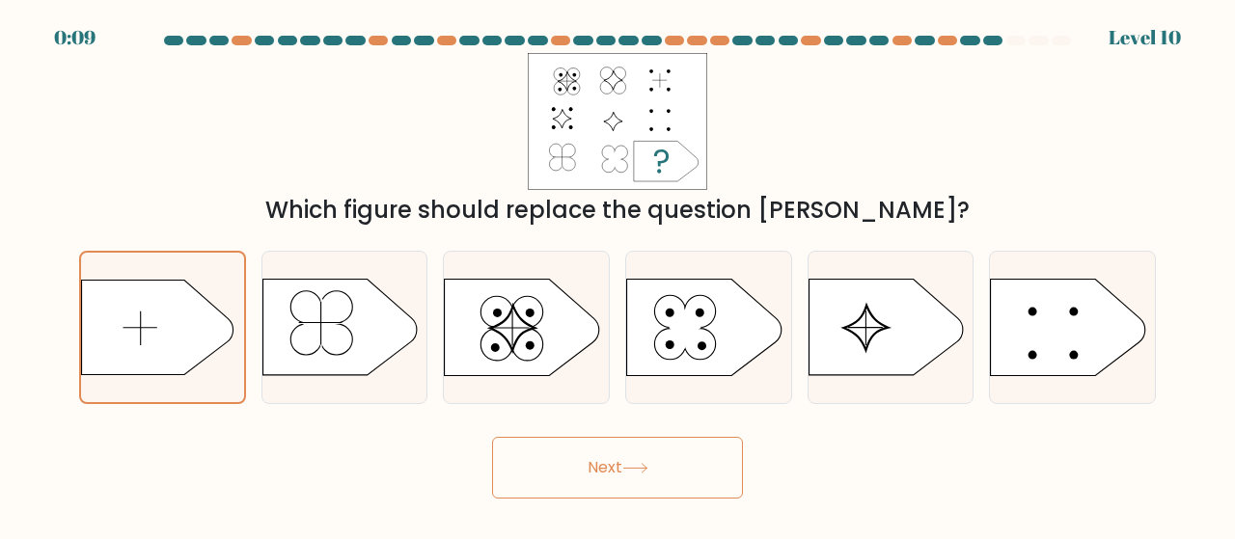
click at [695, 459] on button "Next" at bounding box center [617, 468] width 251 height 62
click at [184, 352] on icon at bounding box center [158, 328] width 152 height 96
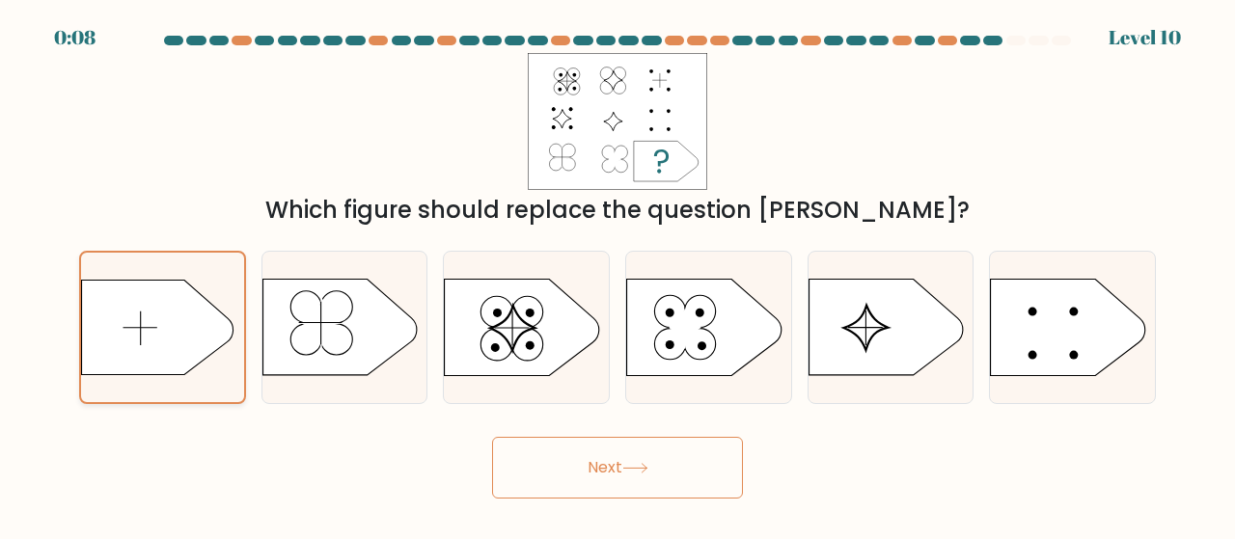
click at [617, 275] on input "a." at bounding box center [617, 272] width 1 height 5
click at [636, 468] on icon at bounding box center [635, 468] width 26 height 11
click at [636, 467] on icon at bounding box center [635, 468] width 26 height 11
click at [631, 467] on icon at bounding box center [635, 468] width 26 height 11
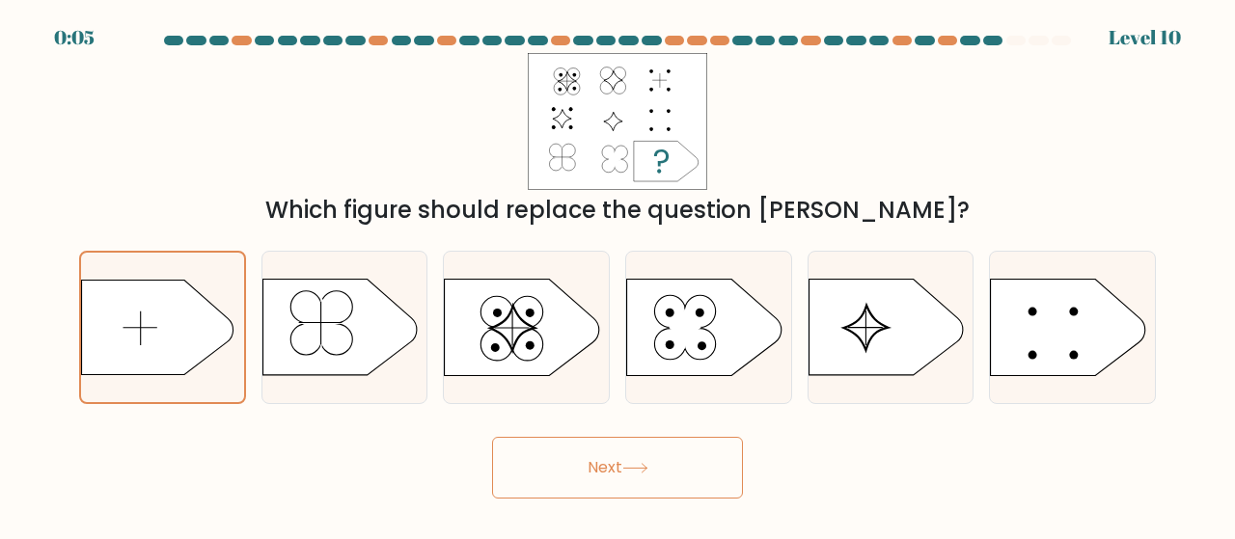
click at [648, 467] on icon at bounding box center [635, 468] width 26 height 11
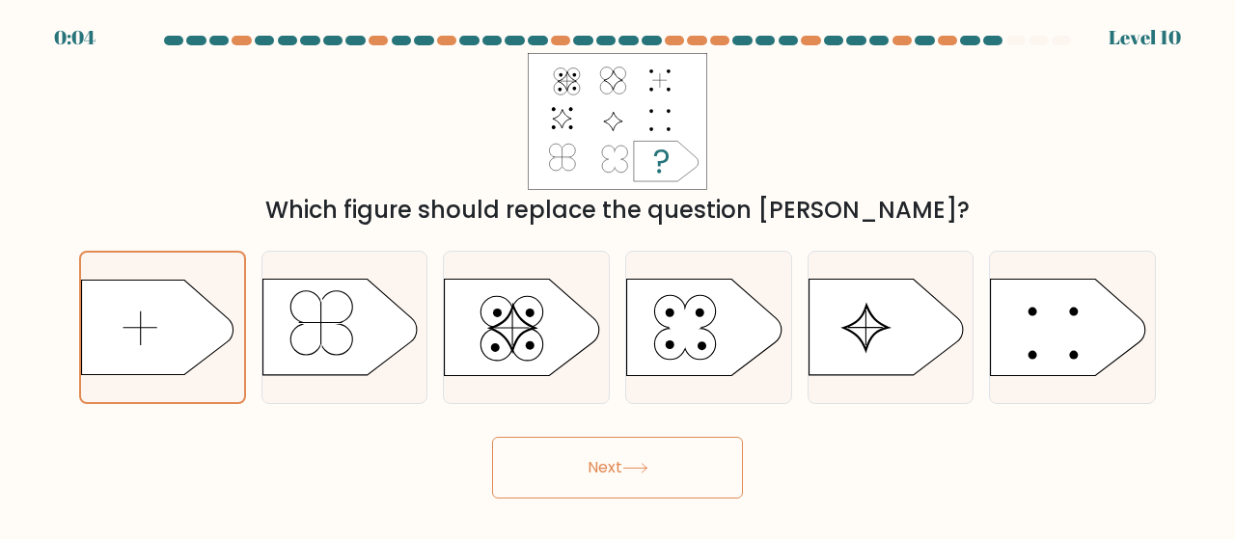
drag, startPoint x: 649, startPoint y: 467, endPoint x: 343, endPoint y: 418, distance: 309.7
click at [581, 460] on button "Next" at bounding box center [617, 468] width 251 height 62
click at [168, 357] on icon at bounding box center [158, 328] width 152 height 96
click at [617, 275] on input "a." at bounding box center [617, 272] width 1 height 5
click at [693, 483] on button "Next" at bounding box center [617, 468] width 251 height 62
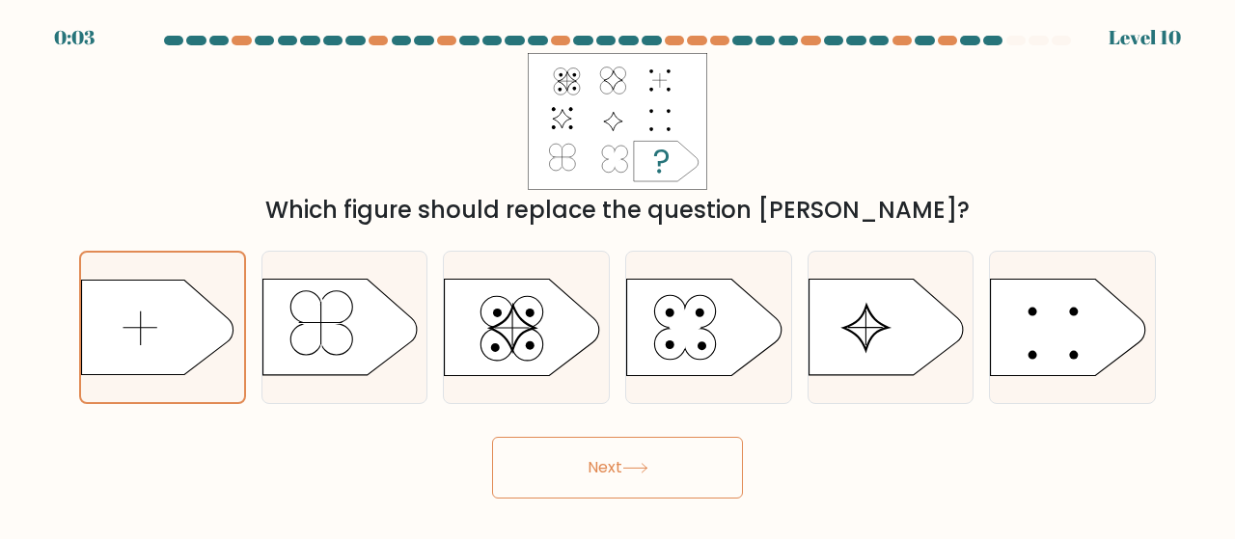
click at [693, 483] on button "Next" at bounding box center [617, 468] width 251 height 62
click at [687, 481] on button "Next" at bounding box center [617, 468] width 251 height 62
click at [683, 478] on button "Next" at bounding box center [617, 468] width 251 height 62
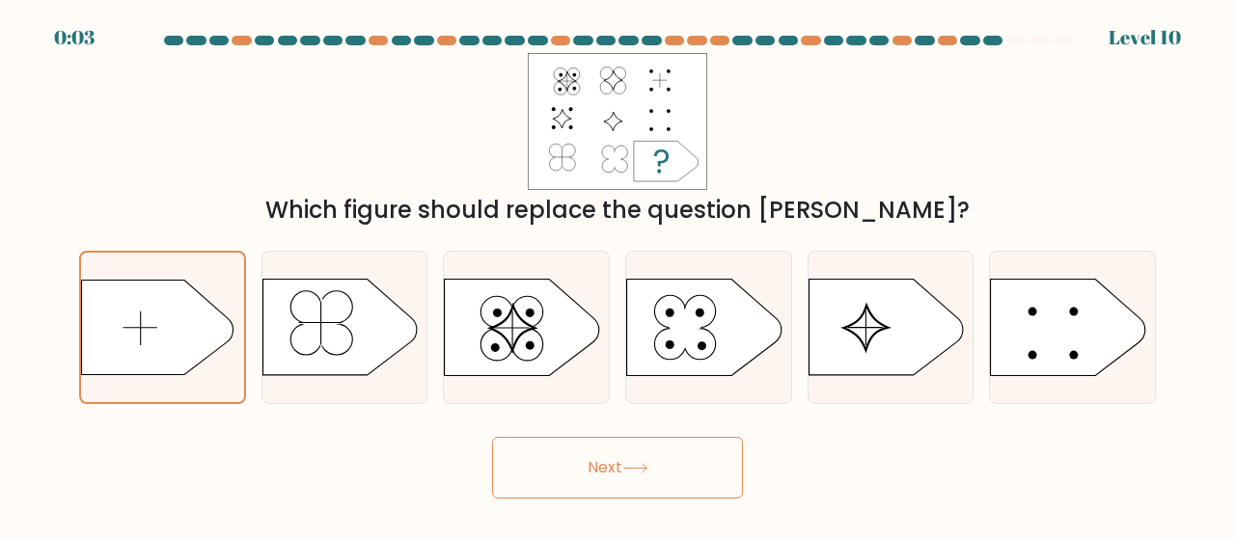
click at [682, 476] on button "Next" at bounding box center [617, 468] width 251 height 62
click at [681, 474] on button "Next" at bounding box center [617, 468] width 251 height 62
click at [679, 470] on button "Next" at bounding box center [617, 468] width 251 height 62
click at [679, 468] on button "Next" at bounding box center [617, 468] width 251 height 62
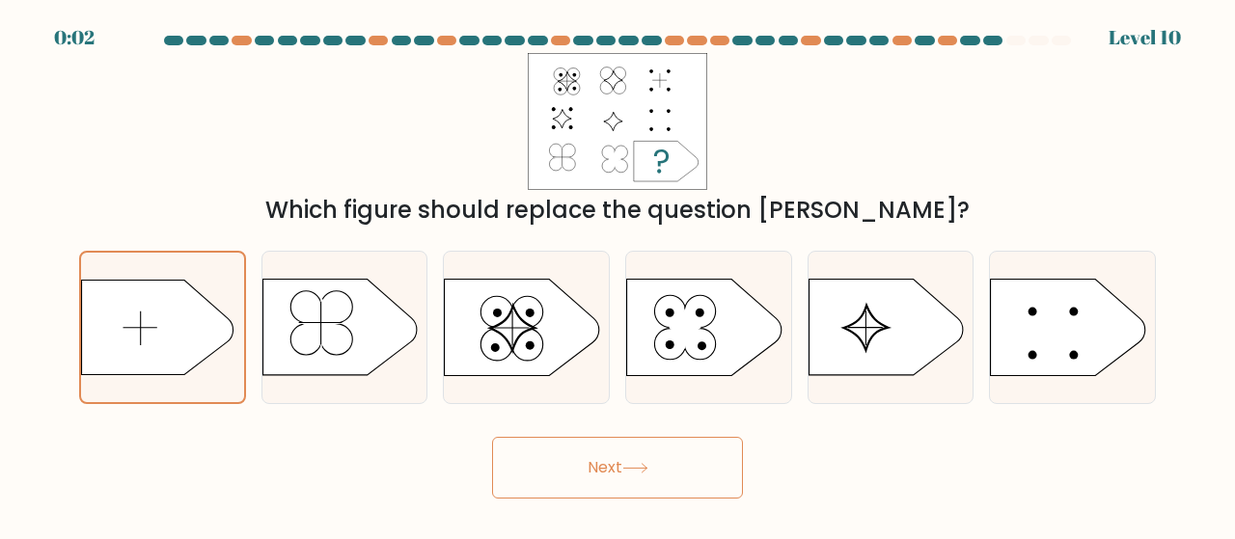
drag, startPoint x: 679, startPoint y: 468, endPoint x: 673, endPoint y: 457, distance: 12.1
click at [677, 464] on button "Next" at bounding box center [617, 468] width 251 height 62
click at [206, 340] on icon at bounding box center [158, 328] width 152 height 96
click at [617, 275] on input "a." at bounding box center [617, 272] width 1 height 5
click at [664, 493] on button "Next" at bounding box center [617, 468] width 251 height 62
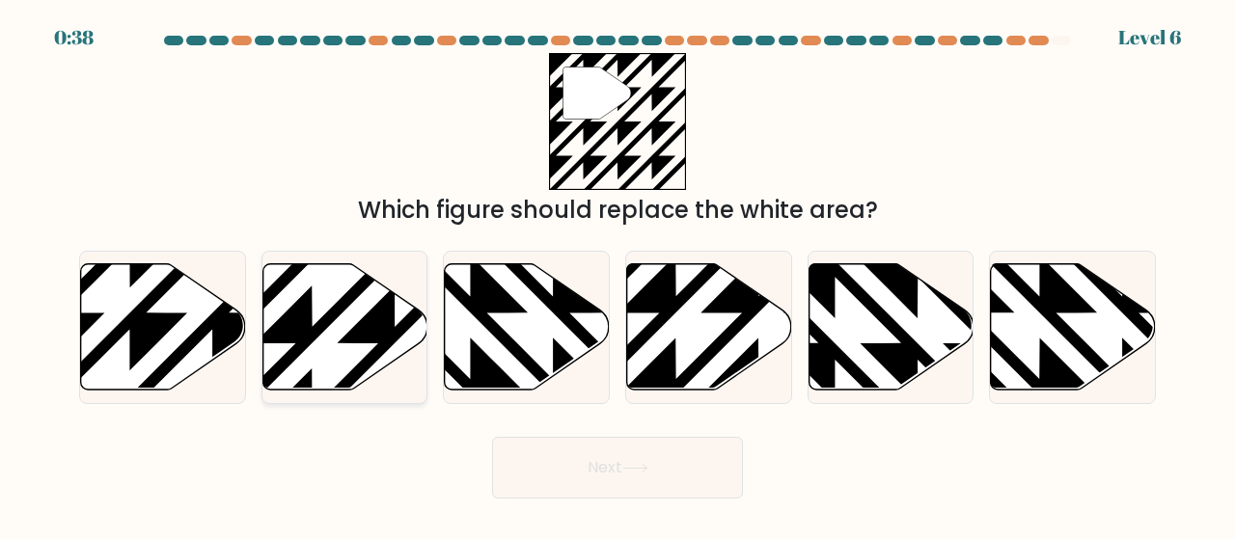
click at [332, 346] on icon at bounding box center [344, 326] width 165 height 126
click at [617, 275] on input "b." at bounding box center [617, 272] width 1 height 5
radio input "true"
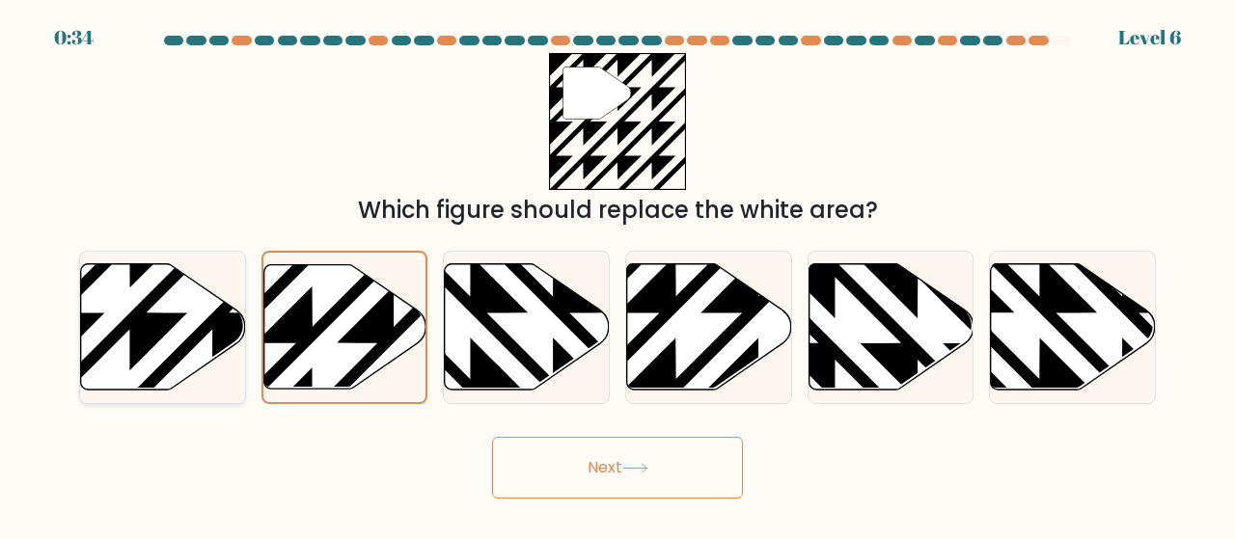
click at [195, 339] on icon at bounding box center [213, 396] width 332 height 332
click at [617, 275] on input "a." at bounding box center [617, 272] width 1 height 5
radio input "true"
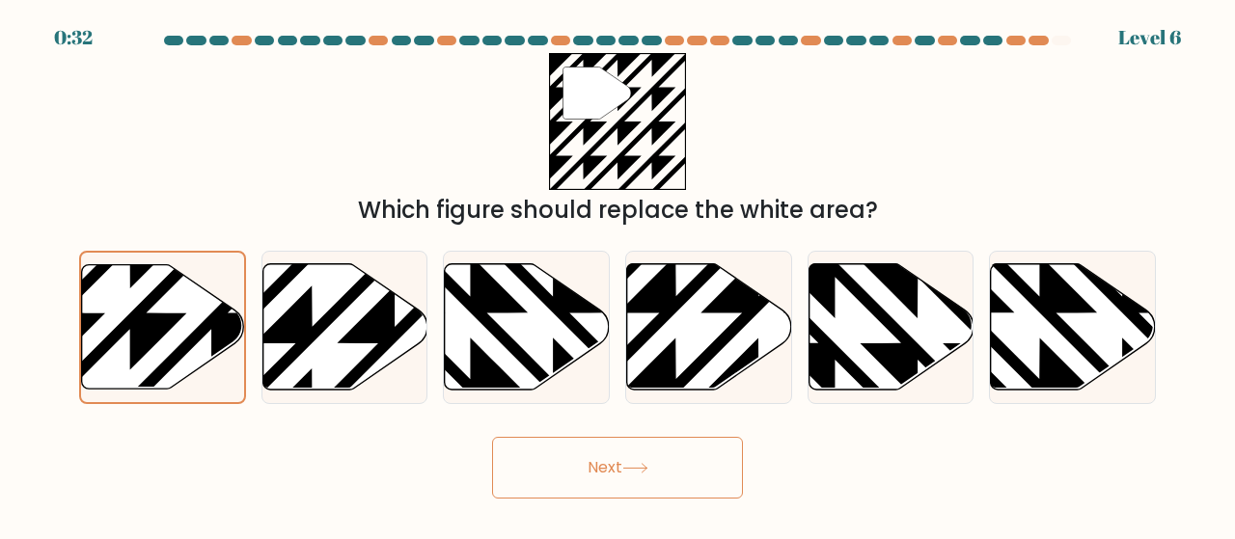
click at [627, 470] on icon at bounding box center [635, 468] width 26 height 11
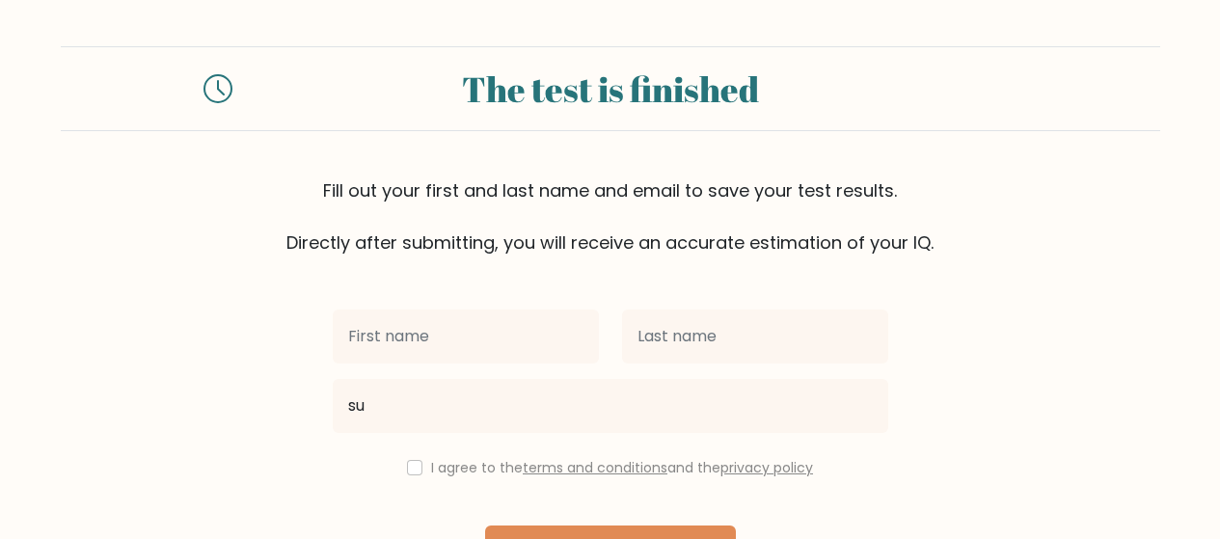
scroll to position [96, 0]
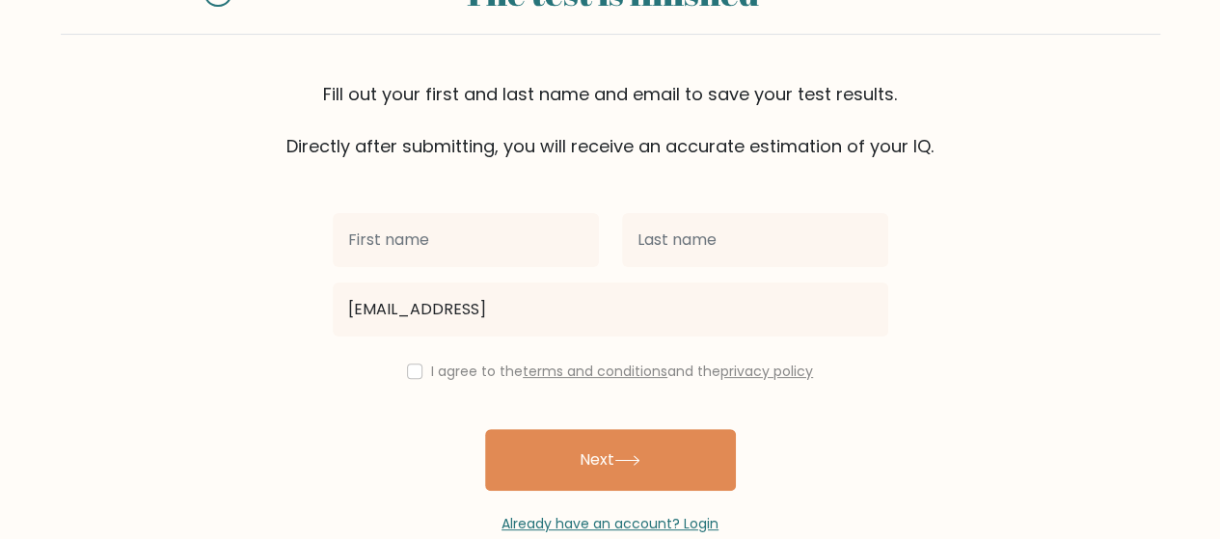
type input "[EMAIL_ADDRESS]"
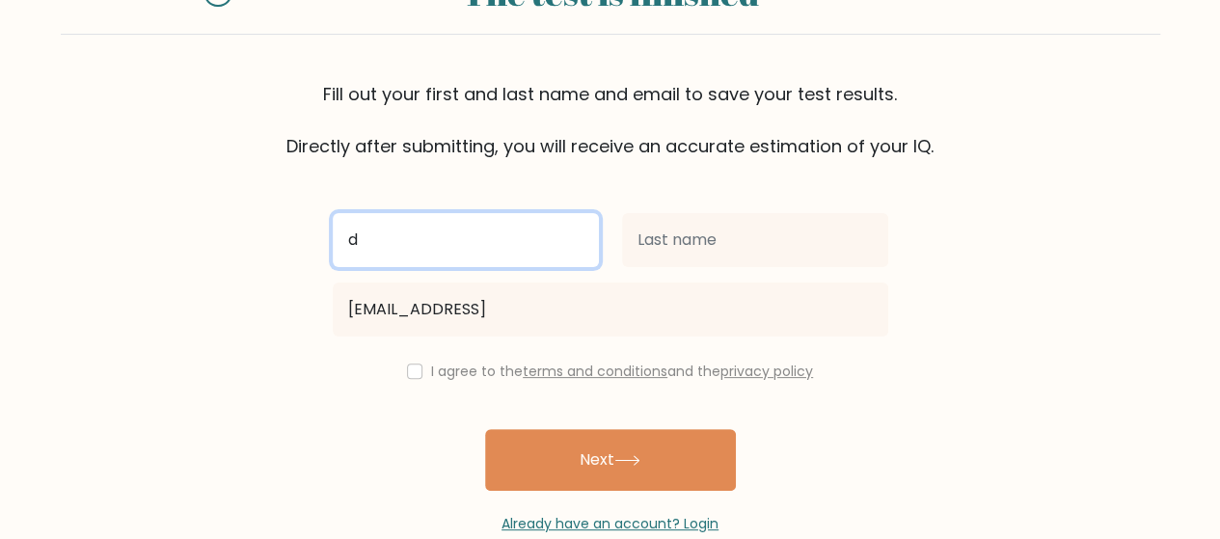
click at [502, 250] on input "d" at bounding box center [466, 240] width 266 height 54
type input "d"
type input "sulthon"
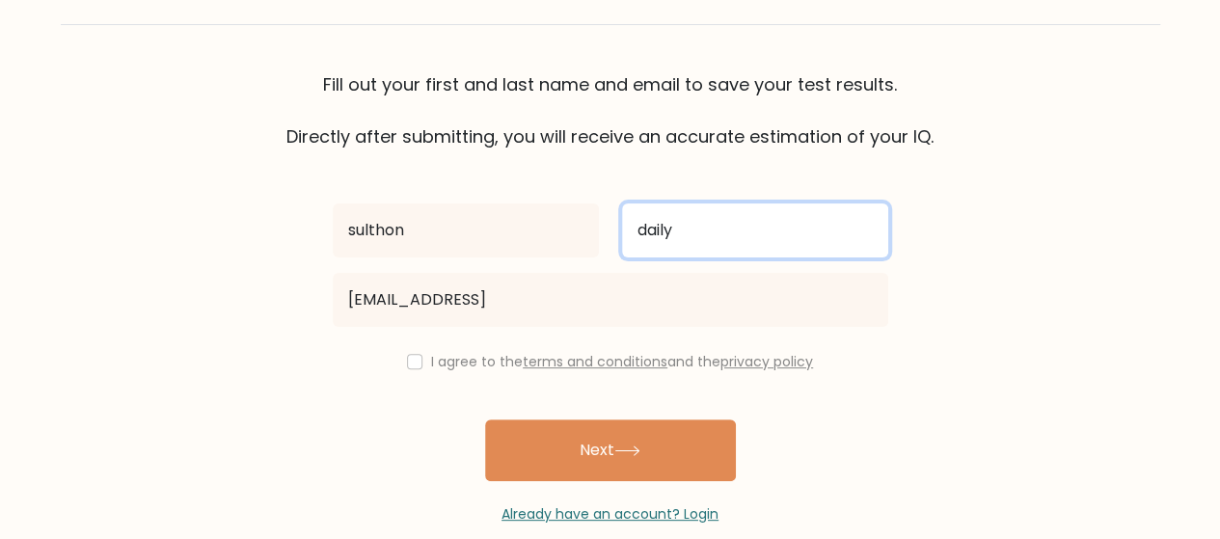
scroll to position [136, 0]
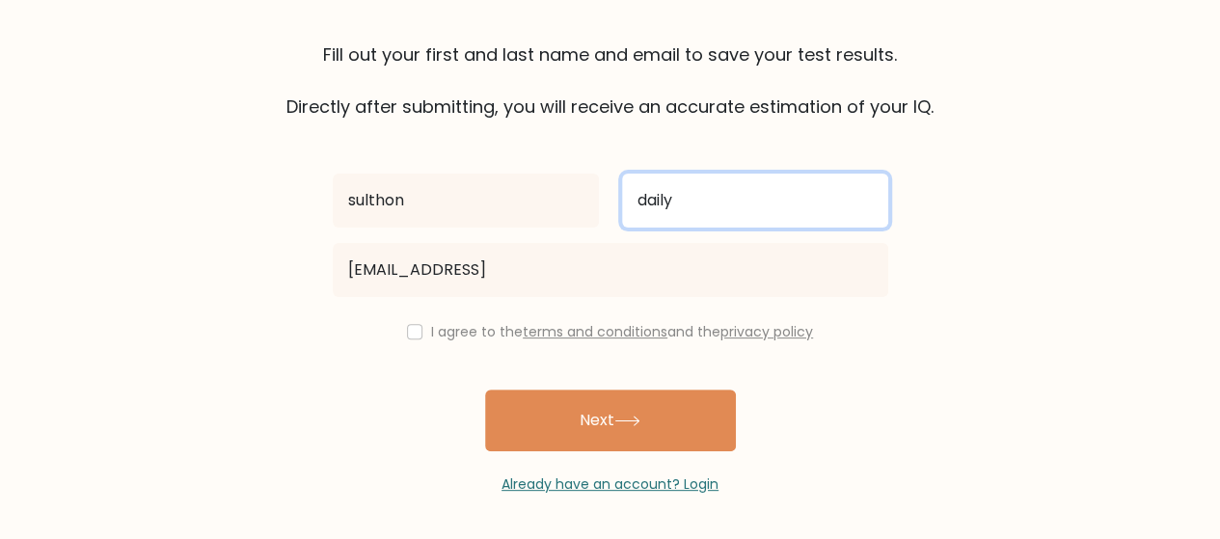
type input "daily"
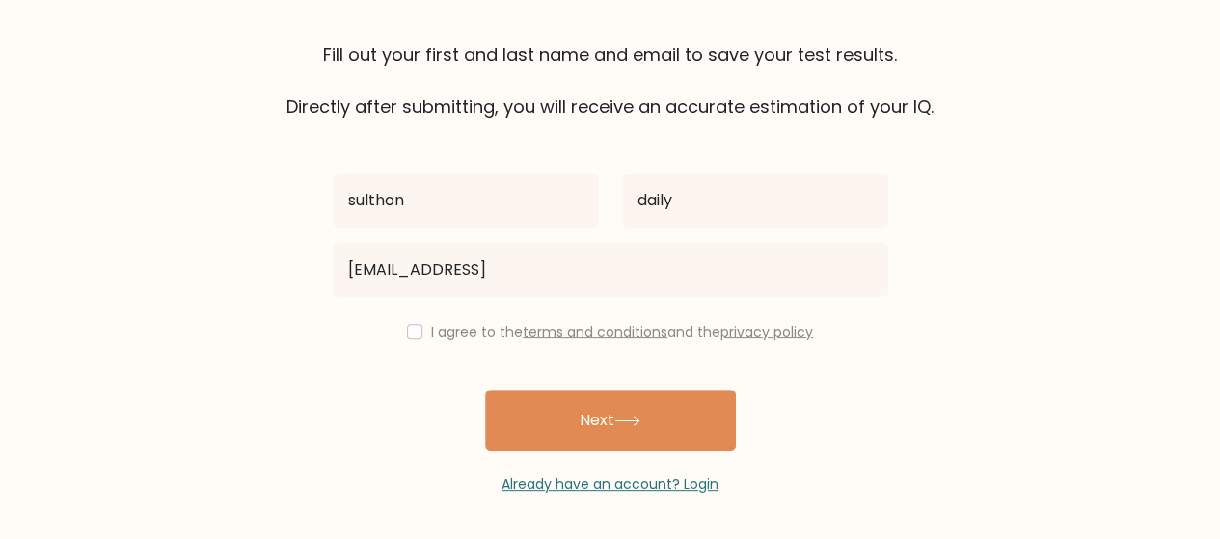
click at [434, 331] on label "I agree to the terms and conditions and the privacy policy" at bounding box center [622, 331] width 382 height 19
click at [421, 332] on div "I agree to the terms and conditions and the privacy policy" at bounding box center [610, 331] width 579 height 23
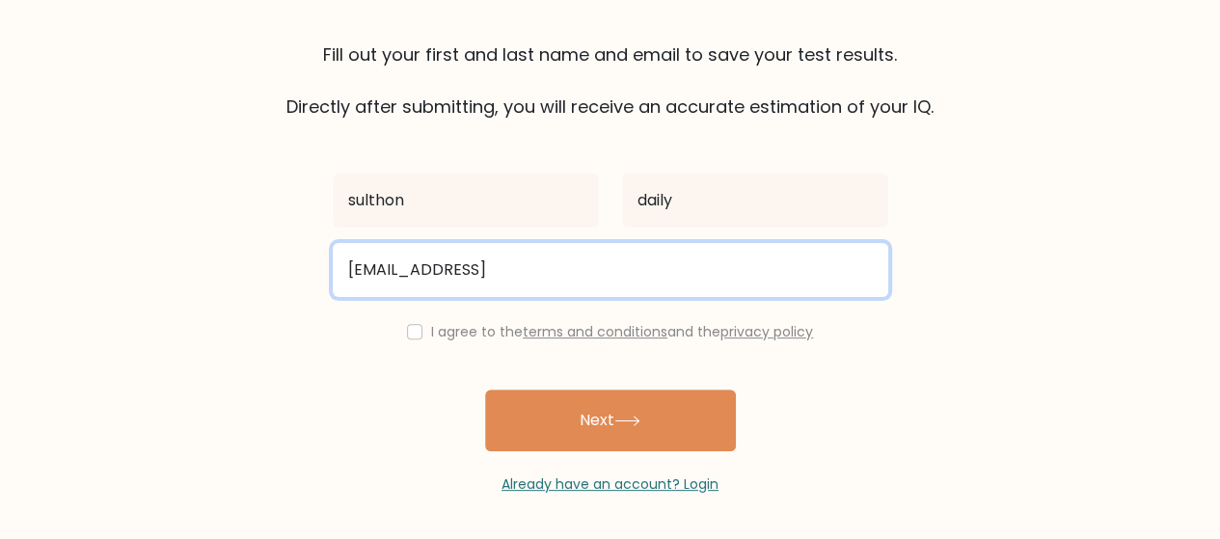
click at [548, 287] on input "[EMAIL_ADDRESS]" at bounding box center [611, 270] width 556 height 54
type input "[EMAIL_ADDRESS][DOMAIN_NAME]"
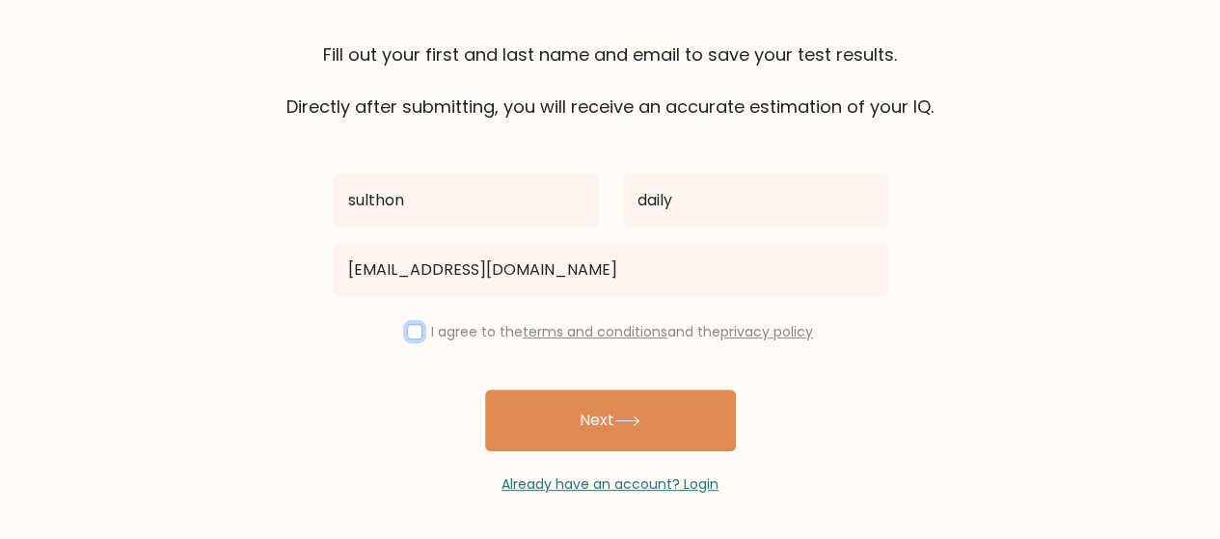
click at [415, 327] on input "checkbox" at bounding box center [414, 331] width 15 height 15
checkbox input "true"
click at [621, 409] on button "Next" at bounding box center [610, 421] width 251 height 62
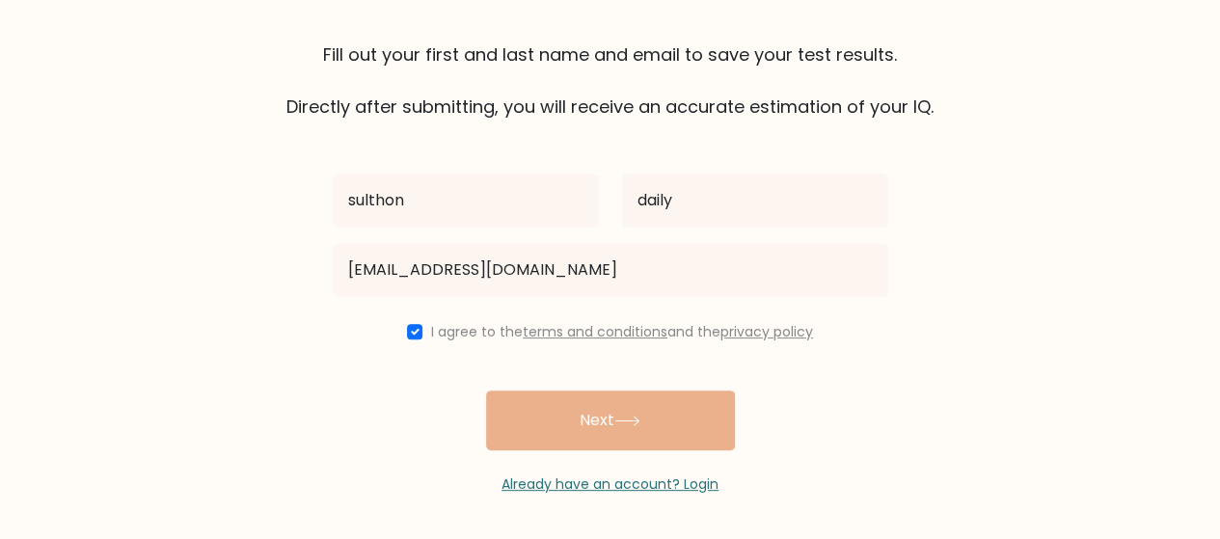
scroll to position [0, 0]
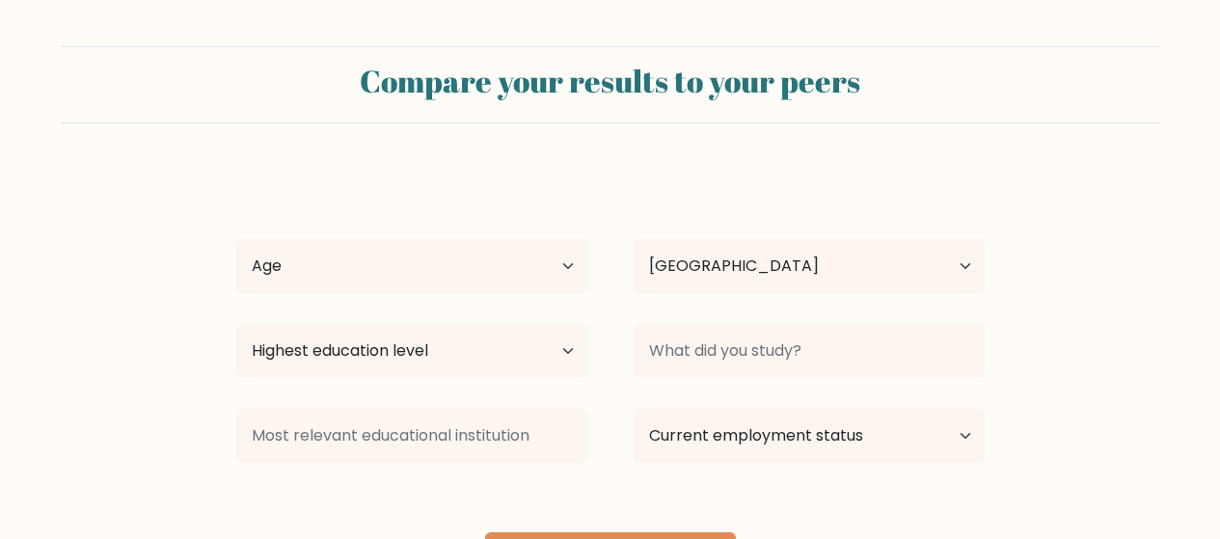
select select "ID"
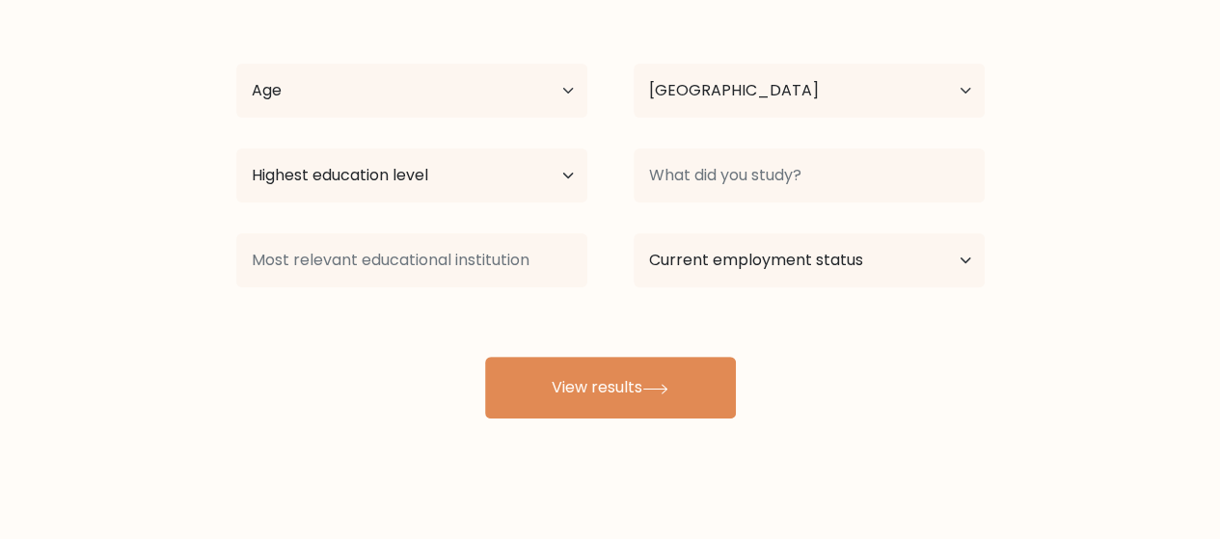
scroll to position [191, 0]
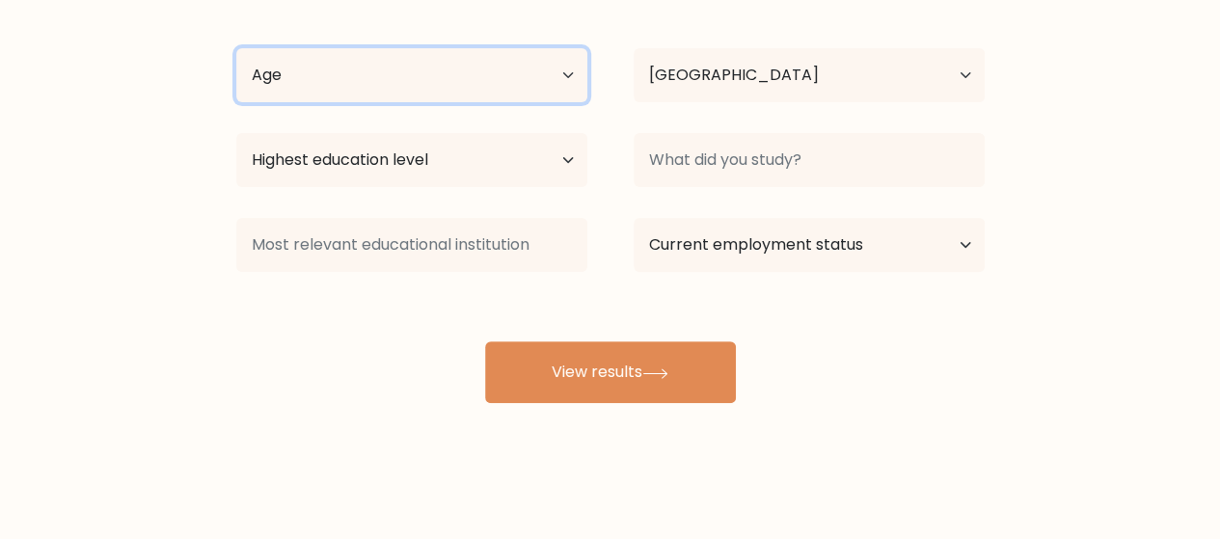
click at [525, 82] on select "Age Under 18 years old 18-24 years old 25-34 years old 35-44 years old 45-54 ye…" at bounding box center [411, 75] width 351 height 54
select select "25_34"
click at [236, 48] on select "Age Under 18 years old 18-24 years old 25-34 years old 35-44 years old 45-54 ye…" at bounding box center [411, 75] width 351 height 54
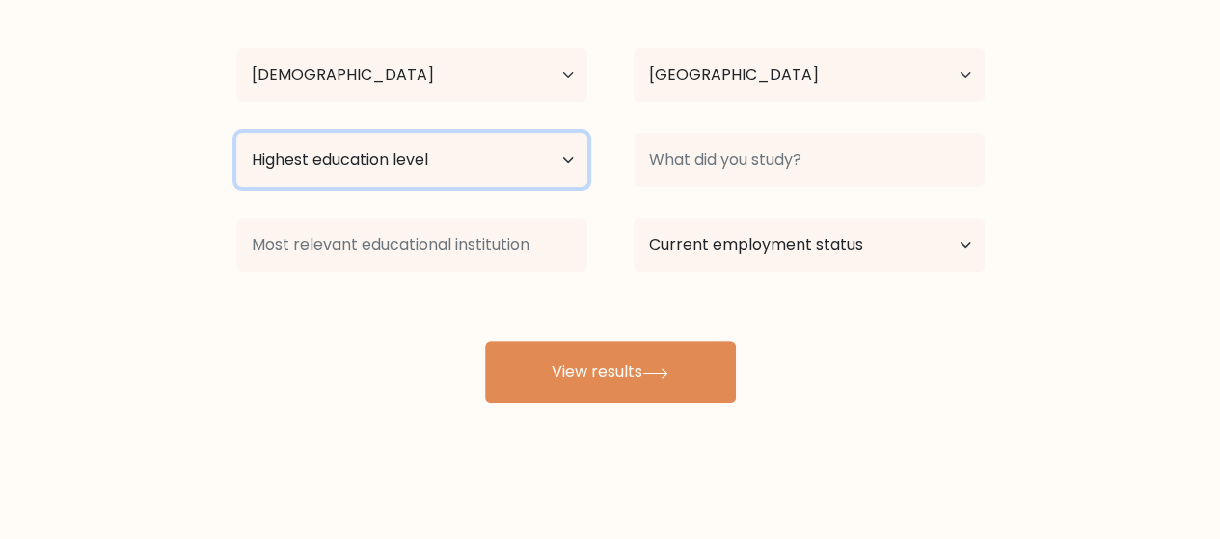
click at [415, 170] on select "Highest education level No schooling Primary Lower Secondary Upper Secondary Oc…" at bounding box center [411, 160] width 351 height 54
select select "masters_degree"
click at [236, 133] on select "Highest education level No schooling Primary Lower Secondary Upper Secondary Oc…" at bounding box center [411, 160] width 351 height 54
click at [444, 155] on select "Highest education level No schooling Primary Lower Secondary Upper Secondary Oc…" at bounding box center [411, 160] width 351 height 54
click at [236, 133] on select "Highest education level No schooling Primary Lower Secondary Upper Secondary Oc…" at bounding box center [411, 160] width 351 height 54
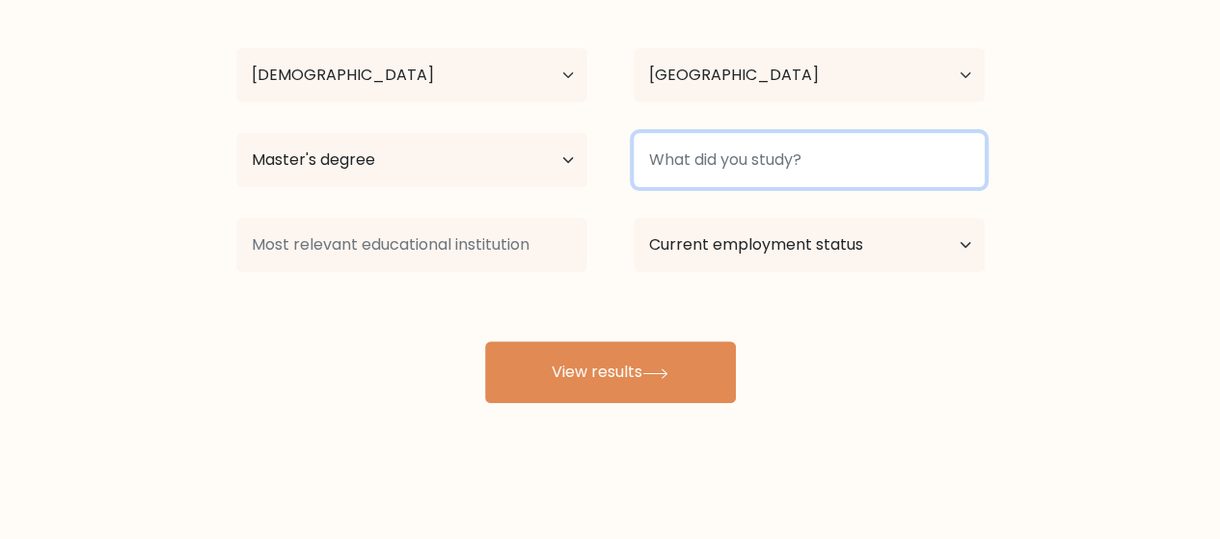
click at [740, 150] on input at bounding box center [809, 160] width 351 height 54
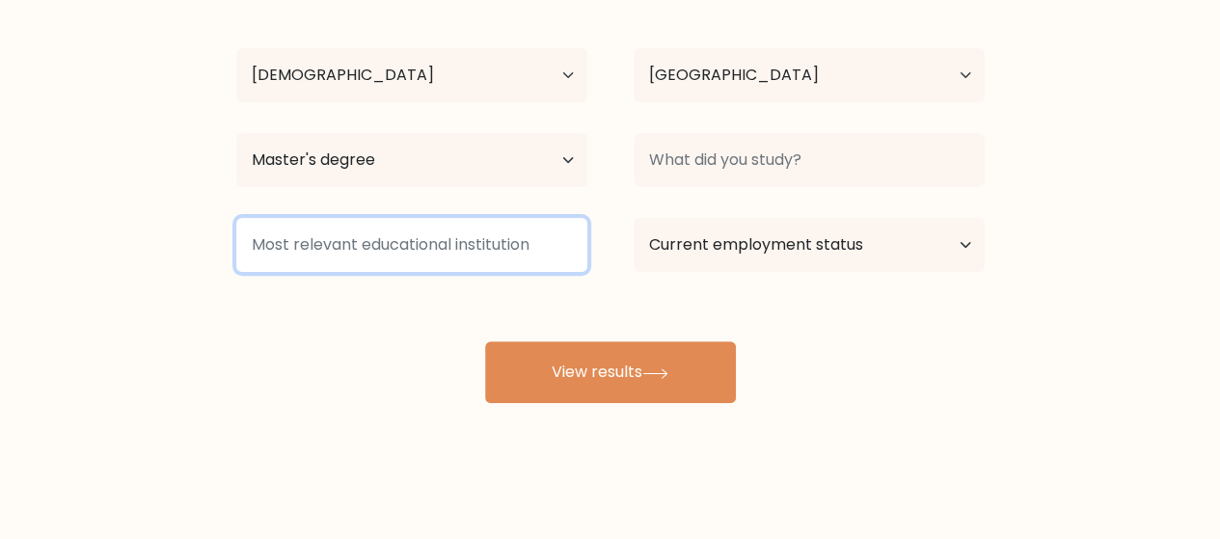
click at [530, 249] on input at bounding box center [411, 245] width 351 height 54
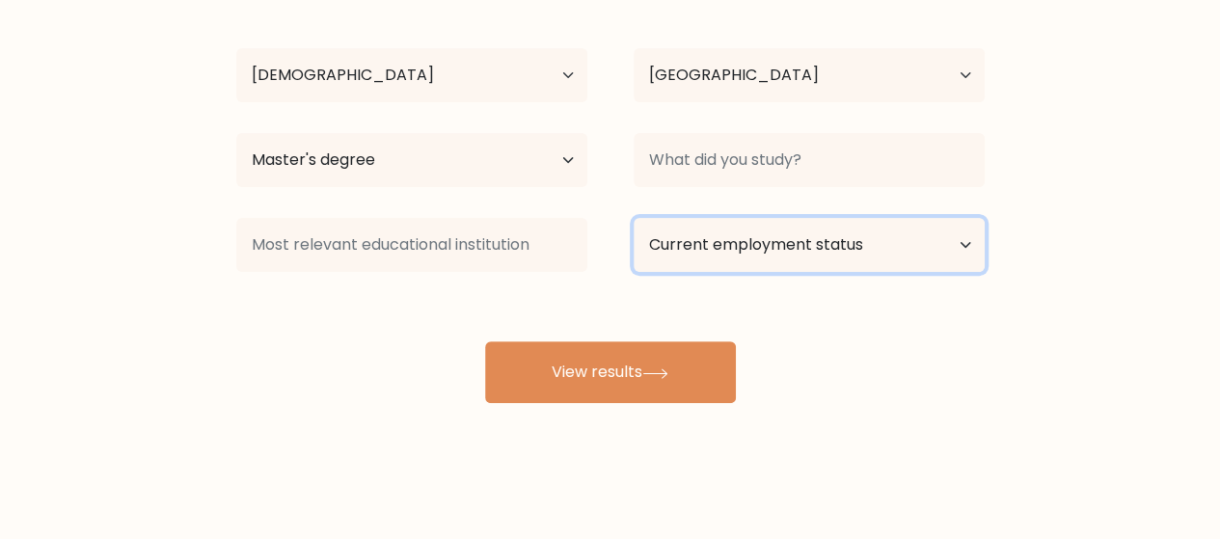
click at [752, 256] on select "Current employment status Employed Student Retired Other / prefer not to answer" at bounding box center [809, 245] width 351 height 54
select select "student"
click at [634, 218] on select "Current employment status Employed Student Retired Other / prefer not to answer" at bounding box center [809, 245] width 351 height 54
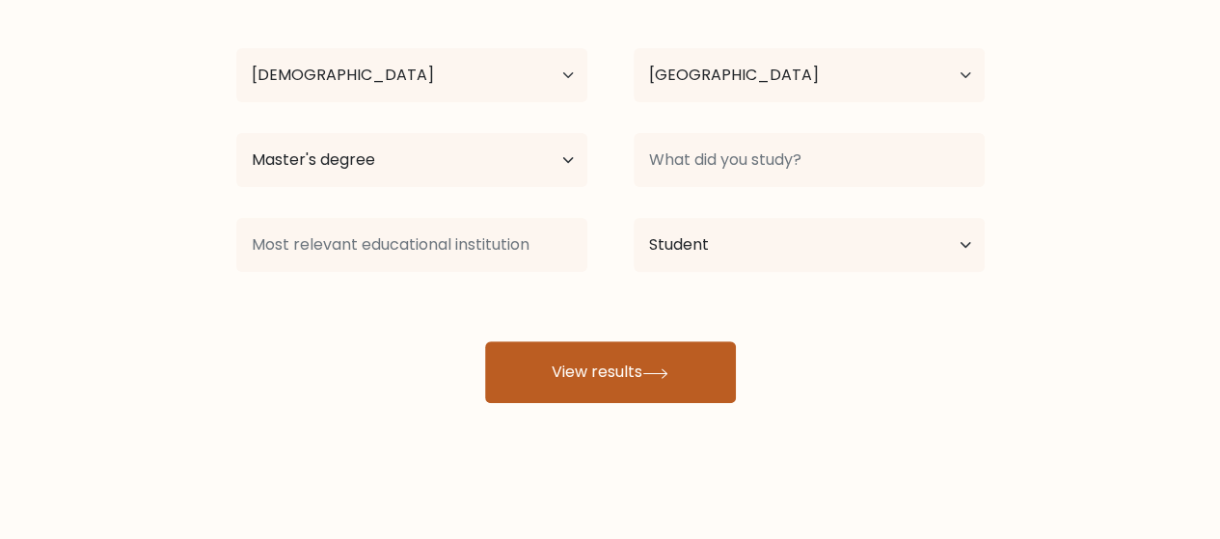
click at [649, 363] on button "View results" at bounding box center [610, 373] width 251 height 62
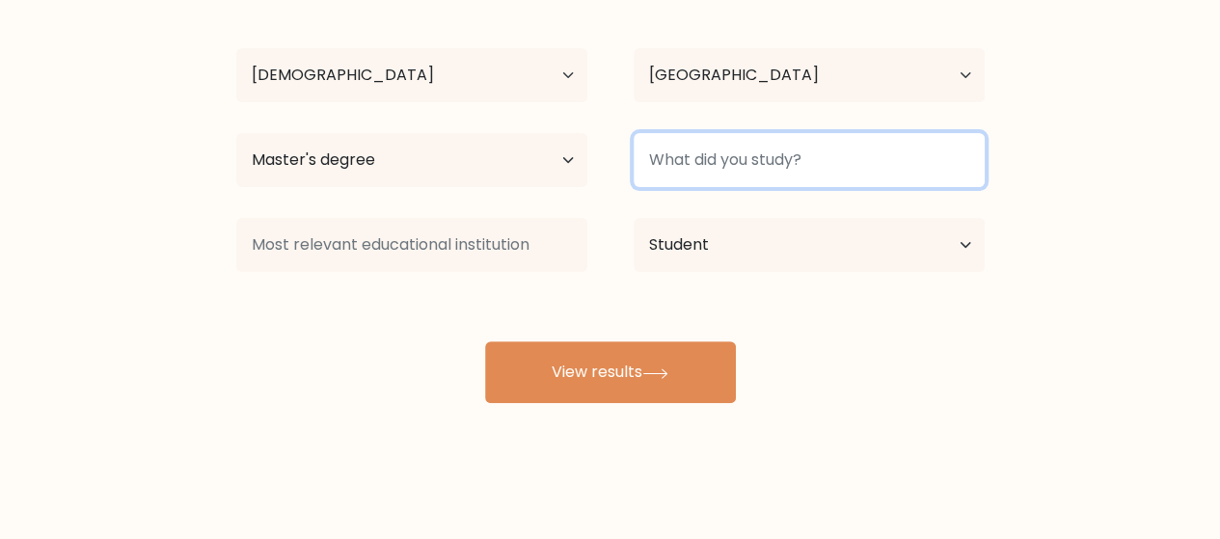
click at [820, 159] on input at bounding box center [809, 160] width 351 height 54
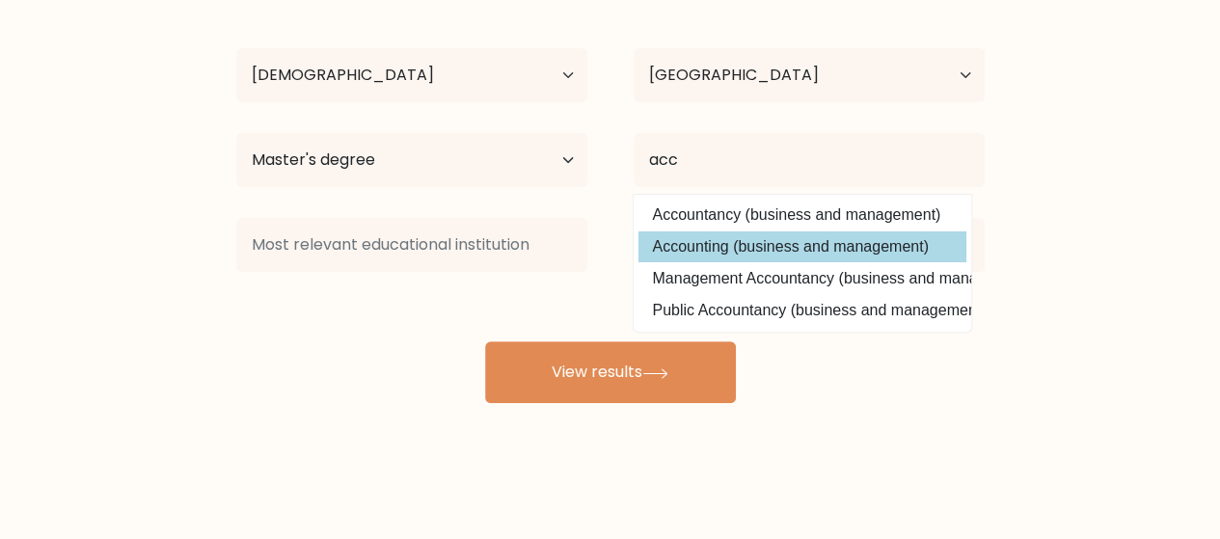
click at [855, 247] on div "sulthon daily Age Under 18 years old 18-24 years old 25-34 years old 35-44 year…" at bounding box center [611, 191] width 772 height 424
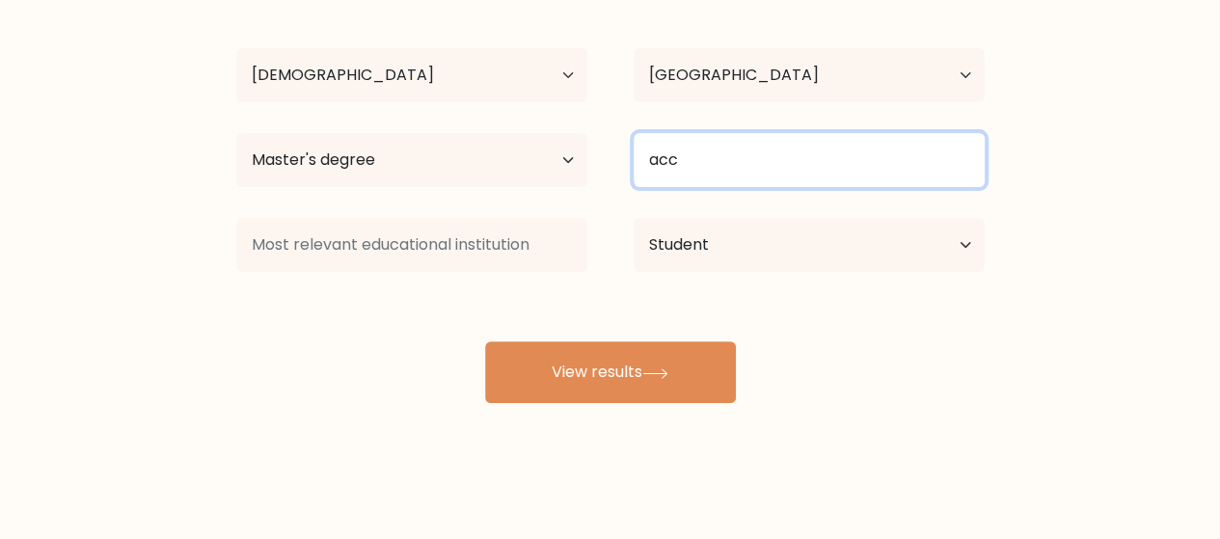
click at [756, 151] on input "acc" at bounding box center [809, 160] width 351 height 54
type input "a"
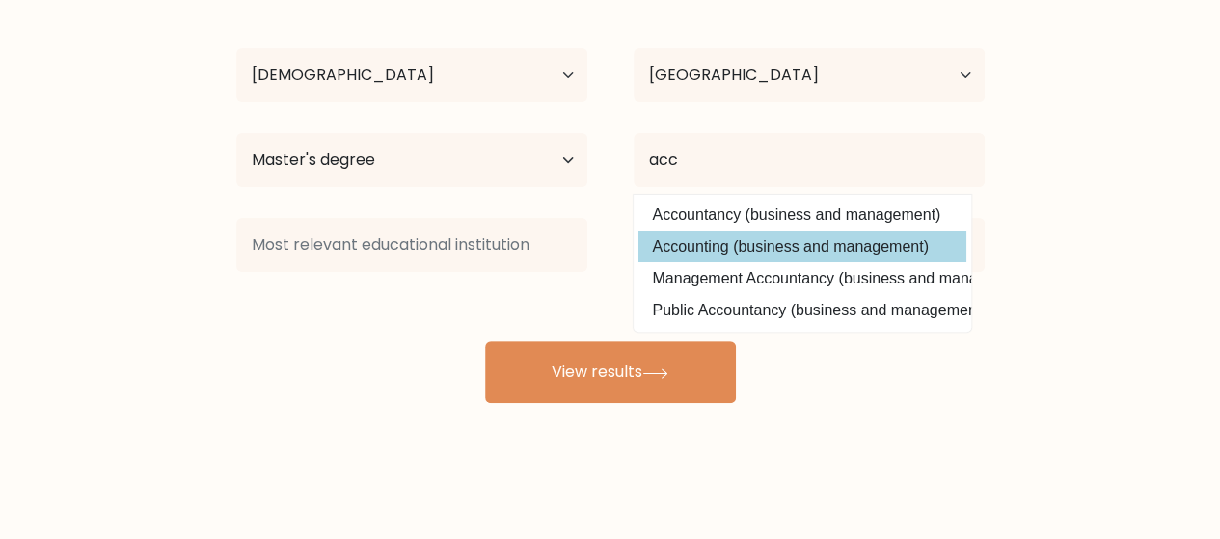
click at [810, 238] on div "sulthon daily Age Under 18 years old 18-24 years old 25-34 years old 35-44 year…" at bounding box center [611, 191] width 772 height 424
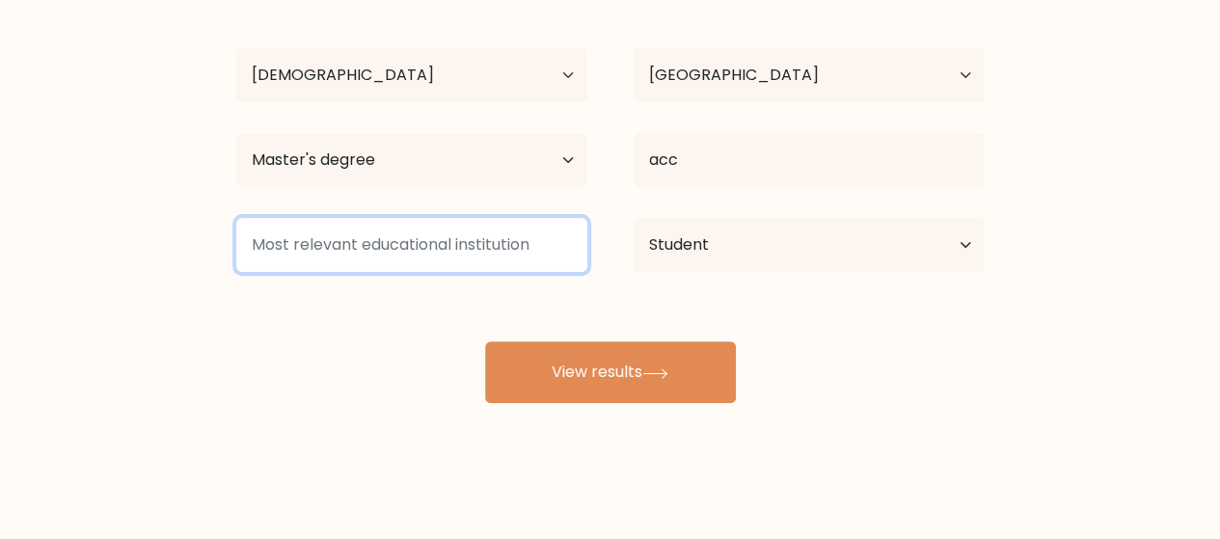
click at [510, 234] on input at bounding box center [411, 245] width 351 height 54
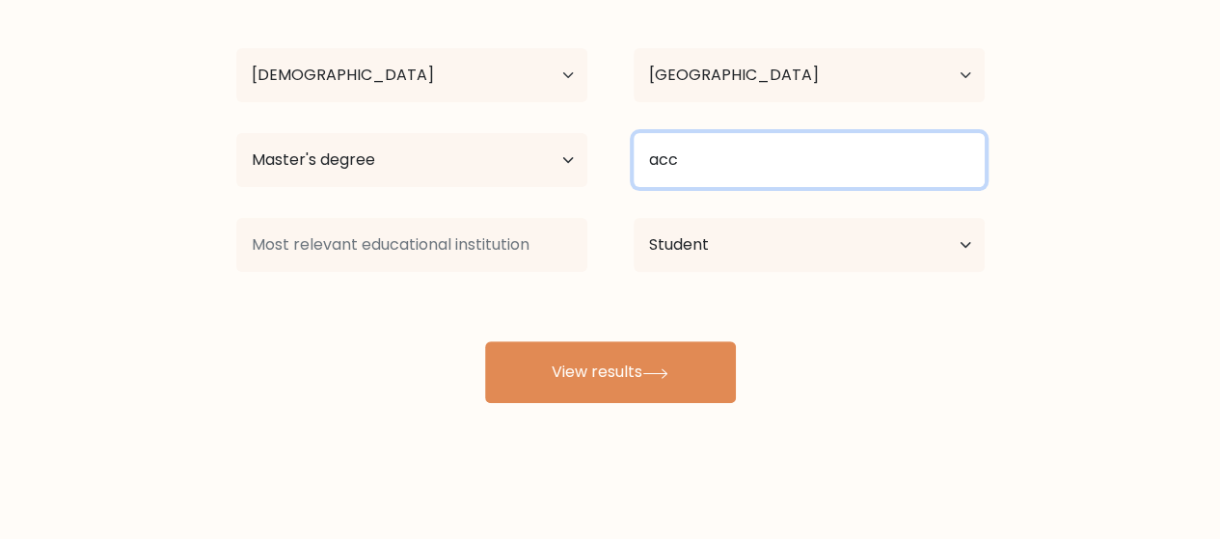
drag, startPoint x: 724, startPoint y: 149, endPoint x: 716, endPoint y: 175, distance: 27.5
click at [724, 150] on input "acc" at bounding box center [809, 160] width 351 height 54
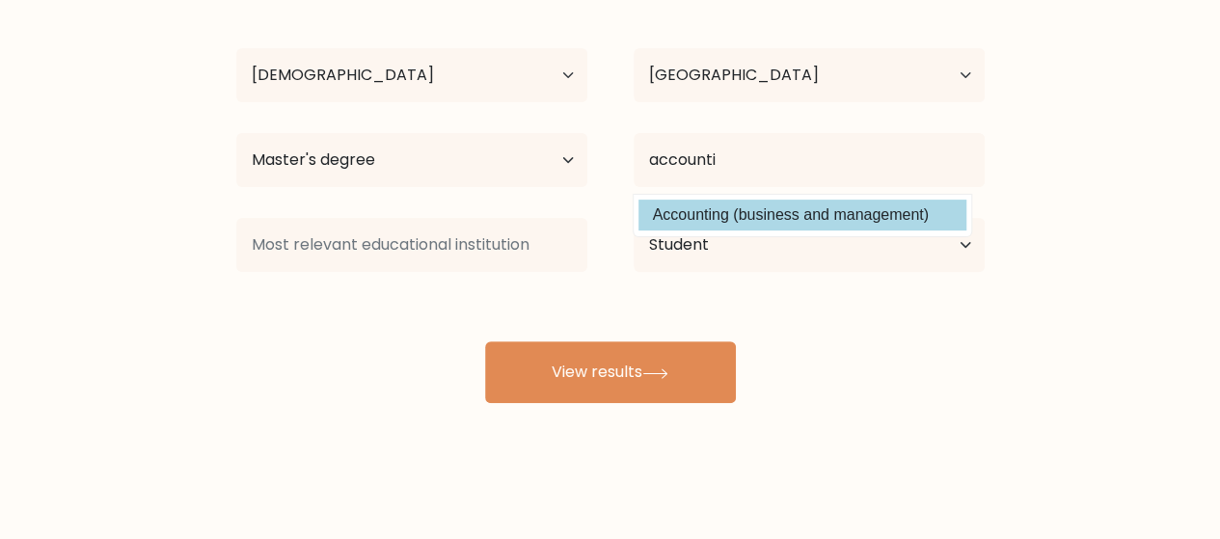
click at [729, 204] on div "sulthon daily Age Under 18 years old 18-24 years old 25-34 years old 35-44 year…" at bounding box center [611, 191] width 772 height 424
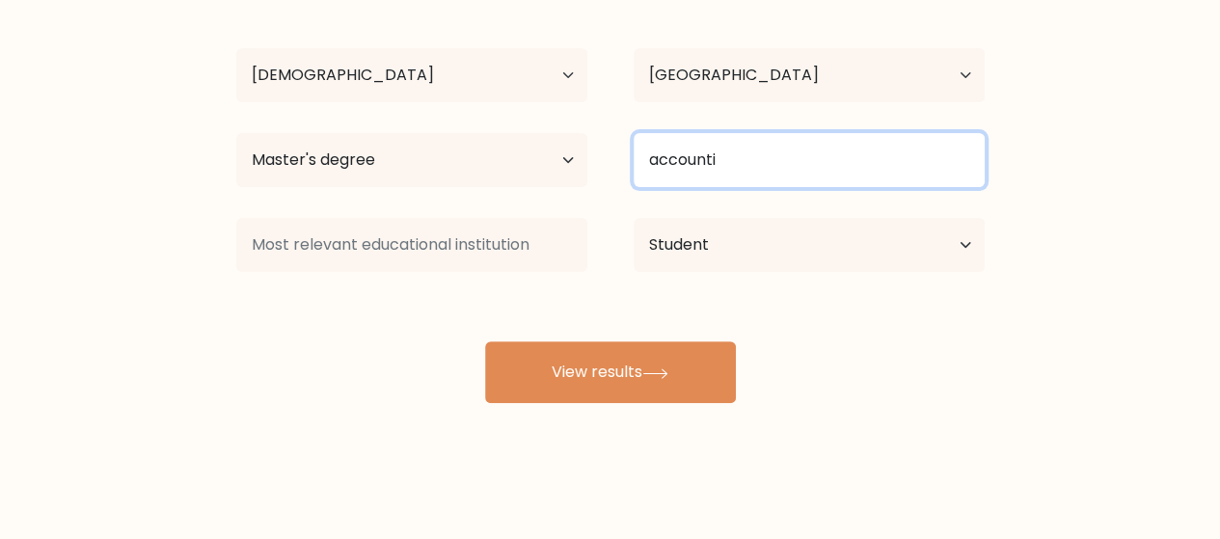
click at [754, 161] on input "accounti" at bounding box center [809, 160] width 351 height 54
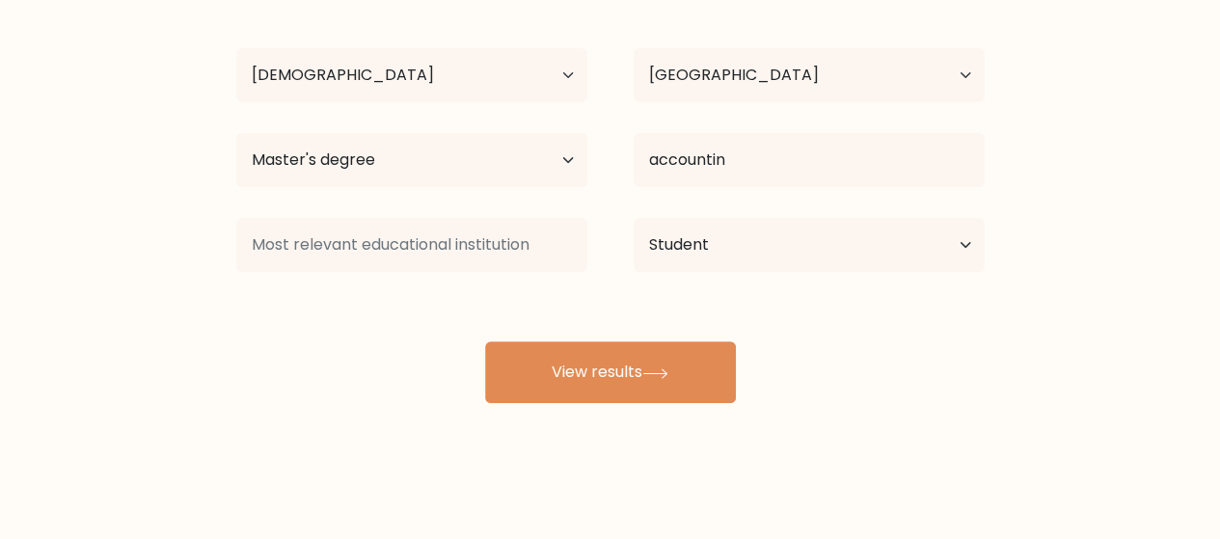
click at [768, 205] on div "sulthon daily Age Under 18 years old 18-24 years old 25-34 years old 35-44 year…" at bounding box center [611, 191] width 772 height 424
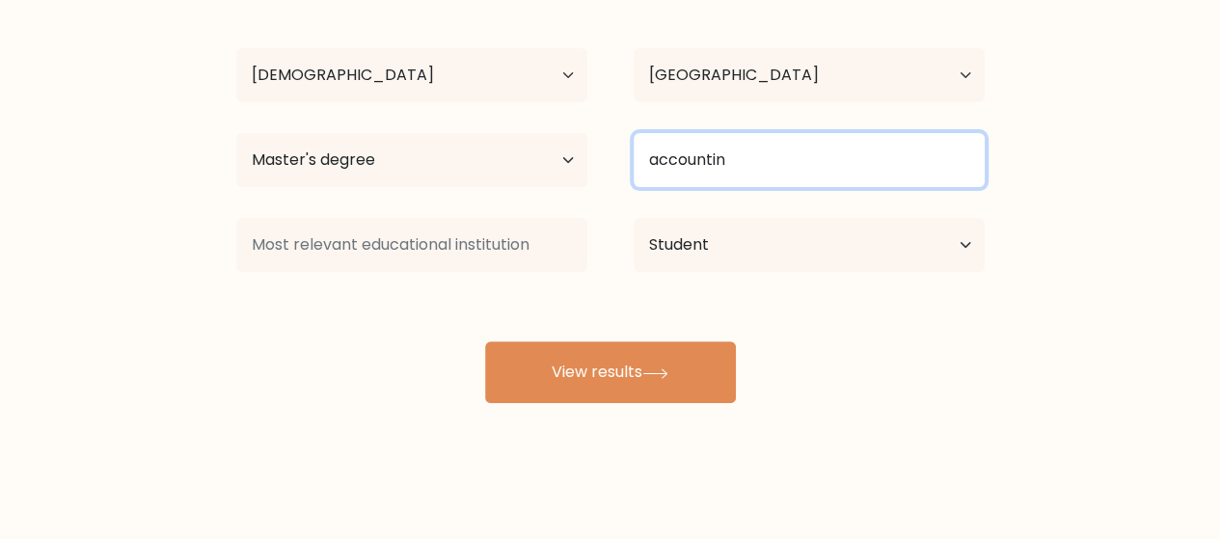
click at [760, 177] on input "accountin" at bounding box center [809, 160] width 351 height 54
type input "accounting"
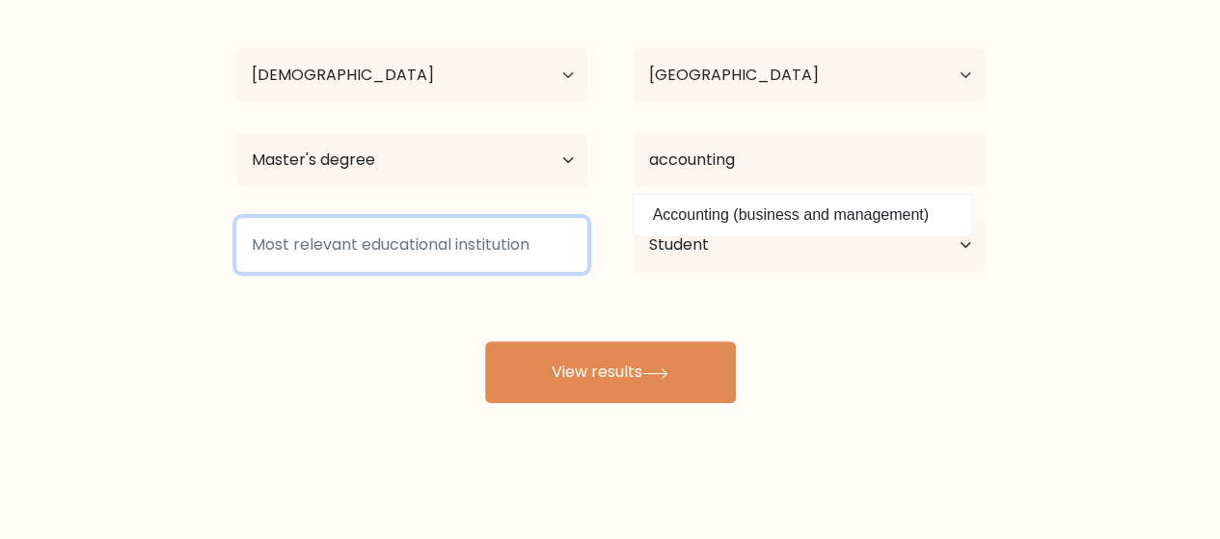
click at [496, 251] on input at bounding box center [411, 245] width 351 height 54
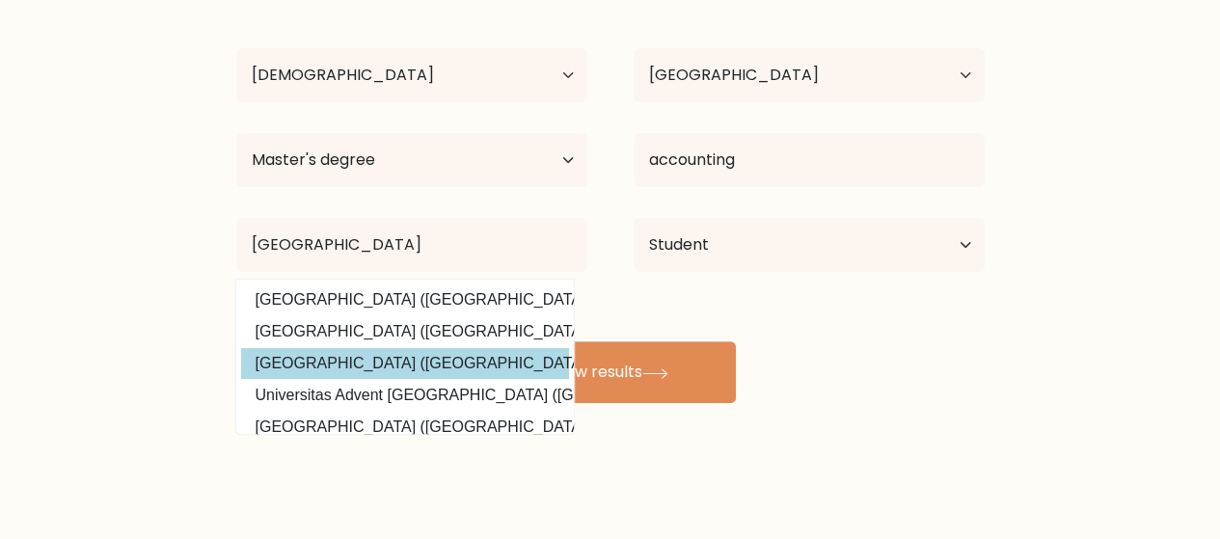
click at [446, 358] on div "sulthon daily Age Under 18 years old 18-24 years old 25-34 years old 35-44 year…" at bounding box center [611, 191] width 772 height 424
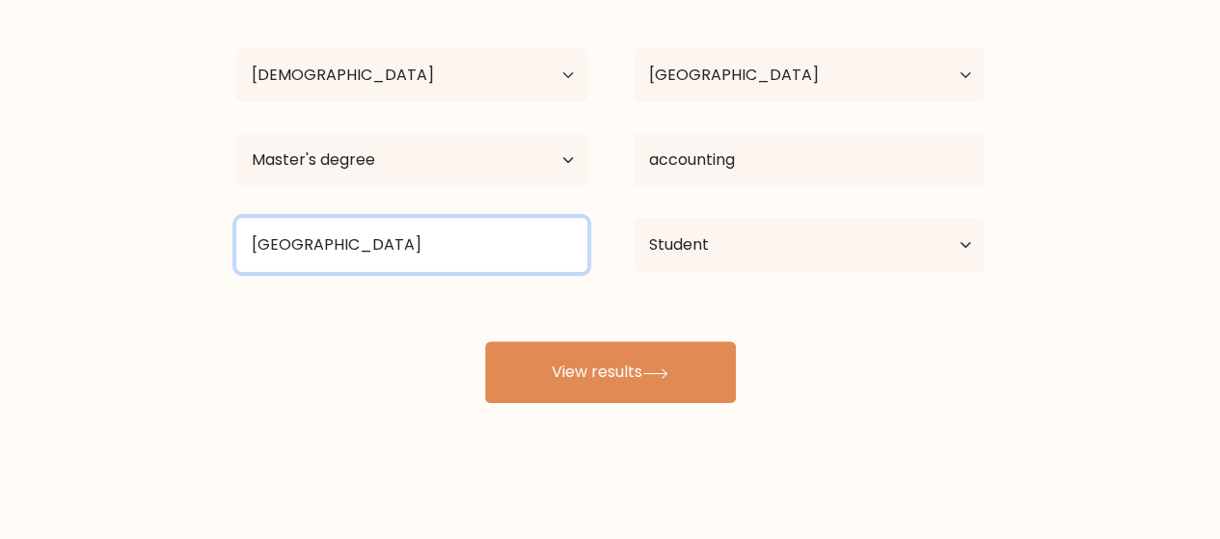
click at [427, 250] on input "indonesia" at bounding box center [411, 245] width 351 height 54
click at [247, 236] on input "indonesia" at bounding box center [411, 245] width 351 height 54
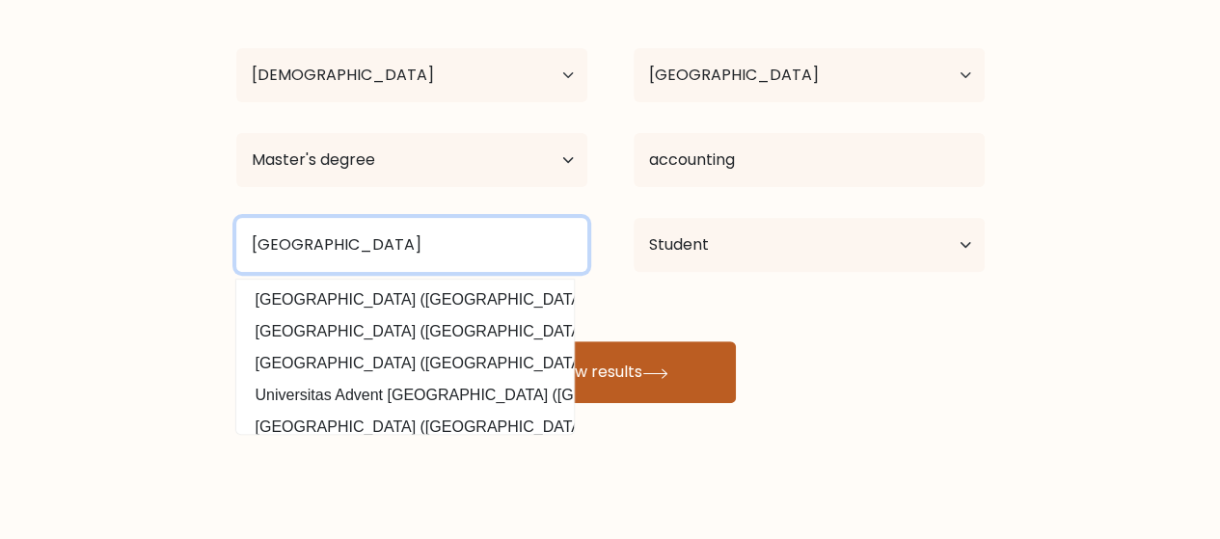
type input "Universitas Indonesia"
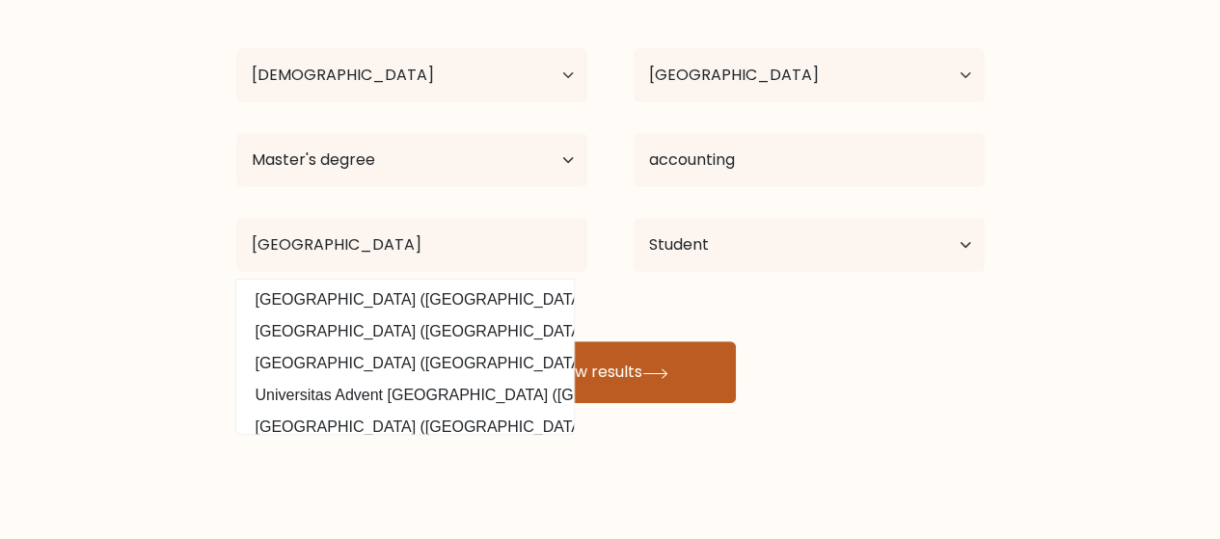
click at [604, 378] on button "View results" at bounding box center [610, 373] width 251 height 62
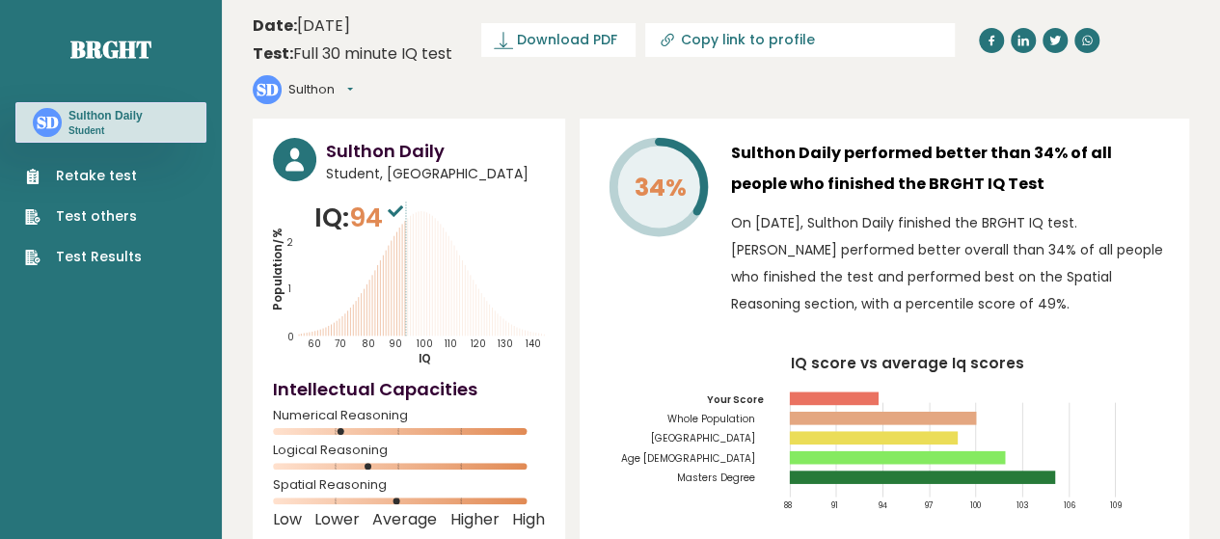
click at [114, 177] on link "Retake test" at bounding box center [83, 176] width 117 height 20
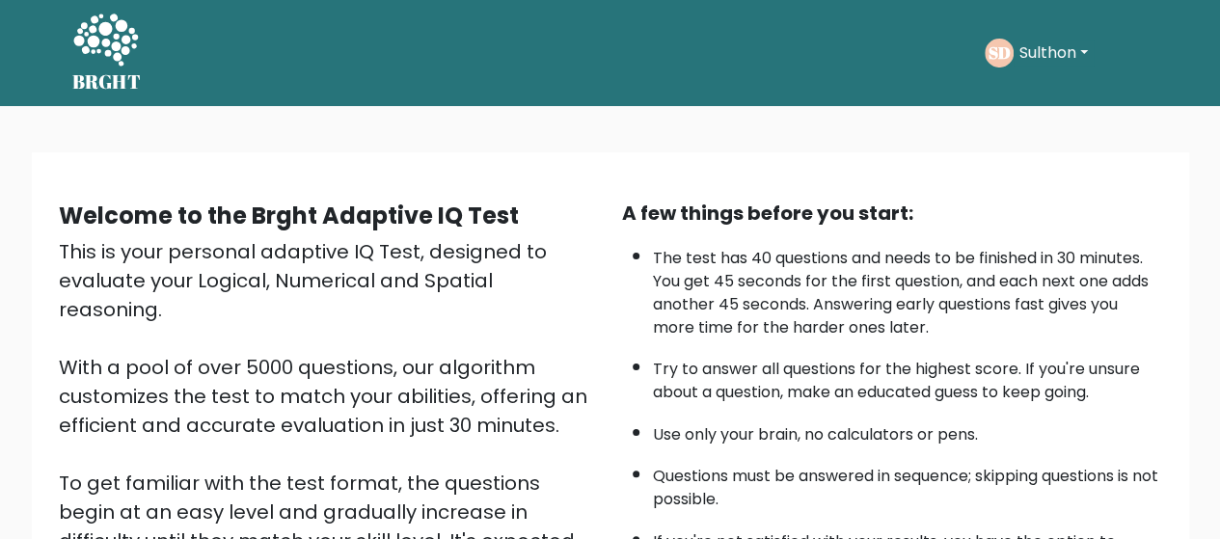
click at [1082, 51] on button "Sulthon" at bounding box center [1054, 53] width 80 height 25
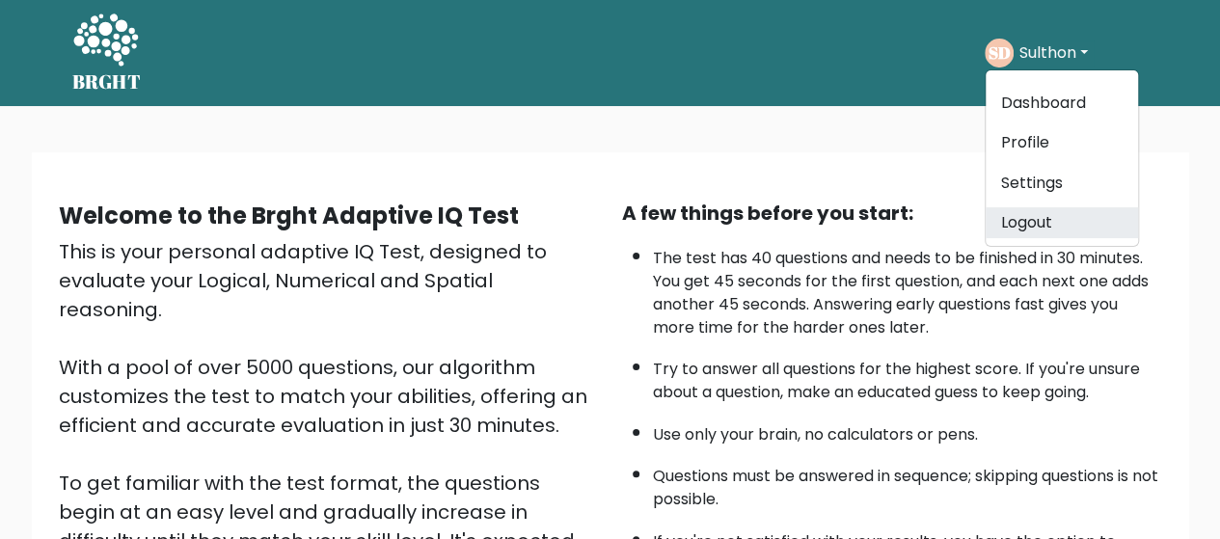
click at [1038, 217] on link "Logout" at bounding box center [1062, 222] width 152 height 31
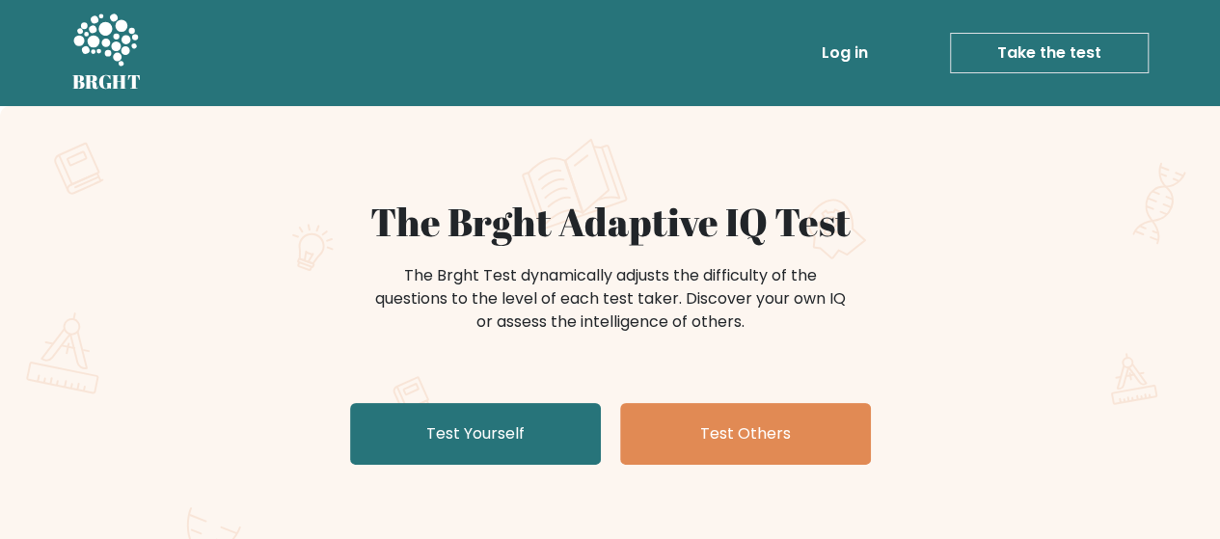
click at [829, 55] on link "Log in" at bounding box center [845, 53] width 62 height 39
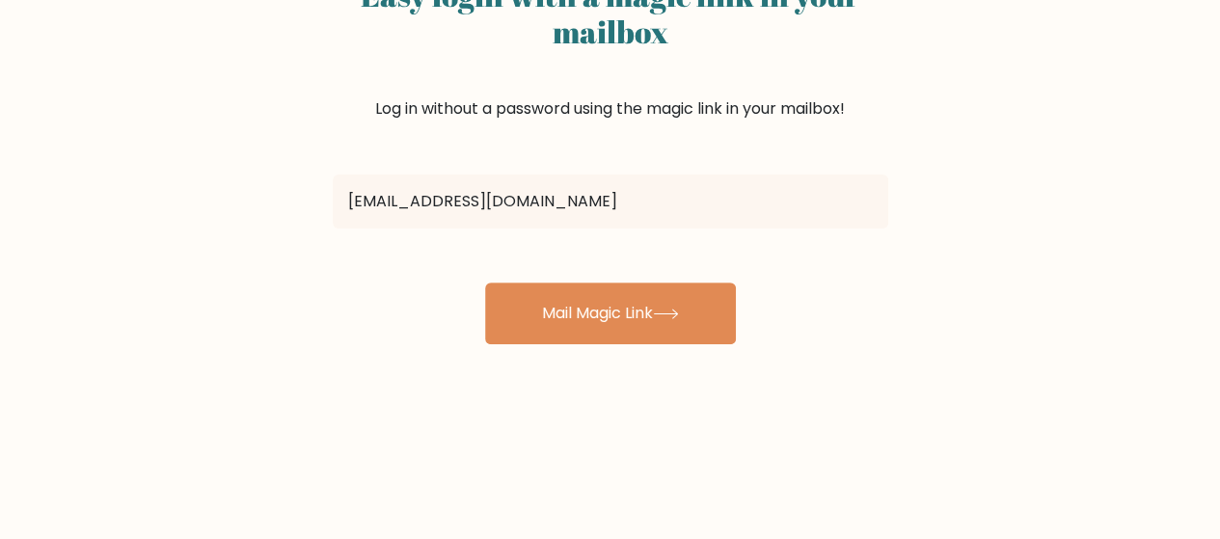
scroll to position [193, 0]
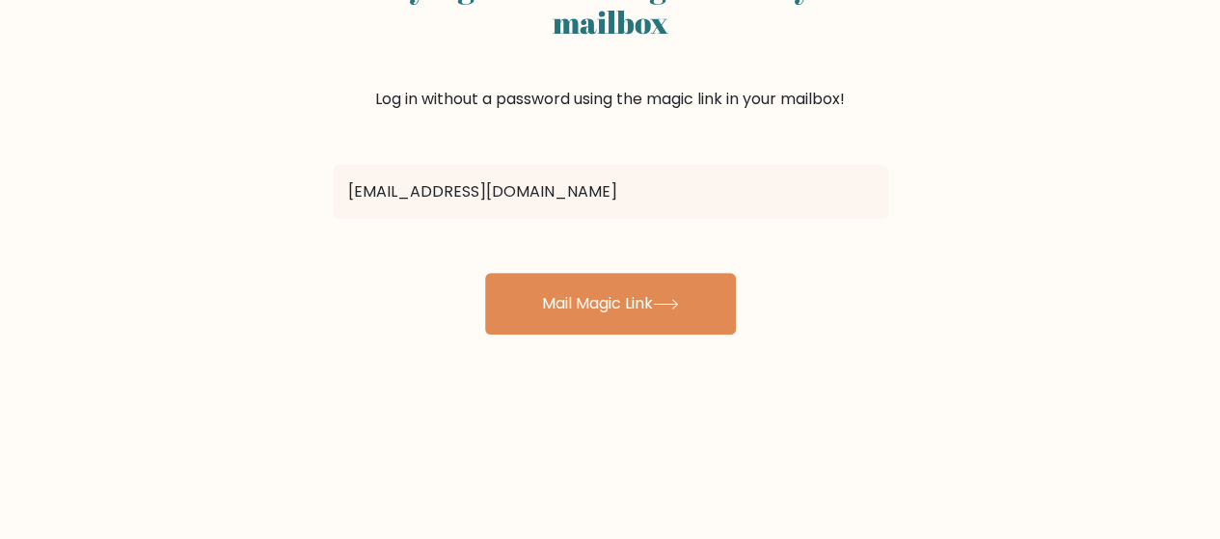
click at [681, 192] on input "[EMAIL_ADDRESS][DOMAIN_NAME]" at bounding box center [611, 192] width 556 height 54
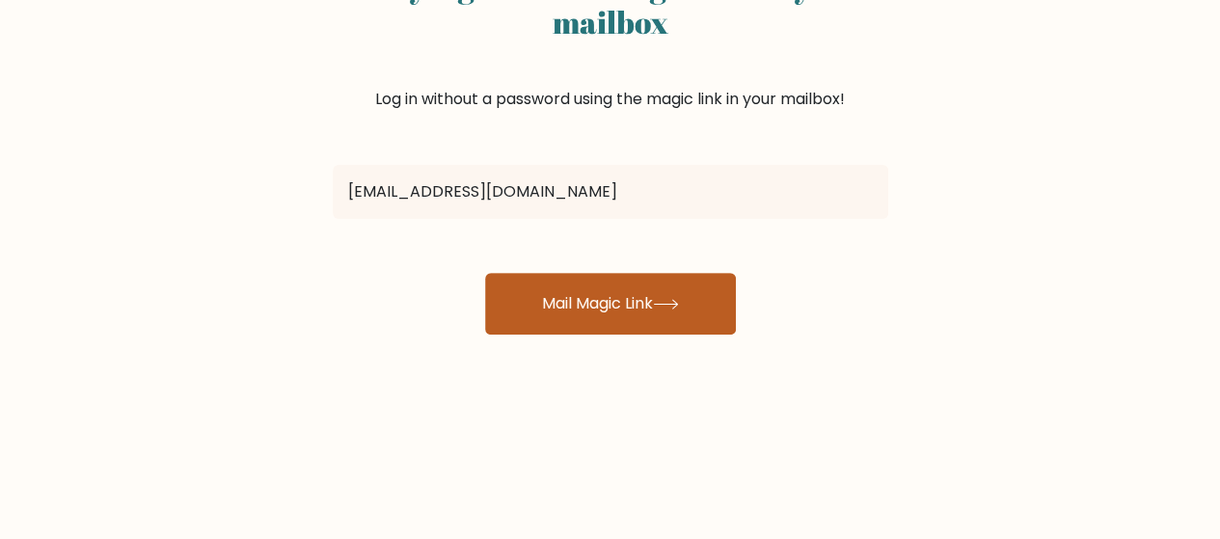
type input "[EMAIL_ADDRESS][DOMAIN_NAME]"
click at [661, 322] on button "Mail Magic Link" at bounding box center [610, 304] width 251 height 62
